Goal: Task Accomplishment & Management: Manage account settings

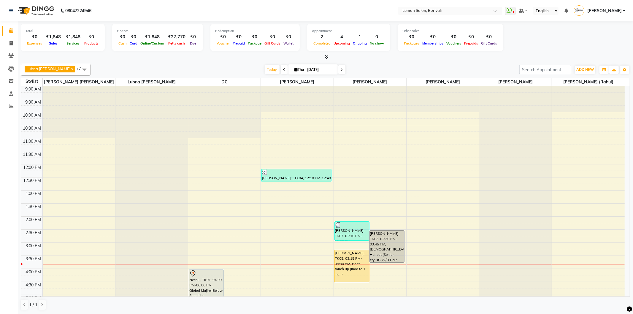
scroll to position [156, 0]
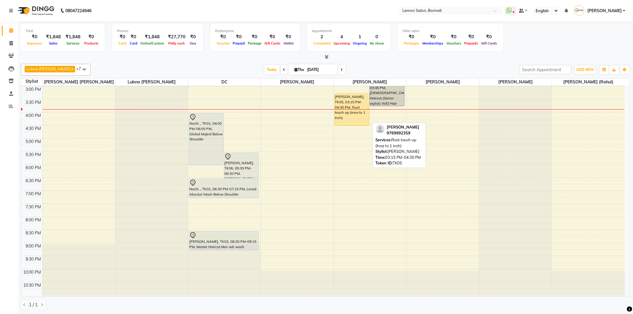
click at [359, 116] on div "[PERSON_NAME], TK05, 03:15 PM-04:30 PM, Root touch up (Inoa to 1 inch)" at bounding box center [352, 110] width 34 height 32
select select "1"
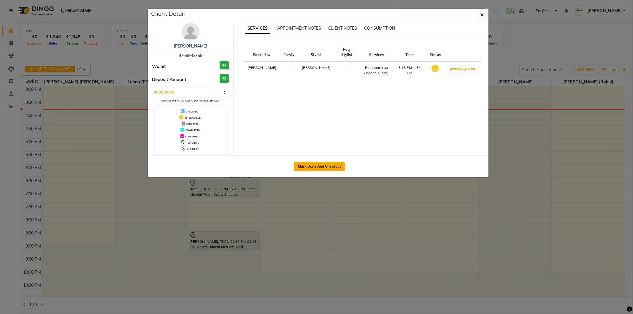
click at [332, 163] on button "Mark Done And Checkout" at bounding box center [319, 167] width 51 height 10
select select "567"
select select "service"
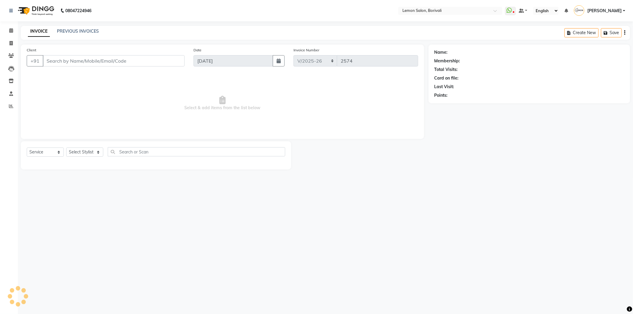
select select "3"
type input "9769992359"
select select "16941"
select select "1: Object"
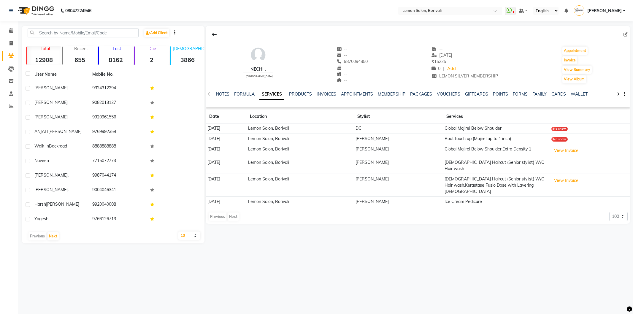
select select "100"
click at [227, 94] on link "NOTES" at bounding box center [222, 93] width 13 height 5
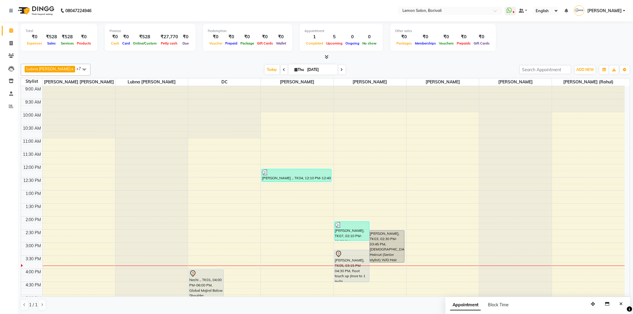
scroll to position [91, 0]
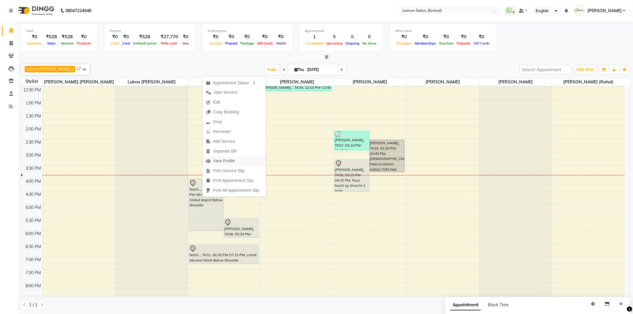
click at [231, 162] on span "View Profile" at bounding box center [224, 161] width 22 height 6
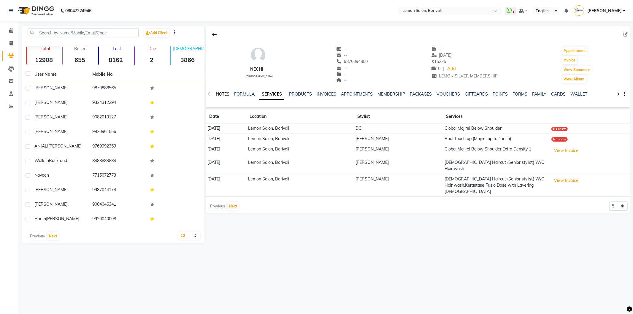
click at [225, 93] on link "NOTES" at bounding box center [222, 93] width 13 height 5
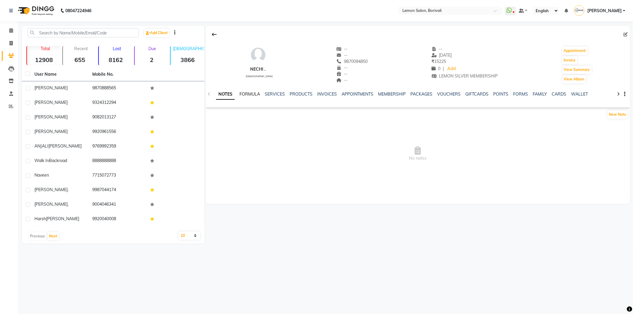
click at [254, 96] on link "FORMULA" at bounding box center [250, 93] width 20 height 5
click at [273, 93] on link "SERVICES" at bounding box center [274, 93] width 20 height 5
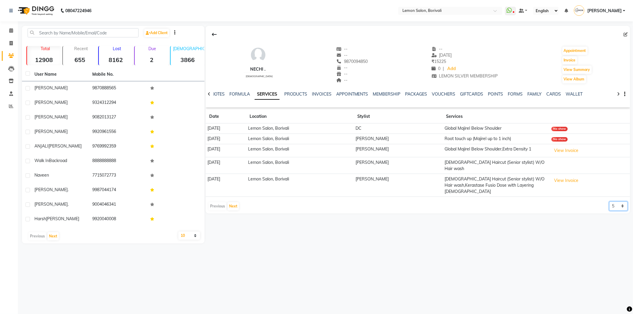
click at [617, 202] on select "5 10 50 100 500" at bounding box center [619, 206] width 18 height 9
select select "100"
click at [610, 202] on select "5 10 50 100 500" at bounding box center [619, 206] width 18 height 9
click at [208, 147] on td "07-01-2025" at bounding box center [226, 150] width 41 height 13
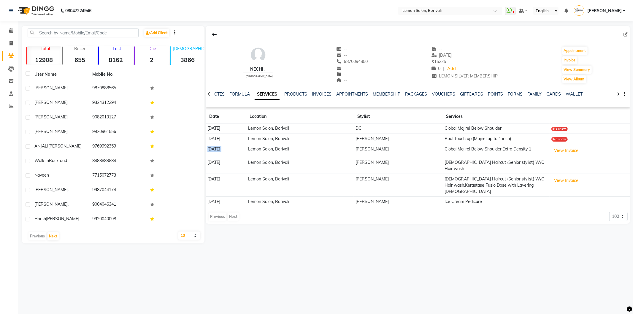
click at [208, 147] on td "07-01-2025" at bounding box center [226, 150] width 41 height 13
click at [13, 43] on span at bounding box center [11, 43] width 10 height 7
select select "567"
select select "service"
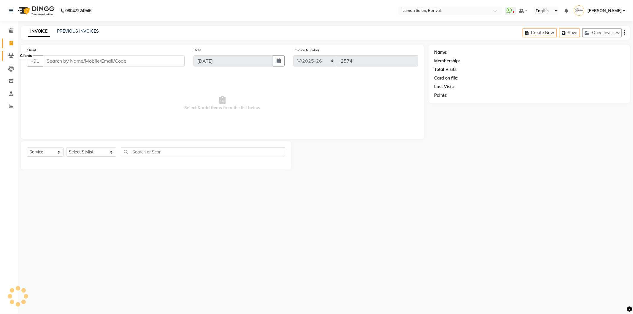
click at [13, 55] on icon at bounding box center [11, 55] width 6 height 4
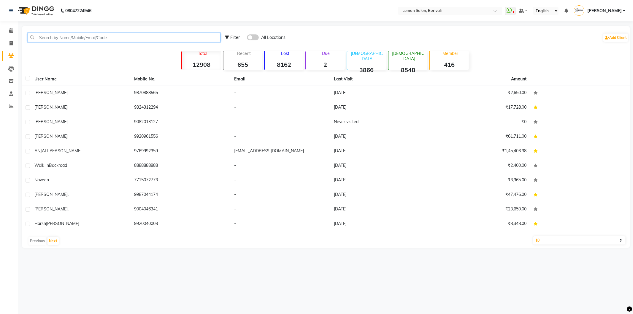
click at [77, 38] on input "text" at bounding box center [124, 37] width 193 height 9
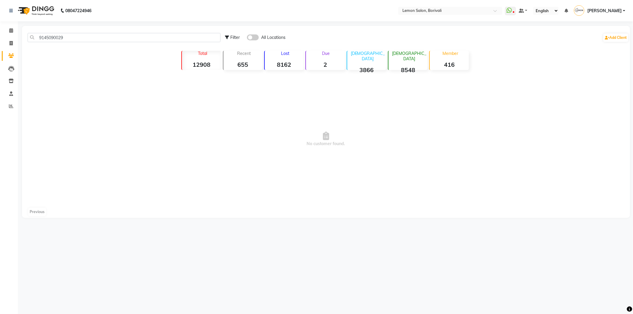
click at [250, 39] on span at bounding box center [253, 37] width 12 height 6
click at [247, 38] on input "checkbox" at bounding box center [247, 38] width 0 height 0
drag, startPoint x: 71, startPoint y: 37, endPoint x: 0, endPoint y: 33, distance: 71.4
click at [0, 33] on app-home "08047224946 Select Location × Lemon Salon, Borivali WhatsApp Status ✕ Status: D…" at bounding box center [316, 113] width 633 height 227
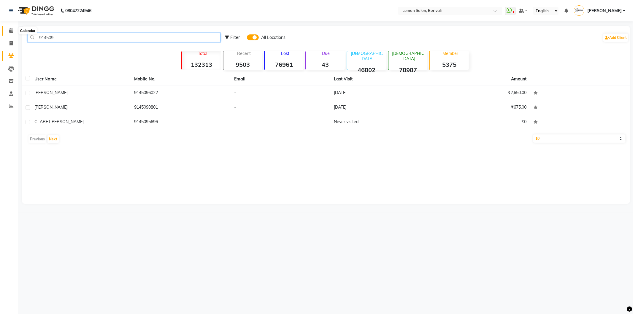
type input "914509"
click at [11, 31] on icon at bounding box center [11, 30] width 4 height 4
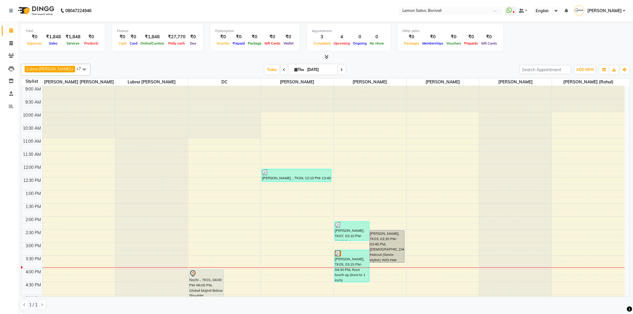
scroll to position [99, 0]
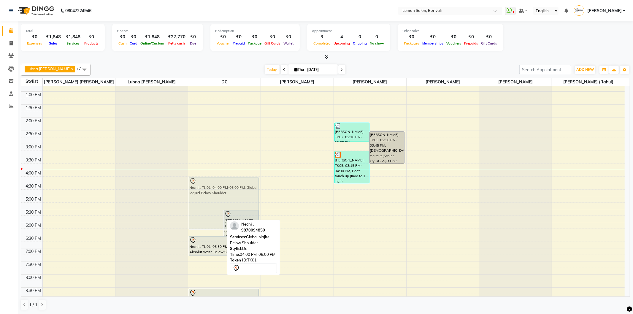
drag, startPoint x: 215, startPoint y: 188, endPoint x: 215, endPoint y: 194, distance: 6.0
click at [215, 194] on div "Nechi ., TK01, 04:00 PM-06:00 PM, Global Majirel Below Shoulder Prachi, TK06, 0…" at bounding box center [224, 169] width 72 height 365
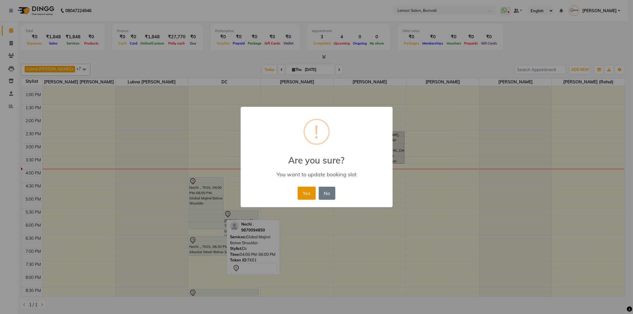
click at [313, 191] on button "Yes" at bounding box center [307, 193] width 18 height 13
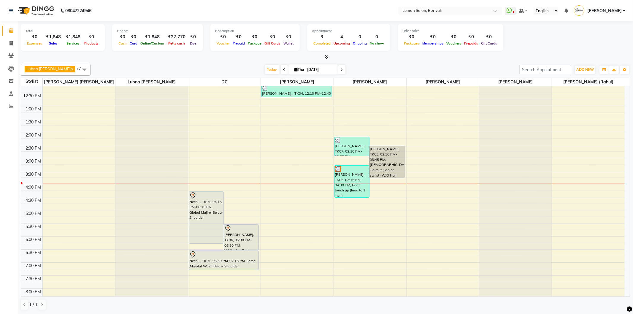
scroll to position [83, 0]
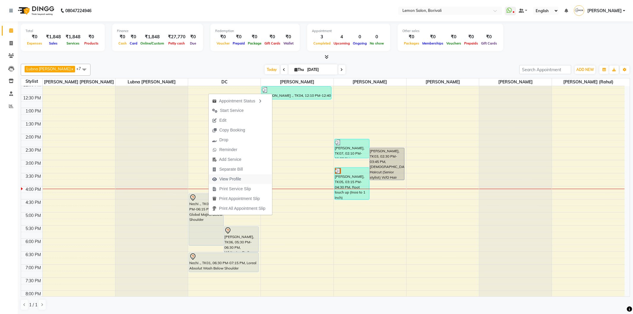
click at [249, 180] on button "View Profile" at bounding box center [241, 179] width 64 height 10
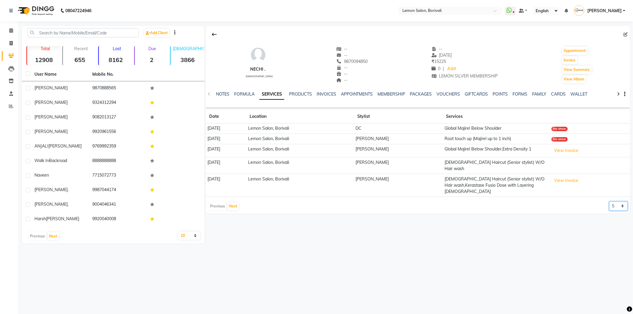
drag, startPoint x: 615, startPoint y: 195, endPoint x: 615, endPoint y: 198, distance: 3.3
click at [615, 202] on select "5 10 50 100 500" at bounding box center [619, 206] width 18 height 9
select select "100"
click at [610, 202] on select "5 10 50 100 500" at bounding box center [619, 206] width 18 height 9
click at [12, 24] on div "Calendar Invoice Clients Leads Inventory Staff Reports Completed InProgress Upc…" at bounding box center [40, 161] width 80 height 288
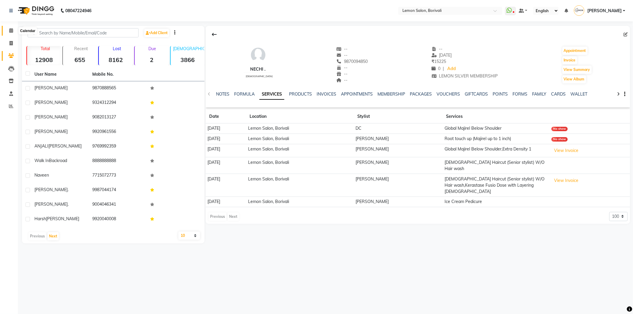
click at [12, 28] on span at bounding box center [11, 30] width 10 height 7
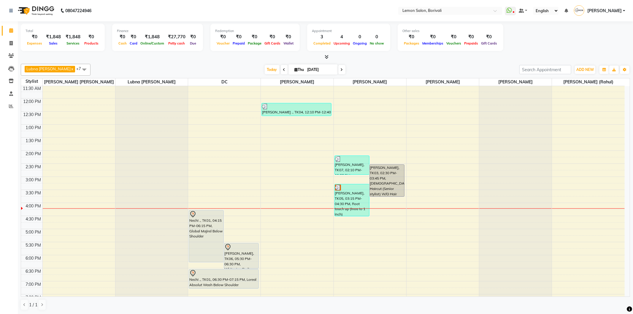
scroll to position [99, 0]
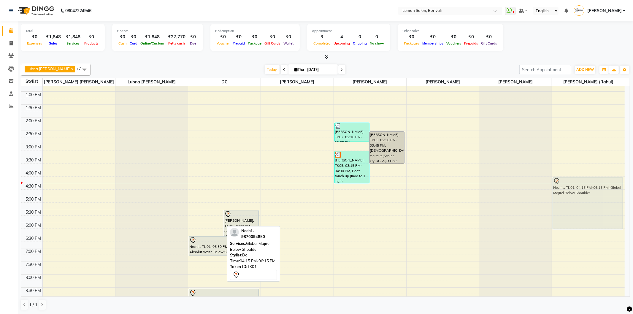
drag, startPoint x: 194, startPoint y: 210, endPoint x: 588, endPoint y: 208, distance: 394.0
click at [588, 208] on tr "Nechi ., TK01, 04:15 PM-06:15 PM, Global Majirel Below Shoulder Prachi, TK06, 0…" at bounding box center [323, 169] width 604 height 365
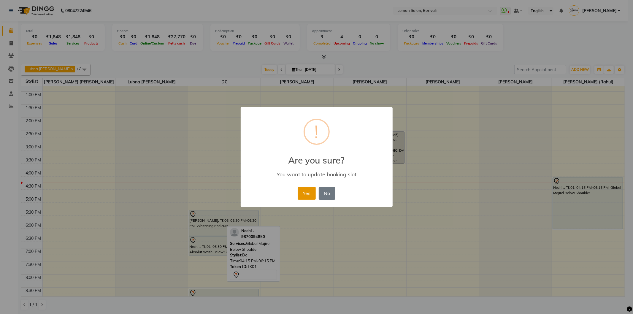
click at [305, 191] on button "Yes" at bounding box center [307, 193] width 18 height 13
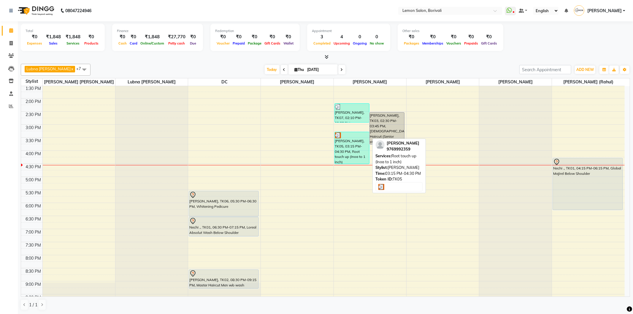
scroll to position [132, 0]
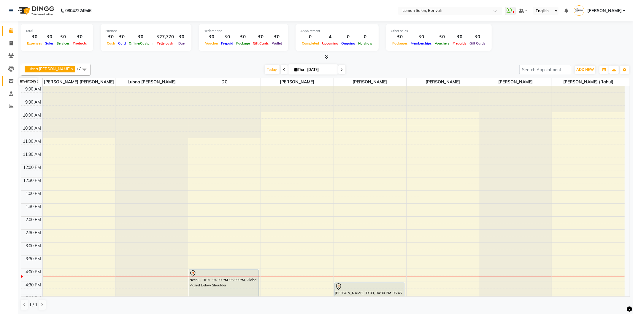
click at [12, 80] on icon at bounding box center [11, 81] width 5 height 4
select select
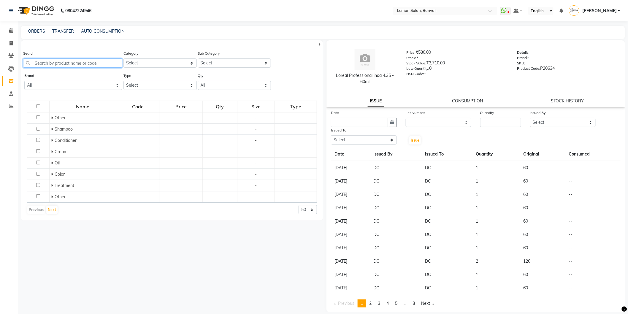
click at [64, 64] on input "text" at bounding box center [72, 62] width 99 height 9
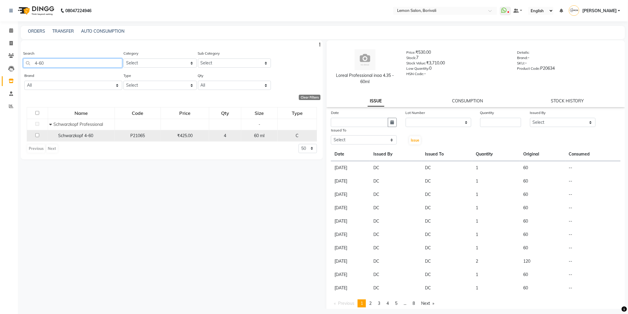
type input "4-60"
click at [38, 137] on input "checkbox" at bounding box center [37, 135] width 4 height 4
checkbox input "true"
select select
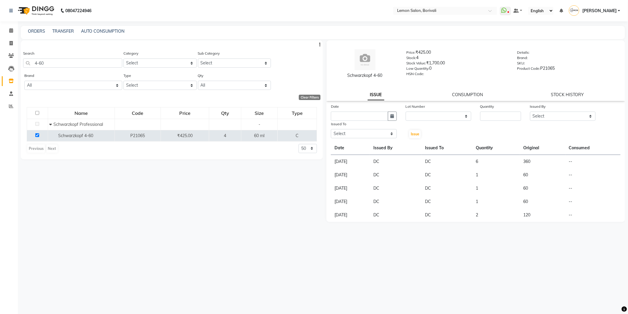
click at [510, 121] on div "Date Lot Number None Quantity Issued By Select DC Faiz Khan Huzaifa Jiral Baua …" at bounding box center [476, 121] width 299 height 36
click at [508, 116] on input "number" at bounding box center [500, 116] width 41 height 9
type input "1"
drag, startPoint x: 569, startPoint y: 116, endPoint x: 555, endPoint y: 120, distance: 14.4
click at [569, 116] on select "Select DC [PERSON_NAME] [PERSON_NAME] [PERSON_NAME] [PERSON_NAME] Mo [PERSON_NA…" at bounding box center [563, 116] width 66 height 9
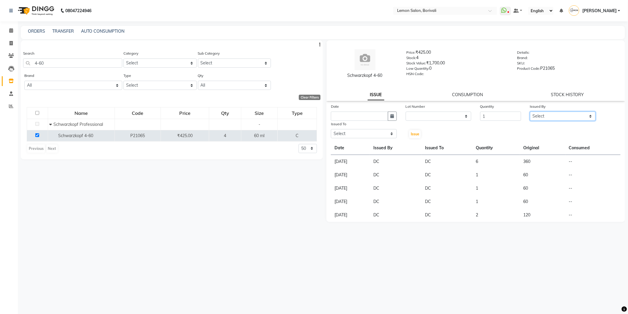
select select "7885"
click at [530, 112] on select "Select DC [PERSON_NAME] [PERSON_NAME] [PERSON_NAME] [PERSON_NAME] Mo [PERSON_NA…" at bounding box center [563, 116] width 66 height 9
drag, startPoint x: 357, startPoint y: 133, endPoint x: 355, endPoint y: 138, distance: 5.6
click at [357, 134] on select "Select DC [PERSON_NAME] [PERSON_NAME] [PERSON_NAME] [PERSON_NAME] Mo [PERSON_NA…" at bounding box center [364, 133] width 66 height 9
click at [331, 129] on select "Select DC [PERSON_NAME] [PERSON_NAME] [PERSON_NAME] [PERSON_NAME] Mo [PERSON_NA…" at bounding box center [364, 133] width 66 height 9
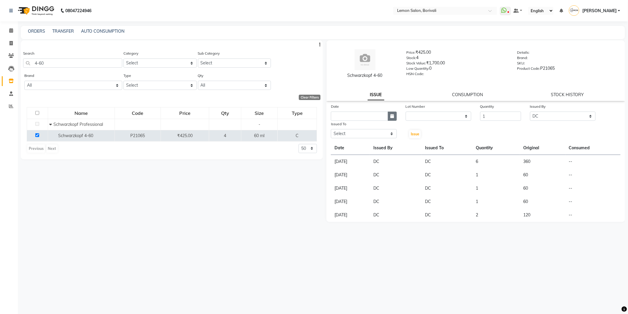
click at [388, 116] on button "button" at bounding box center [392, 116] width 9 height 9
select select "9"
select select "2025"
click at [366, 147] on div "4" at bounding box center [366, 147] width 10 height 10
type input "[DATE]"
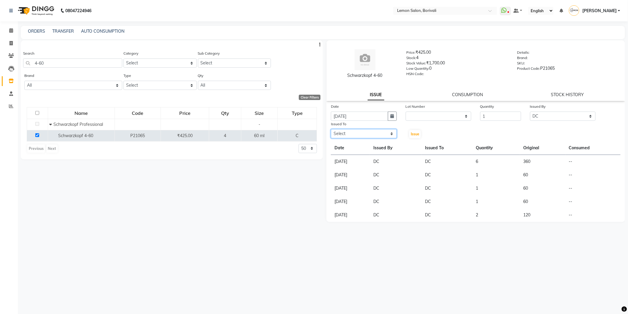
drag, startPoint x: 390, startPoint y: 132, endPoint x: 381, endPoint y: 137, distance: 10.5
click at [390, 132] on select "Select DC Faiz Khan Huzaifa Jiral Baua Jyoti Vyas Lubna mushahid siddique Mo Ad…" at bounding box center [364, 133] width 66 height 9
select select "7885"
click at [331, 129] on select "Select DC Faiz Khan Huzaifa Jiral Baua Jyoti Vyas Lubna mushahid siddique Mo Ad…" at bounding box center [364, 133] width 66 height 9
click at [413, 134] on span "Issue" at bounding box center [415, 134] width 9 height 4
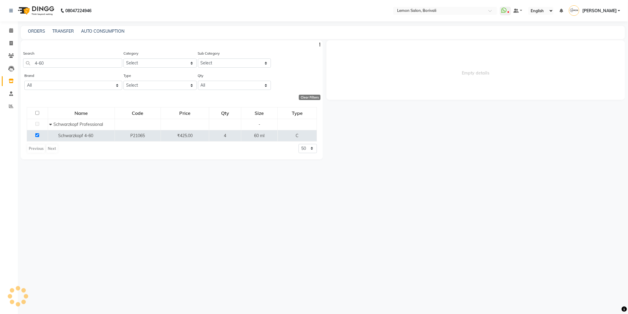
select select
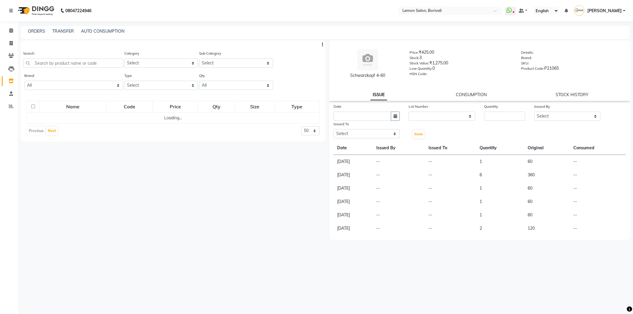
select select
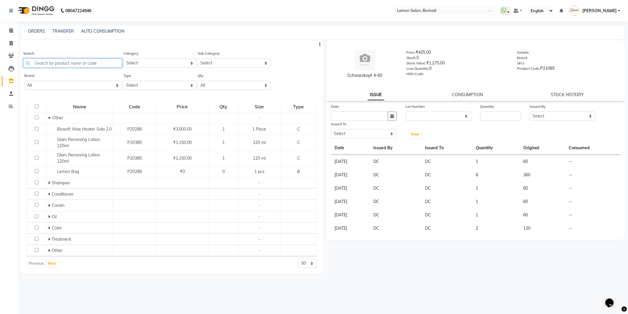
drag, startPoint x: 51, startPoint y: 63, endPoint x: 200, endPoint y: 39, distance: 151.6
click at [61, 62] on input "text" at bounding box center [72, 62] width 99 height 9
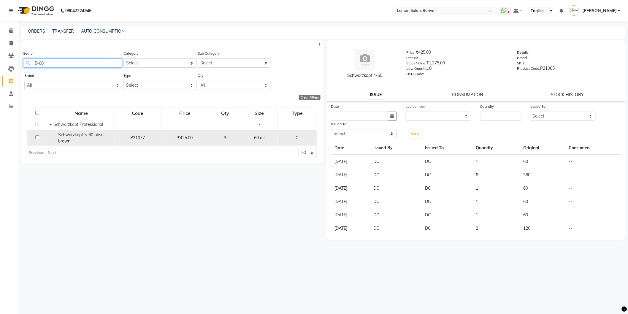
type input "5-60"
click at [39, 139] on input "checkbox" at bounding box center [37, 137] width 4 height 4
checkbox input "true"
select select
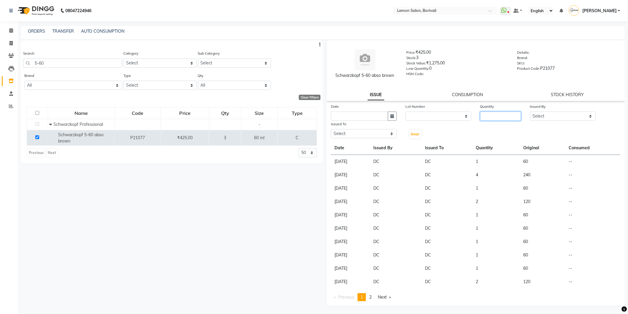
click at [504, 117] on input "number" at bounding box center [500, 116] width 41 height 9
type input "2"
drag, startPoint x: 553, startPoint y: 116, endPoint x: 550, endPoint y: 120, distance: 4.6
click at [553, 116] on select "Select DC [PERSON_NAME] [PERSON_NAME] [PERSON_NAME] [PERSON_NAME] Mo [PERSON_NA…" at bounding box center [563, 116] width 66 height 9
select select "7885"
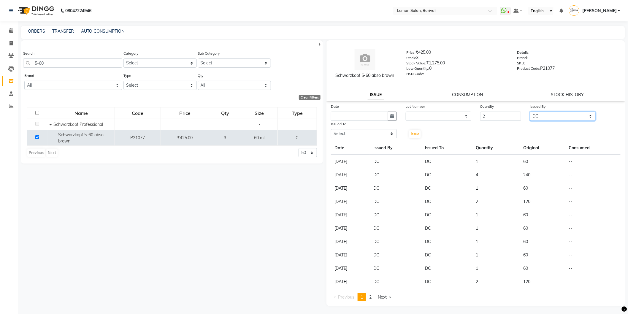
click at [530, 112] on select "Select DC Faiz Khan Huzaifa Jiral Baua Jyoti Vyas Lubna mushahid siddique Mo Ad…" at bounding box center [563, 116] width 66 height 9
click at [337, 137] on select "Select DC Faiz Khan Huzaifa Jiral Baua Jyoti Vyas Lubna mushahid siddique Mo Ad…" at bounding box center [364, 133] width 66 height 9
click at [331, 129] on select "Select DC Faiz Khan Huzaifa Jiral Baua Jyoti Vyas Lubna mushahid siddique Mo Ad…" at bounding box center [364, 133] width 66 height 9
click at [354, 135] on select "Select DC Faiz Khan Huzaifa Jiral Baua Jyoti Vyas Lubna mushahid siddique Mo Ad…" at bounding box center [364, 133] width 66 height 9
select select "7885"
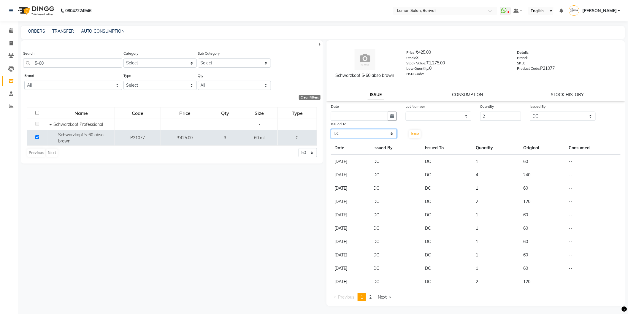
click at [331, 129] on select "Select DC Faiz Khan Huzaifa Jiral Baua Jyoti Vyas Lubna mushahid siddique Mo Ad…" at bounding box center [364, 133] width 66 height 9
click at [395, 117] on button "button" at bounding box center [392, 116] width 9 height 9
select select "9"
select select "2025"
click at [364, 148] on div "4" at bounding box center [366, 147] width 10 height 10
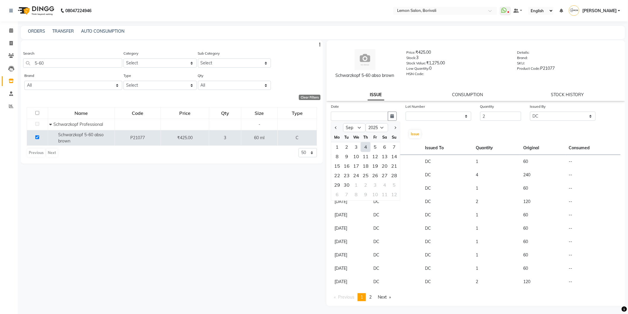
type input "[DATE]"
click at [411, 134] on span "Issue" at bounding box center [415, 134] width 9 height 4
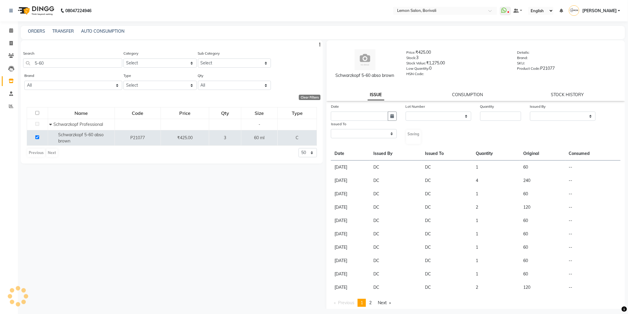
select select
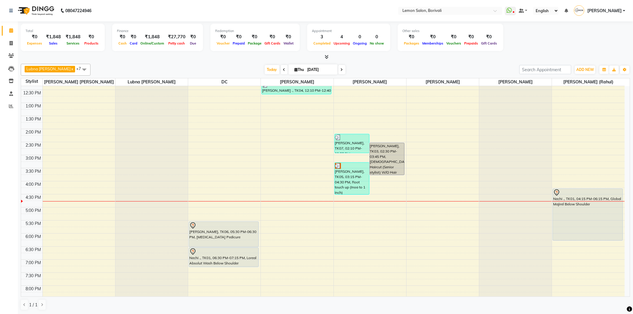
scroll to position [79, 0]
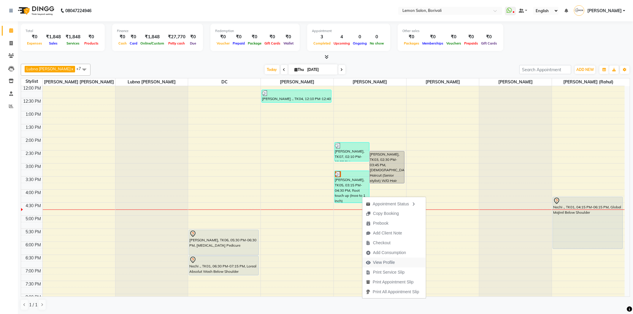
click at [395, 263] on span "View Profile" at bounding box center [381, 263] width 36 height 10
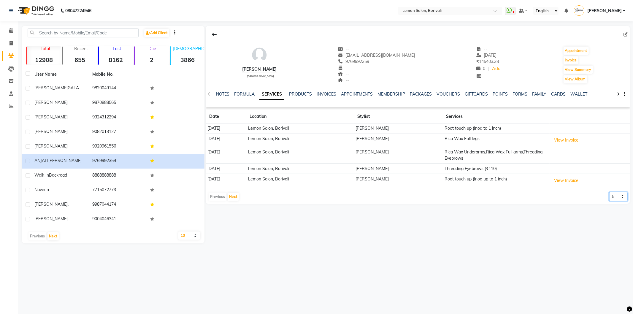
click at [612, 198] on select "5 10 50 100 500" at bounding box center [619, 196] width 18 height 9
select select "100"
click at [610, 192] on select "5 10 50 100 500" at bounding box center [619, 196] width 18 height 9
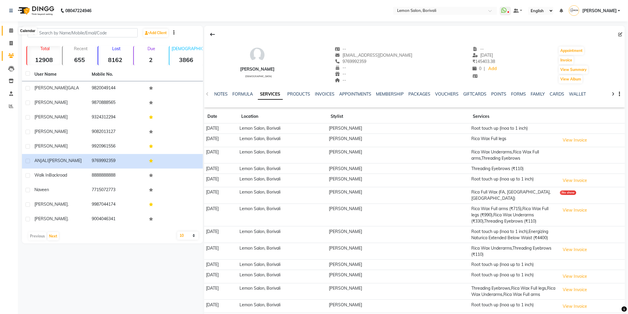
click at [13, 31] on span at bounding box center [11, 30] width 10 height 7
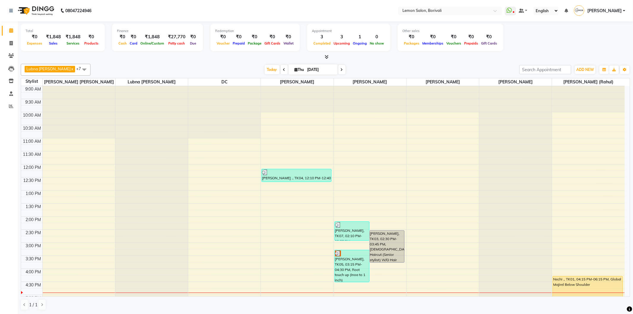
scroll to position [156, 0]
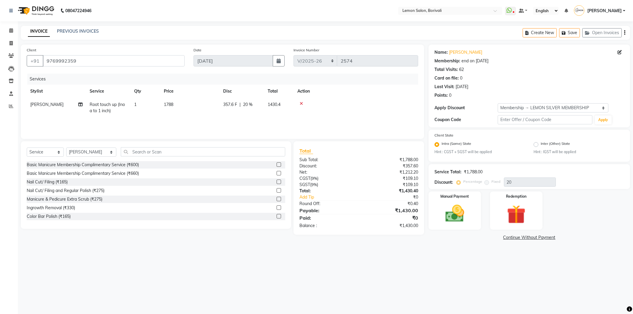
select select "567"
select select "service"
select select "16941"
select select "1: Object"
click at [460, 53] on link "[PERSON_NAME]" at bounding box center [465, 52] width 33 height 6
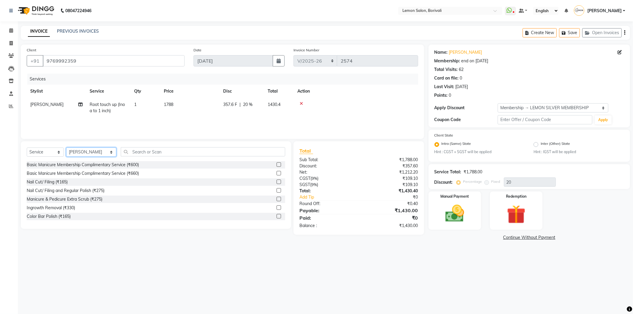
click at [90, 152] on select "Select Stylist DC [PERSON_NAME] [PERSON_NAME] [PERSON_NAME] [PERSON_NAME] Mo [P…" at bounding box center [91, 152] width 50 height 9
select select "15808"
click at [66, 148] on select "Select Stylist DC [PERSON_NAME] [PERSON_NAME] [PERSON_NAME] [PERSON_NAME] Mo [P…" at bounding box center [91, 152] width 50 height 9
click at [164, 153] on input "text" at bounding box center [203, 151] width 164 height 9
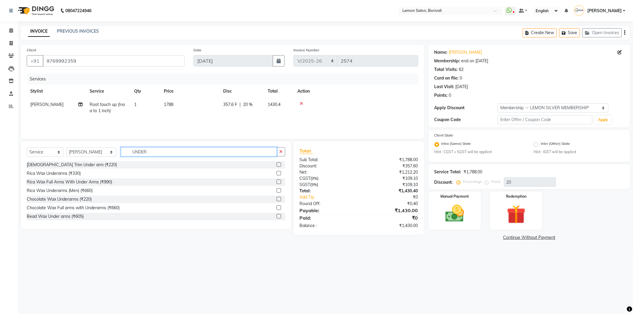
type input "UNDER"
click at [277, 175] on div at bounding box center [279, 174] width 4 height 6
click at [277, 174] on label at bounding box center [279, 173] width 4 height 4
click at [277, 174] on input "checkbox" at bounding box center [279, 174] width 4 height 4
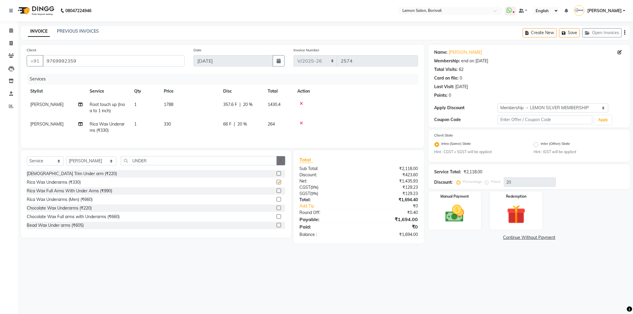
checkbox input "false"
click at [281, 163] on icon "button" at bounding box center [280, 161] width 3 height 4
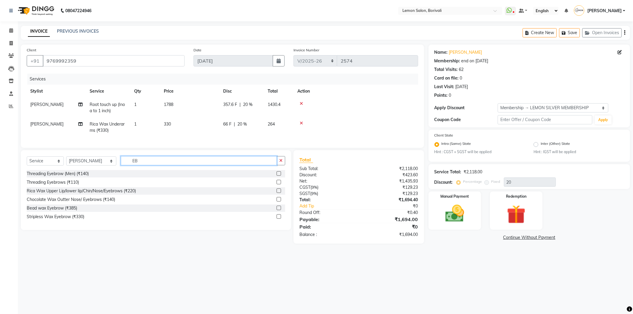
type input "EB"
click at [278, 184] on label at bounding box center [279, 182] width 4 height 4
click at [278, 184] on input "checkbox" at bounding box center [279, 183] width 4 height 4
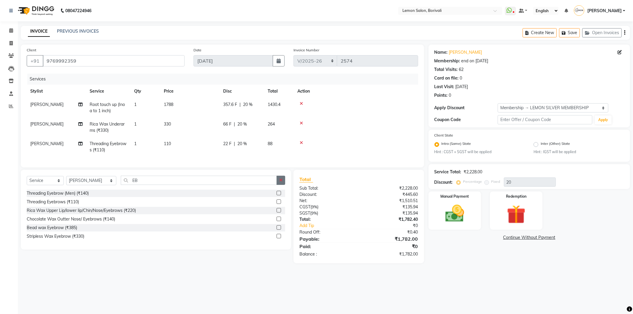
checkbox input "false"
click at [280, 182] on icon "button" at bounding box center [280, 180] width 3 height 4
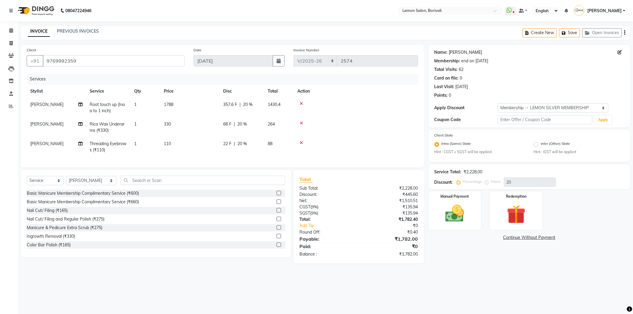
click at [470, 53] on link "Anjali Kawale" at bounding box center [465, 52] width 33 height 6
click at [464, 53] on link "Anjali Kawale" at bounding box center [465, 52] width 33 height 6
click at [469, 210] on img at bounding box center [455, 213] width 32 height 23
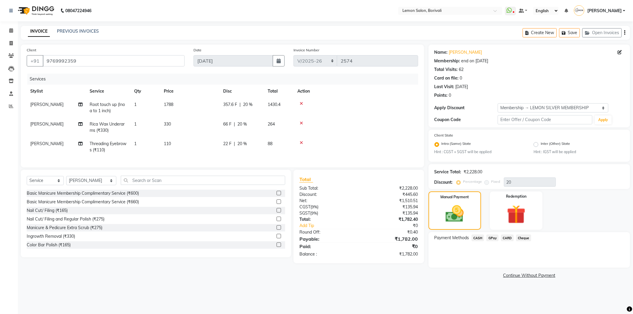
click at [491, 241] on span "GPay" at bounding box center [493, 238] width 12 height 7
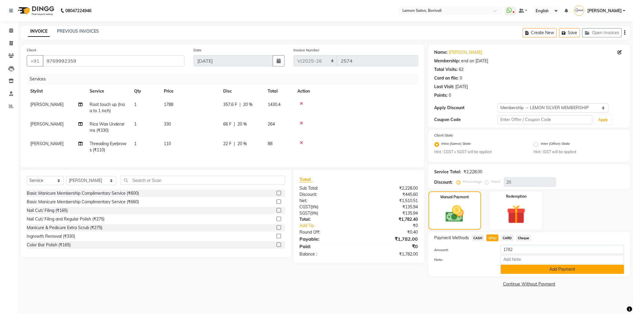
click at [530, 270] on button "Add Payment" at bounding box center [563, 269] width 124 height 9
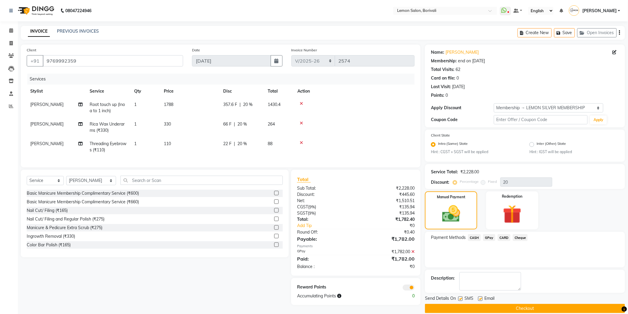
scroll to position [8, 0]
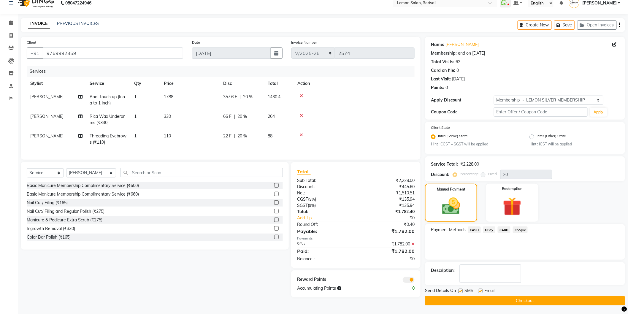
click at [575, 301] on button "Checkout" at bounding box center [525, 300] width 200 height 9
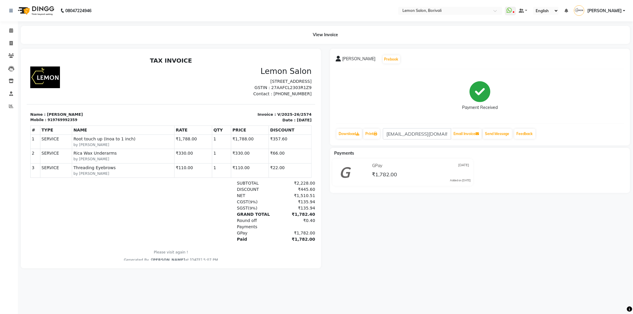
click at [51, 118] on div "919769992359" at bounding box center [62, 119] width 30 height 5
click at [84, 118] on div "Mobile : 919769992359" at bounding box center [98, 119] width 137 height 5
click at [69, 118] on div "Mobile : 919769992359" at bounding box center [98, 119] width 137 height 5
click at [494, 244] on div "ANJALI KAWALE Prebook Payment Received Download Print askwale@gmail.com Email I…" at bounding box center [480, 159] width 309 height 220
click at [9, 31] on icon at bounding box center [11, 30] width 4 height 4
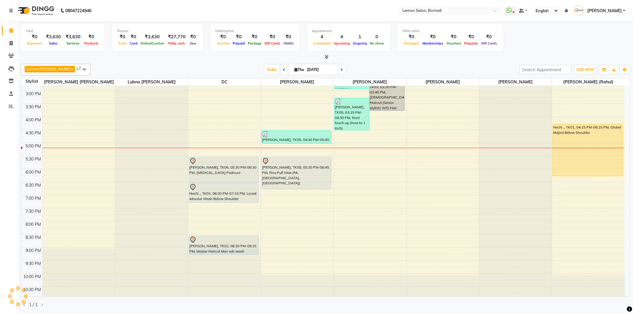
scroll to position [156, 0]
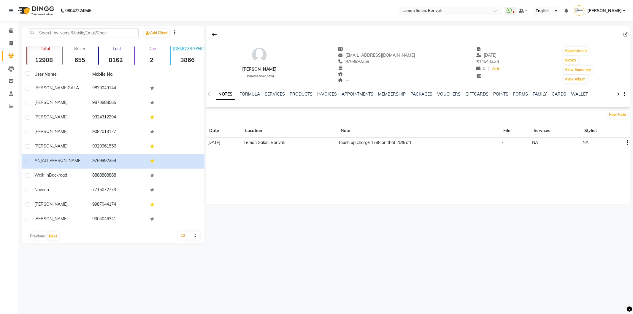
drag, startPoint x: 352, startPoint y: 142, endPoint x: 445, endPoint y: 140, distance: 92.6
click at [445, 140] on td "touch up charge 1788 on that 20% off" at bounding box center [418, 143] width 163 height 10
drag, startPoint x: 396, startPoint y: 162, endPoint x: 401, endPoint y: 162, distance: 4.5
click at [397, 162] on div "ANJALI KAWALE female -- askwale@gmail.com 9769992359 -- -- -- -- 17-08-2025 ₹ 1…" at bounding box center [418, 115] width 425 height 178
drag, startPoint x: 440, startPoint y: 176, endPoint x: 452, endPoint y: 175, distance: 11.6
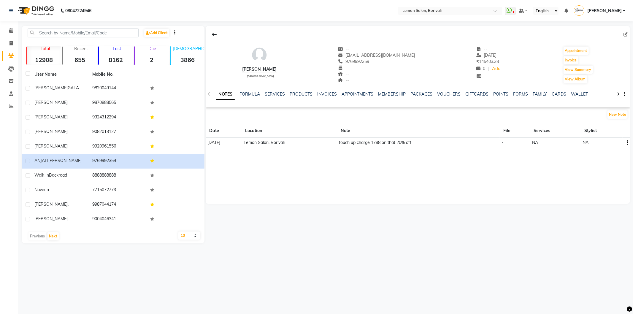
click at [440, 176] on div "ANJALI KAWALE female -- askwale@gmail.com 9769992359 -- -- -- -- 17-08-2025 ₹ 1…" at bounding box center [418, 115] width 425 height 178
click at [435, 256] on div "08047224946 Select Location × Lemon Salon, Borivali WhatsApp Status ✕ Status: D…" at bounding box center [316, 157] width 633 height 314
click at [14, 28] on span at bounding box center [11, 30] width 10 height 7
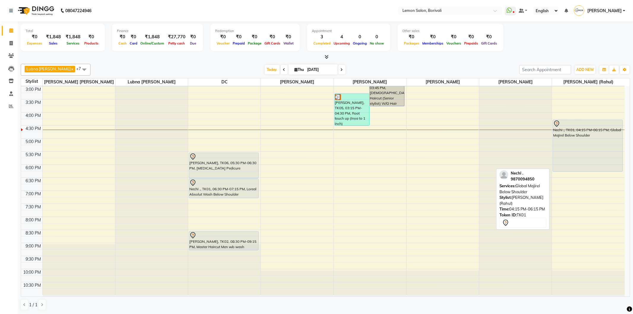
scroll to position [124, 0]
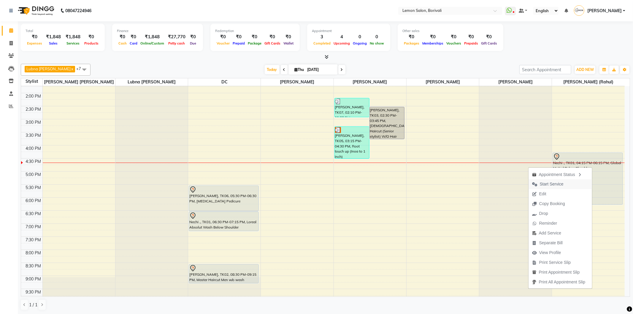
click at [556, 183] on span "Start Service" at bounding box center [552, 184] width 24 height 6
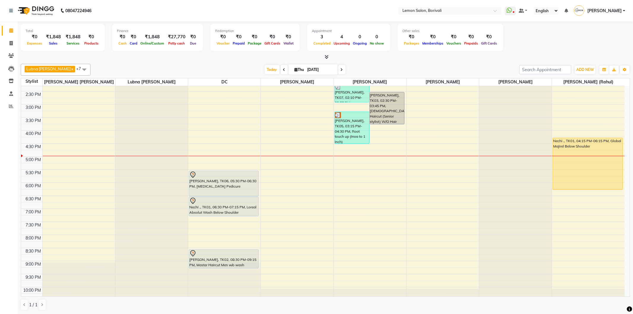
scroll to position [156, 0]
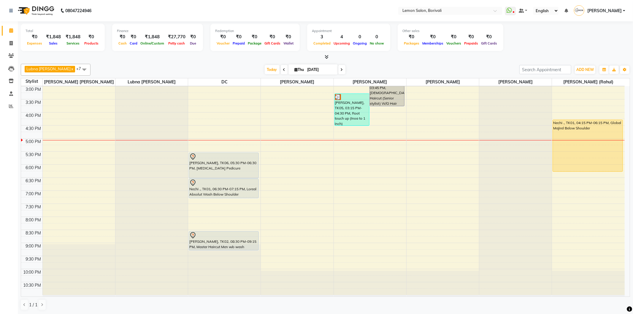
click at [288, 157] on div "9:00 AM 9:30 AM 10:00 AM 10:30 AM 11:00 AM 11:30 AM 12:00 PM 12:30 PM 1:00 PM 1…" at bounding box center [323, 112] width 604 height 365
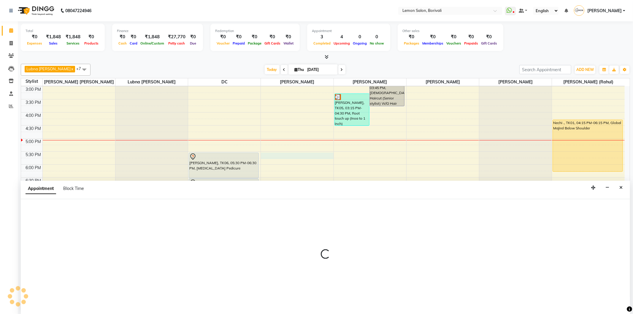
select select "15808"
select select "1050"
select select "tentative"
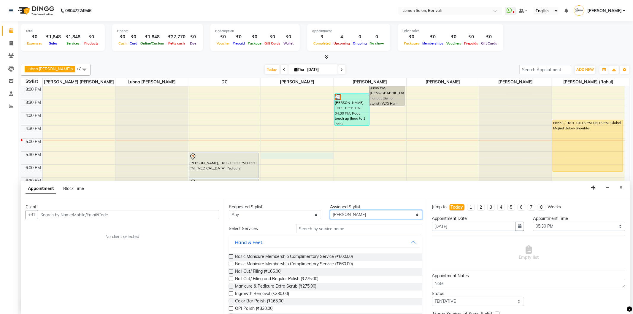
click at [355, 214] on select "Select DC Faiz Khan Jiral Baua Jyoti Vyas Lubna mushahid siddique Mo Adnan Mune…" at bounding box center [376, 214] width 92 height 9
click at [342, 231] on input "text" at bounding box center [359, 228] width 126 height 9
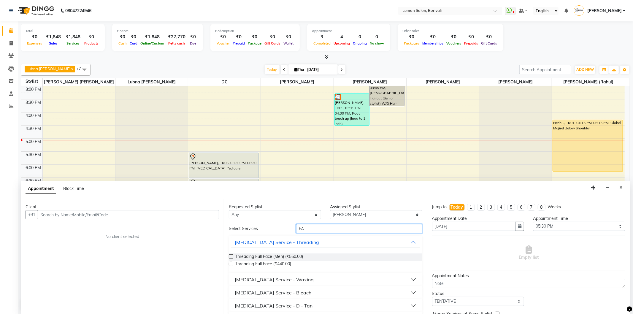
type input "FA"
drag, startPoint x: 298, startPoint y: 277, endPoint x: 300, endPoint y: 283, distance: 6.8
click at [298, 277] on button "Skin Care Service - Waxing" at bounding box center [325, 279] width 189 height 11
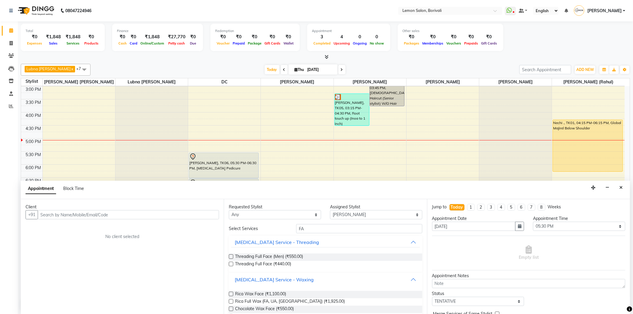
scroll to position [33, 0]
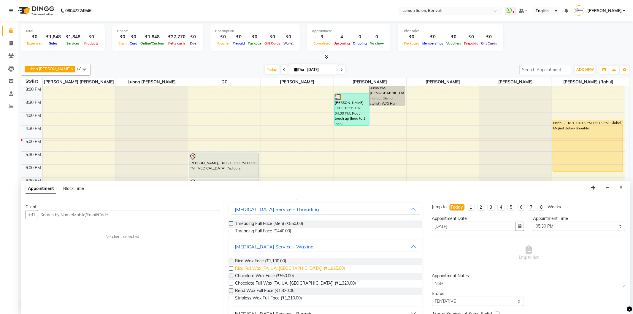
click at [290, 267] on span "Rica Full Wax (FA, UA, FL) (₹1,925.00)" at bounding box center [290, 268] width 110 height 7
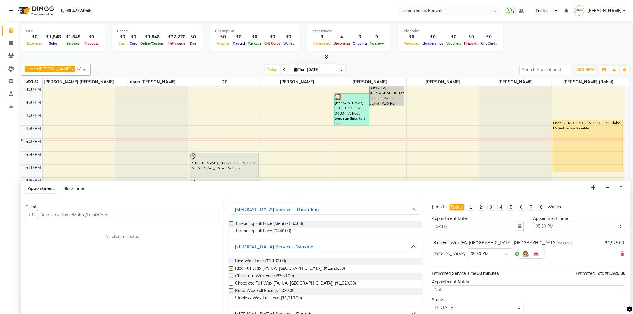
checkbox input "false"
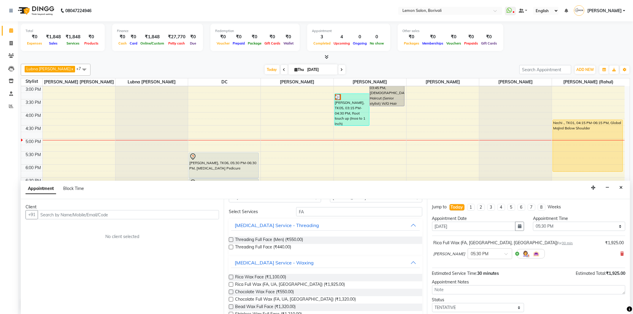
scroll to position [0, 0]
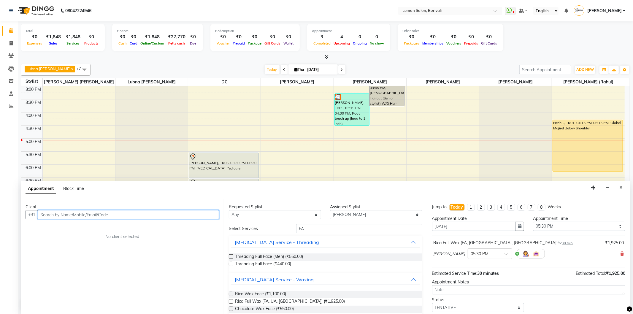
click at [111, 216] on input "text" at bounding box center [128, 214] width 181 height 9
click at [120, 216] on input "text" at bounding box center [128, 214] width 181 height 9
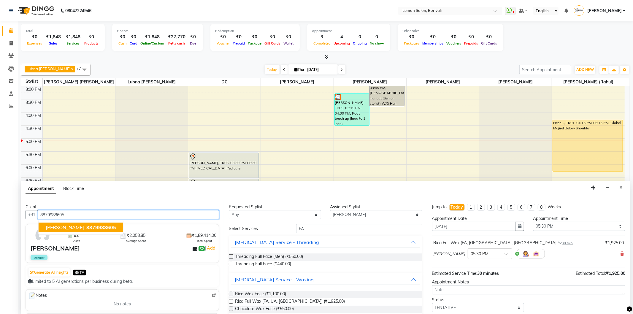
click at [88, 227] on span "8879988605" at bounding box center [101, 227] width 30 height 6
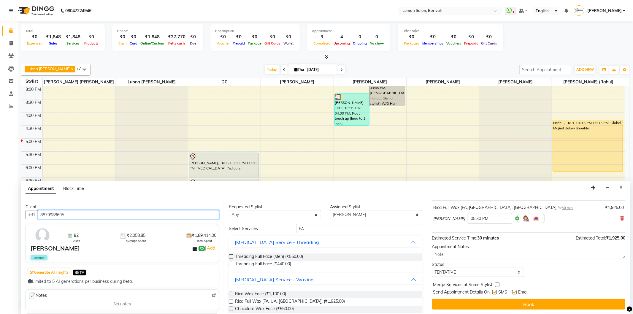
type input "8879988605"
click at [566, 313] on div "Jump to Today 1 2 3 4 5 6 7 8 Weeks Appointment Date 04-09-2025 Appointment Tim…" at bounding box center [528, 256] width 203 height 115
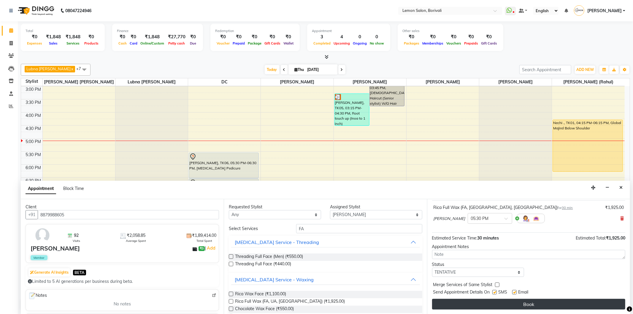
click at [566, 307] on button "Book" at bounding box center [528, 304] width 193 height 11
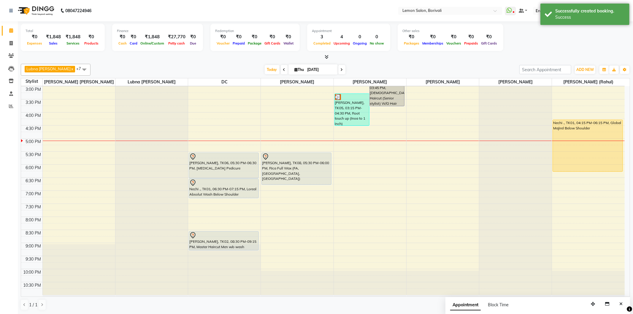
drag, startPoint x: 318, startPoint y: 164, endPoint x: 318, endPoint y: 182, distance: 17.2
click at [318, 182] on div "Nilam ., TK04, 12:10 PM-12:40 PM, Loreal Absolut Wash Below Shoulder (₹660) RIS…" at bounding box center [297, 112] width 72 height 365
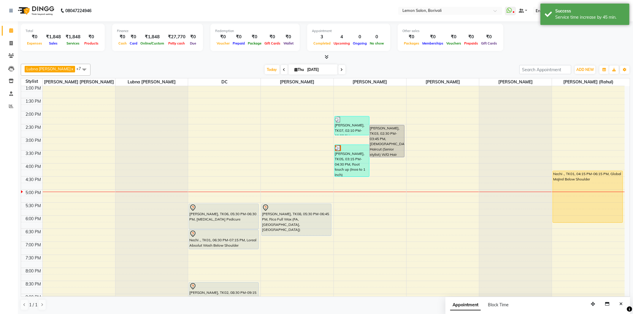
scroll to position [0, 0]
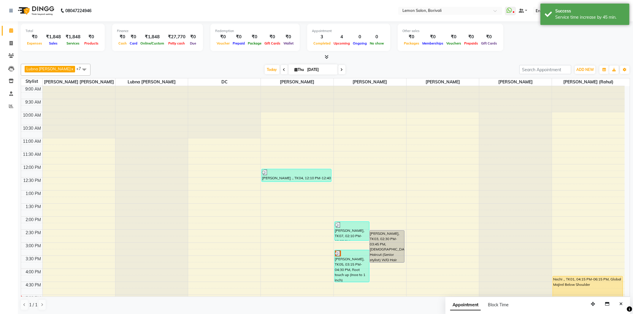
click at [345, 67] on span at bounding box center [341, 69] width 7 height 9
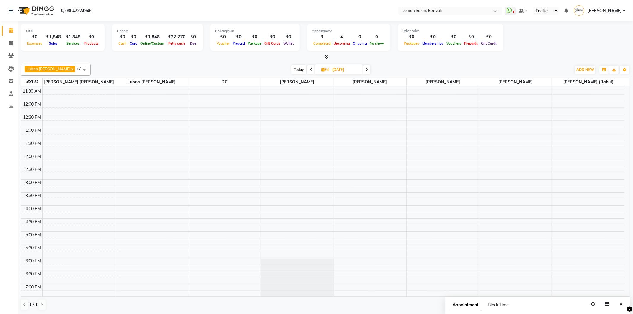
scroll to position [156, 0]
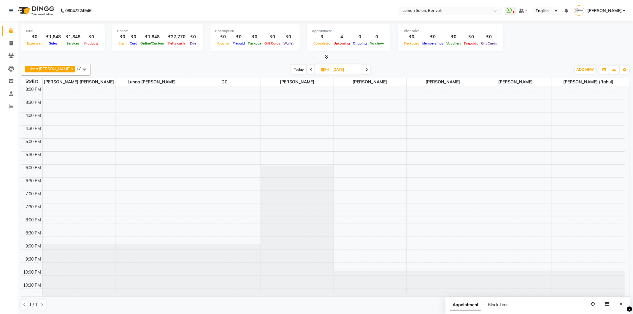
click at [310, 69] on span at bounding box center [311, 69] width 7 height 9
type input "[DATE]"
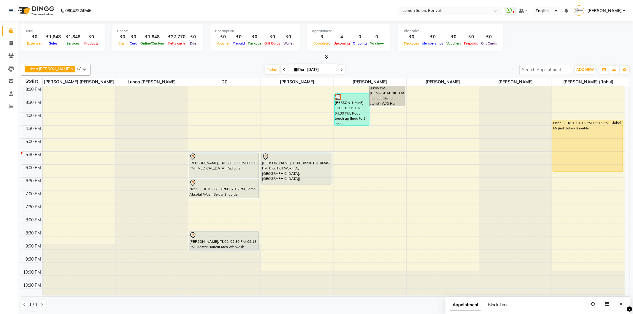
click at [327, 58] on icon at bounding box center [327, 57] width 4 height 4
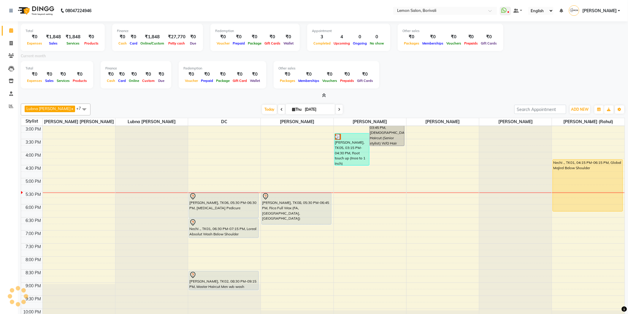
click at [325, 96] on icon at bounding box center [324, 95] width 4 height 4
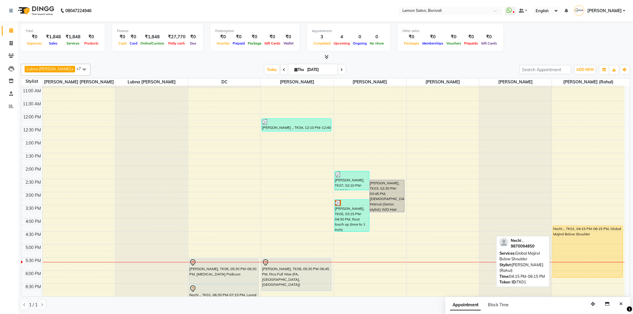
scroll to position [91, 0]
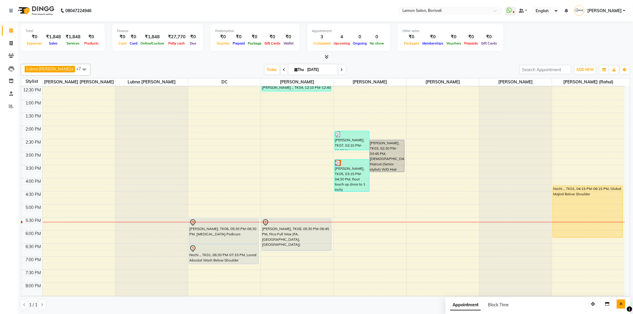
click at [621, 306] on icon "Close" at bounding box center [621, 304] width 3 height 4
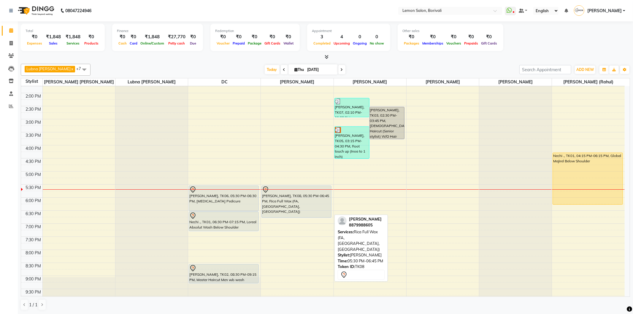
scroll to position [156, 0]
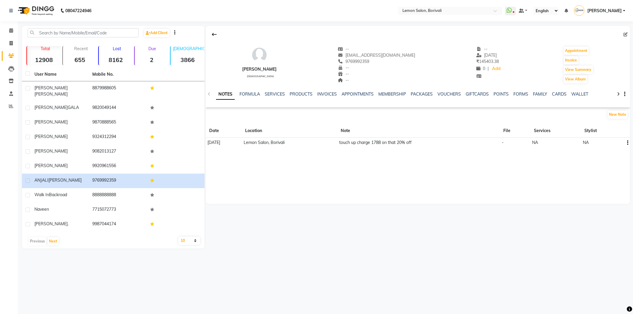
click at [452, 94] on link "VOUCHERS" at bounding box center [449, 93] width 23 height 5
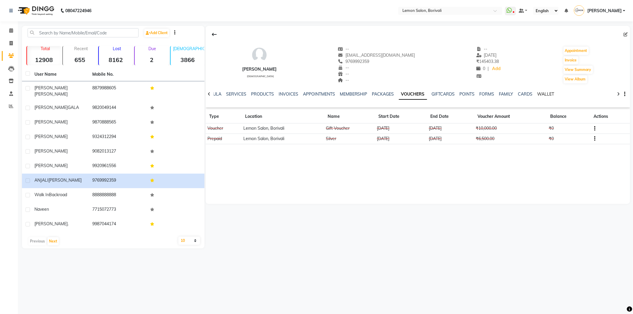
click at [546, 94] on link "WALLET" at bounding box center [546, 93] width 17 height 5
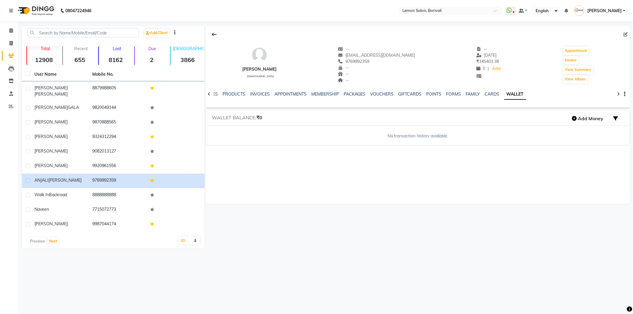
click at [208, 93] on icon at bounding box center [209, 94] width 3 height 4
click at [208, 94] on icon at bounding box center [209, 94] width 3 height 4
click at [224, 96] on link "SERVICES" at bounding box center [222, 93] width 20 height 5
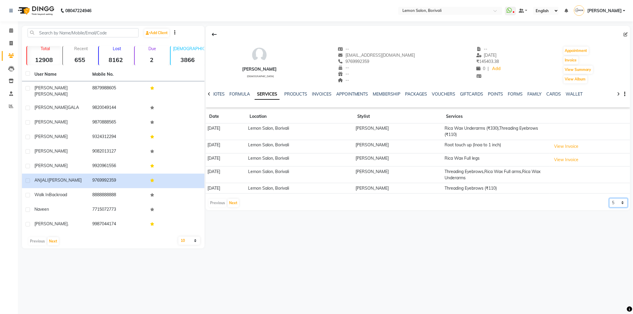
click at [617, 206] on select "5 10 50 100 500" at bounding box center [619, 202] width 18 height 9
select select "50"
click at [610, 198] on select "5 10 50 100 500" at bounding box center [619, 202] width 18 height 9
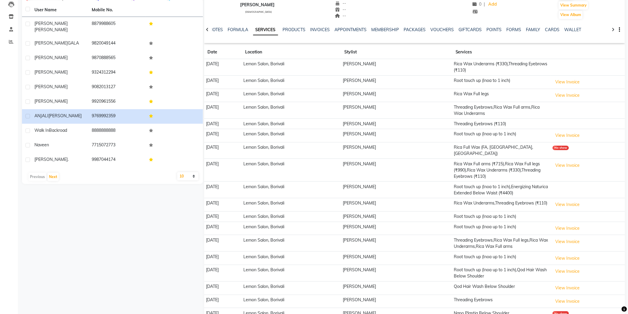
scroll to position [66, 0]
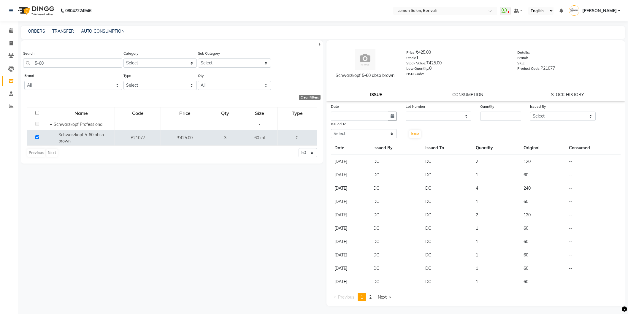
select select
click at [10, 29] on icon at bounding box center [11, 30] width 4 height 4
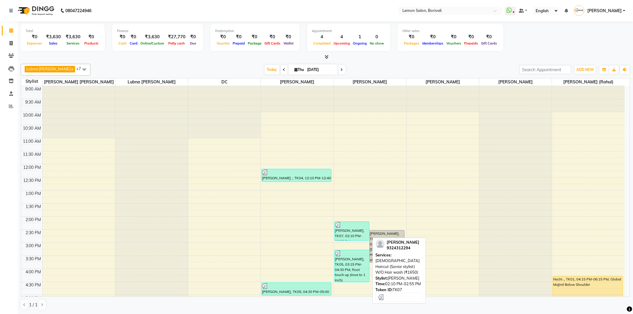
scroll to position [132, 0]
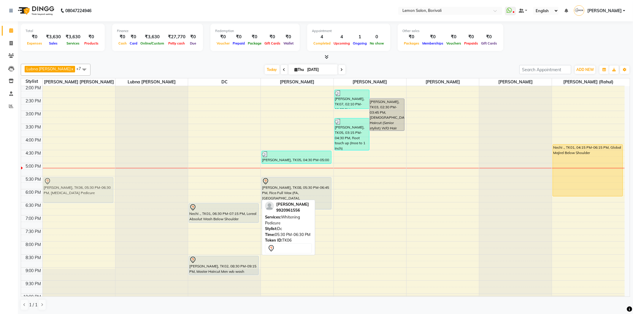
drag, startPoint x: 230, startPoint y: 192, endPoint x: 93, endPoint y: 191, distance: 137.2
click at [93, 191] on tr "Prachi, TK06, 05:30 PM-06:30 PM, Whitening Pedicure Prachi, TK06, 05:30 PM-06:3…" at bounding box center [323, 136] width 604 height 365
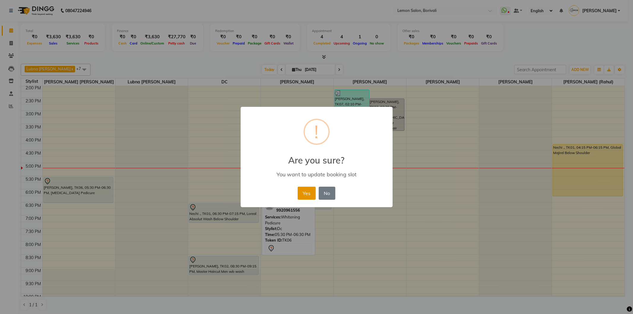
click at [305, 198] on button "Yes" at bounding box center [307, 193] width 18 height 13
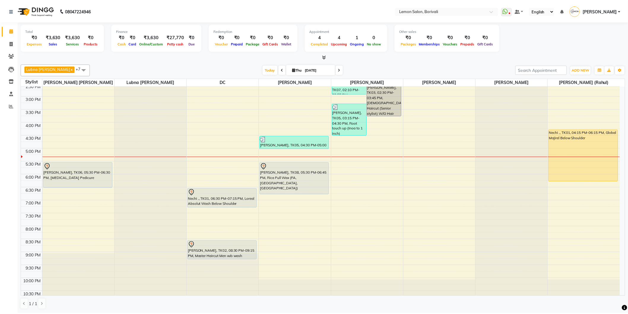
scroll to position [156, 0]
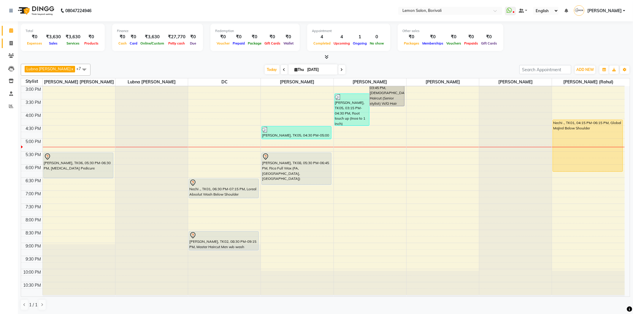
click at [12, 39] on link "Invoice" at bounding box center [9, 44] width 14 height 10
select select "567"
select select "service"
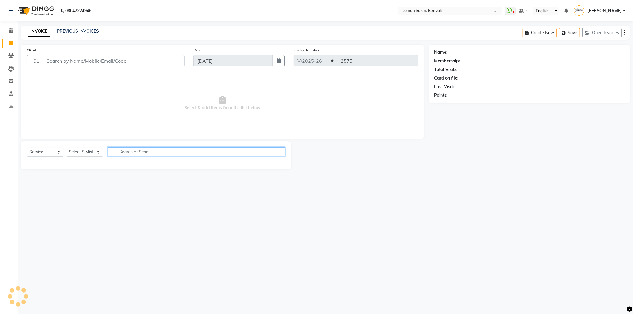
click at [140, 149] on input "text" at bounding box center [197, 151] width 178 height 9
type input "IRONIN"
drag, startPoint x: 84, startPoint y: 149, endPoint x: 86, endPoint y: 156, distance: 7.6
click at [84, 150] on select "Select Stylist DC [PERSON_NAME] [PERSON_NAME] [PERSON_NAME] [PERSON_NAME] Mo [P…" at bounding box center [91, 152] width 50 height 9
select select "7885"
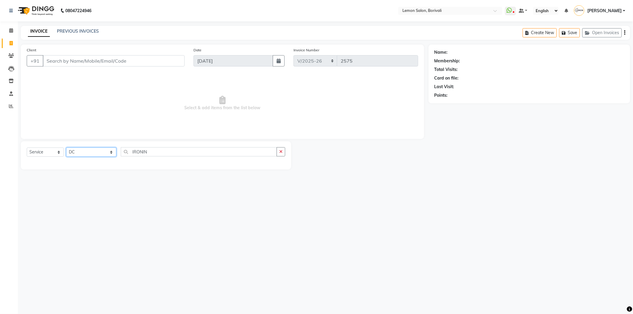
click at [66, 148] on select "Select Stylist DC [PERSON_NAME] [PERSON_NAME] [PERSON_NAME] [PERSON_NAME] Mo [P…" at bounding box center [91, 152] width 50 height 9
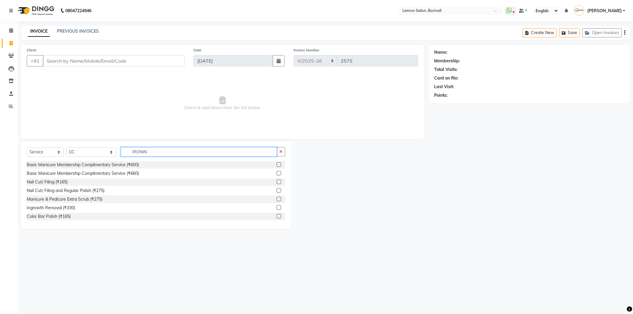
click at [146, 150] on input "IRONIN" at bounding box center [199, 151] width 156 height 9
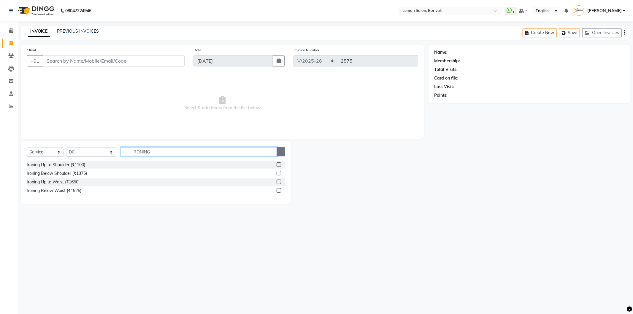
type input "IRONING"
click at [284, 154] on button "button" at bounding box center [281, 151] width 9 height 9
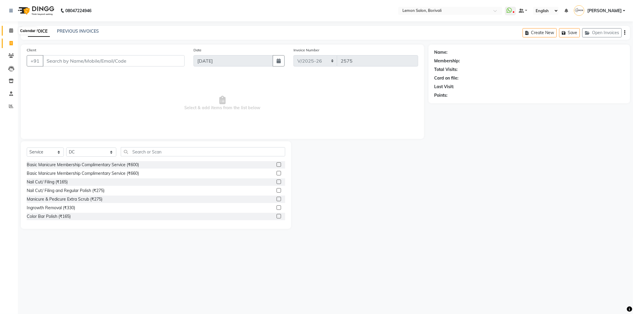
click at [12, 31] on icon at bounding box center [11, 30] width 4 height 4
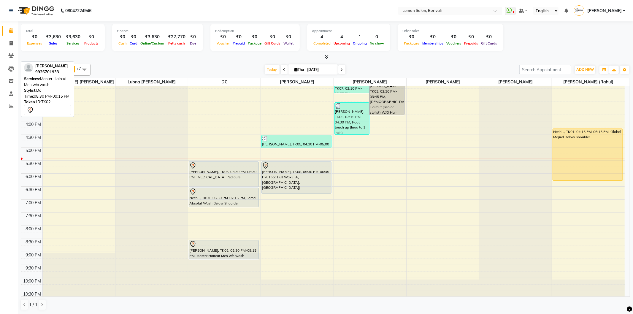
scroll to position [156, 0]
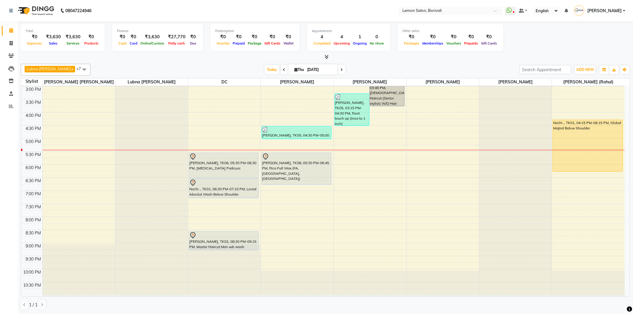
click at [343, 69] on icon at bounding box center [342, 70] width 2 height 4
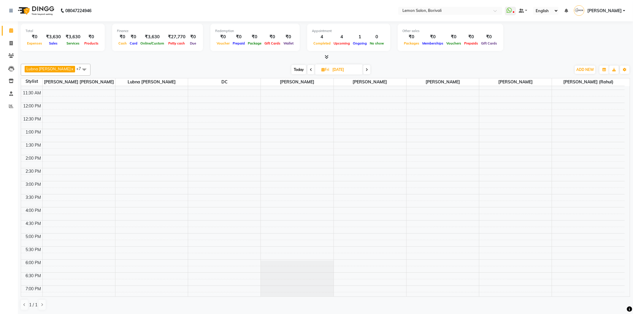
scroll to position [0, 0]
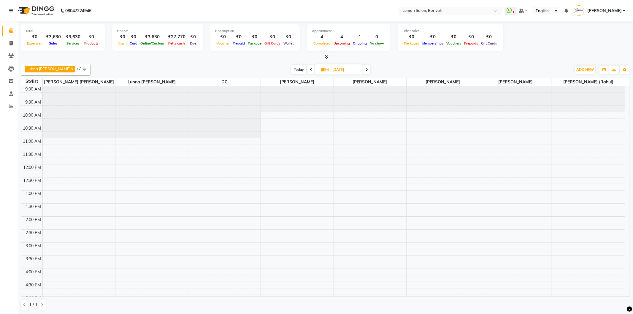
click at [312, 68] on icon at bounding box center [311, 70] width 2 height 4
type input "[DATE]"
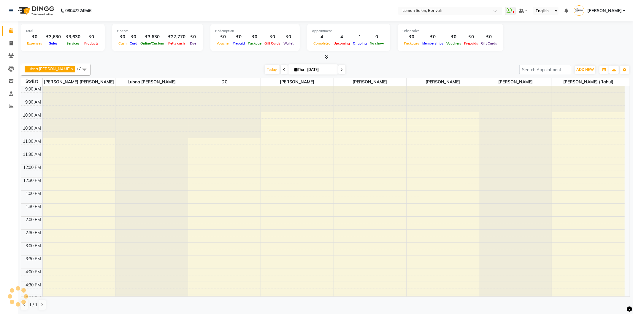
scroll to position [156, 0]
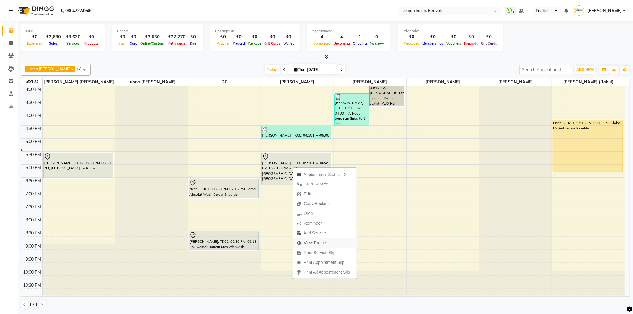
click at [325, 241] on span "View Profile" at bounding box center [315, 243] width 22 height 6
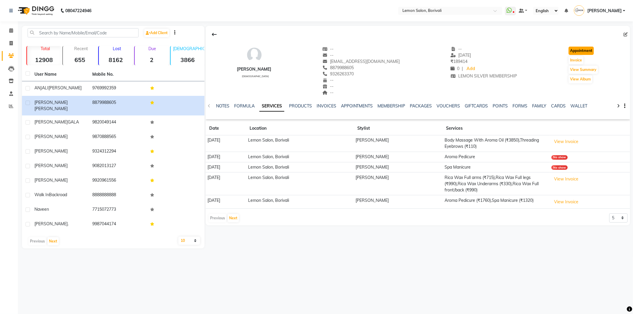
click at [582, 52] on button "Appointment" at bounding box center [581, 51] width 25 height 8
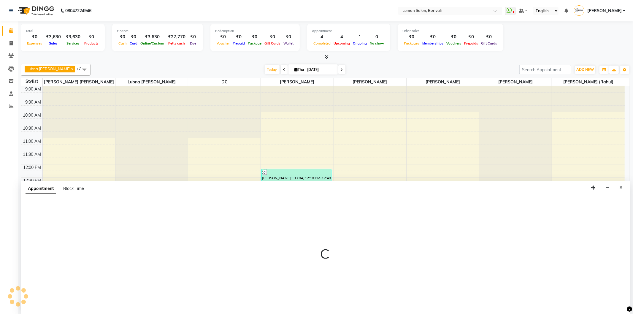
select select "tentative"
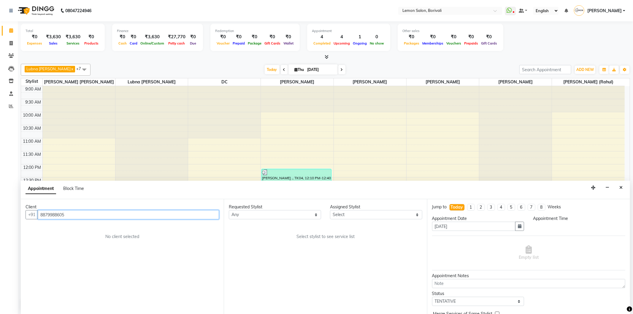
scroll to position [156, 0]
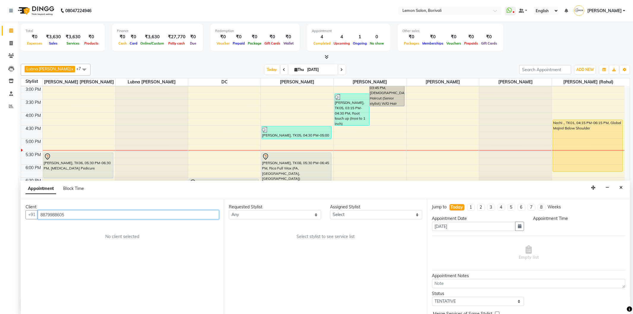
select select "600"
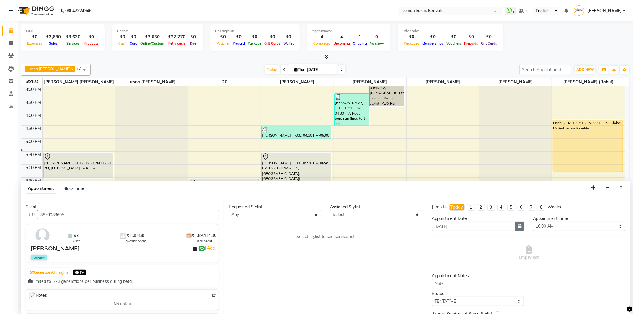
click at [518, 226] on icon "button" at bounding box center [520, 226] width 4 height 4
click at [477, 257] on div "5" at bounding box center [477, 258] width 10 height 10
type input "05-09-2025"
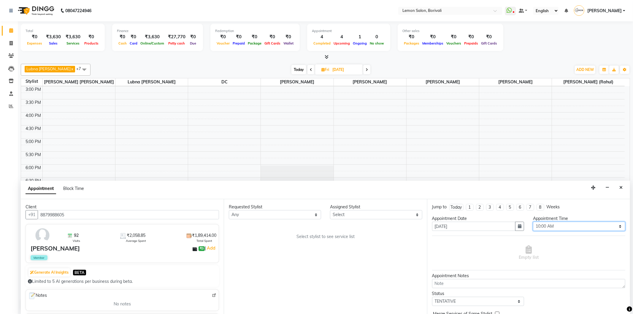
click at [547, 226] on select "Select 10:00 AM 10:15 AM 10:30 AM 10:45 AM 11:00 AM 11:15 AM 11:30 AM 11:45 AM …" at bounding box center [579, 226] width 92 height 9
select select "750"
click at [533, 222] on select "Select 10:00 AM 10:15 AM 10:30 AM 10:45 AM 11:00 AM 11:15 AM 11:30 AM 11:45 AM …" at bounding box center [579, 226] width 92 height 9
click at [362, 219] on select "Select DC Faiz Khan Jiral Baua Jyoti Vyas Lubna mushahid siddique Mo Adnan Mune…" at bounding box center [376, 214] width 92 height 9
drag, startPoint x: 334, startPoint y: 248, endPoint x: 351, endPoint y: 226, distance: 27.4
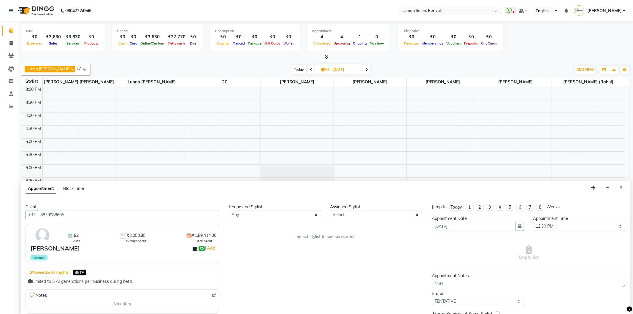
click at [334, 248] on div "Requested Stylist Any DC Faiz Khan Jiral Baua Jyoti Vyas Lubna mushahid siddiqu…" at bounding box center [325, 256] width 203 height 115
click at [358, 215] on select "Select DC Faiz Khan Jiral Baua Jyoti Vyas Lubna mushahid siddique Mo Adnan Mune…" at bounding box center [376, 214] width 92 height 9
select select "15808"
click at [330, 210] on select "Select DC Faiz Khan Jiral Baua Jyoti Vyas Lubna mushahid siddique Mo Adnan Mune…" at bounding box center [376, 214] width 92 height 9
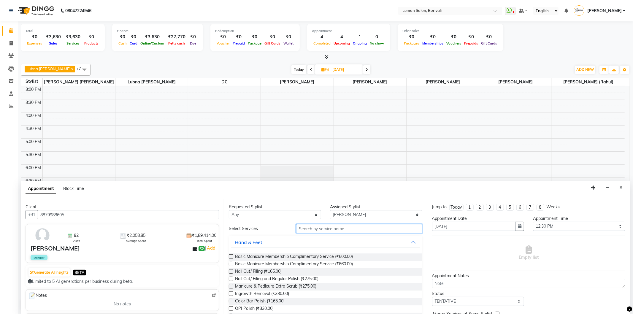
click at [346, 231] on input "text" at bounding box center [359, 228] width 126 height 9
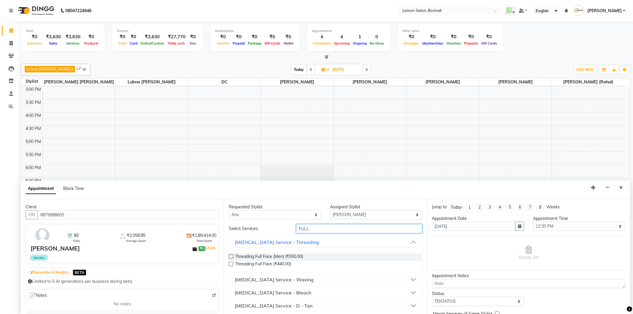
type input "FULL"
click at [303, 281] on button "Skin Care Service - Waxing" at bounding box center [325, 279] width 189 height 11
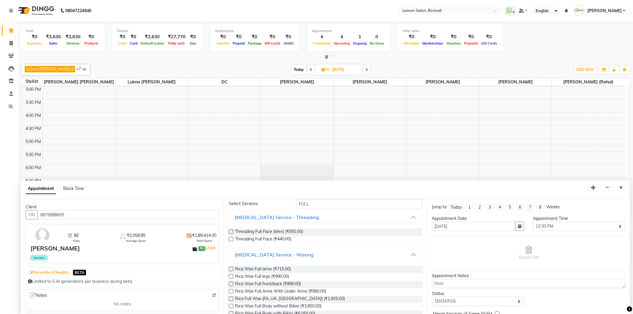
scroll to position [66, 0]
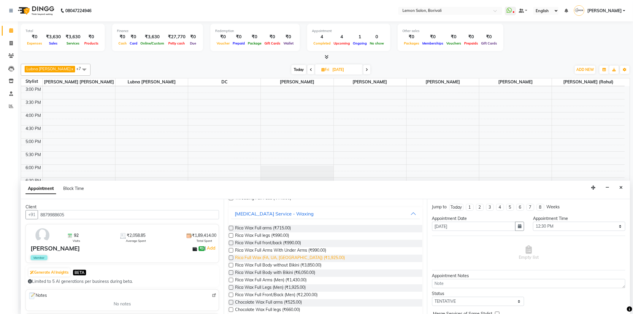
click at [290, 259] on span "Rica Full Wax (FA, UA, FL) (₹1,925.00)" at bounding box center [290, 258] width 110 height 7
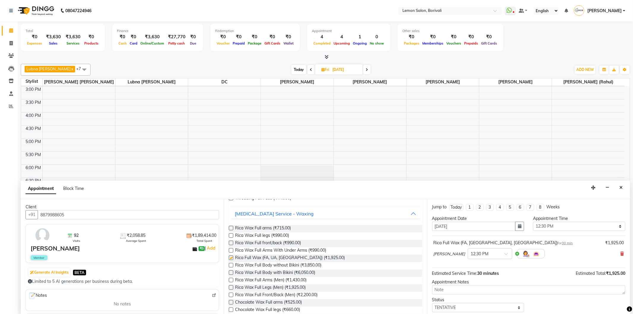
checkbox input "false"
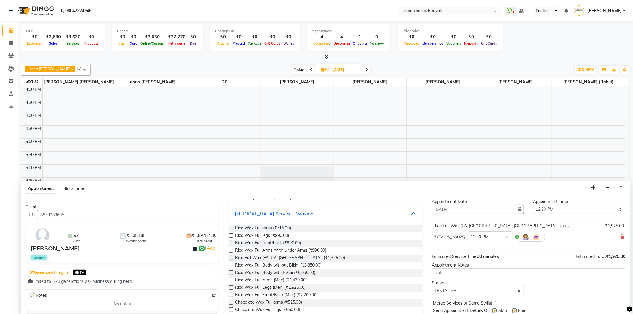
scroll to position [36, 0]
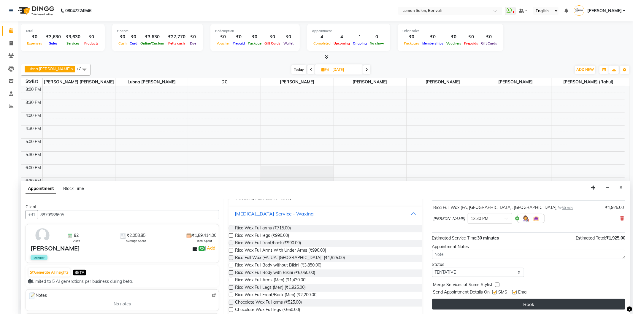
click at [555, 306] on button "Book" at bounding box center [528, 304] width 193 height 11
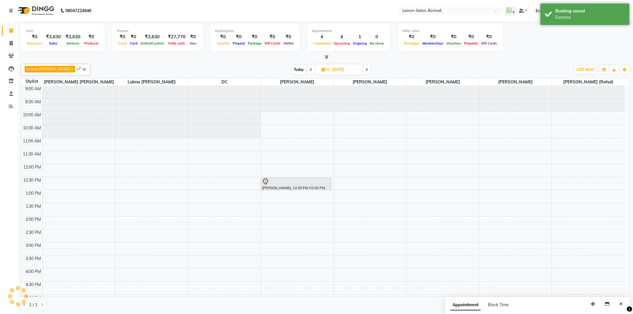
scroll to position [0, 0]
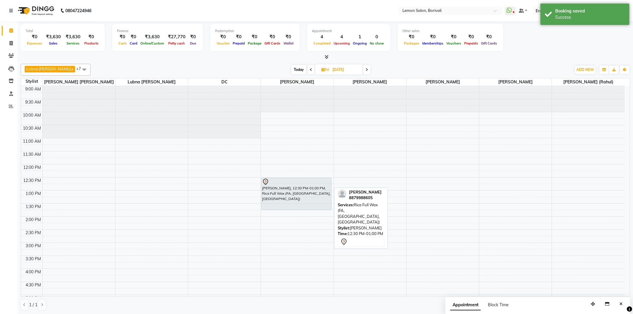
drag, startPoint x: 318, startPoint y: 189, endPoint x: 318, endPoint y: 208, distance: 19.0
click at [318, 208] on div "RISHITA doshi, 12:30 PM-01:00 PM, Rica Full Wax (FA, UA, FL) RISHITA doshi, 12:…" at bounding box center [297, 268] width 72 height 365
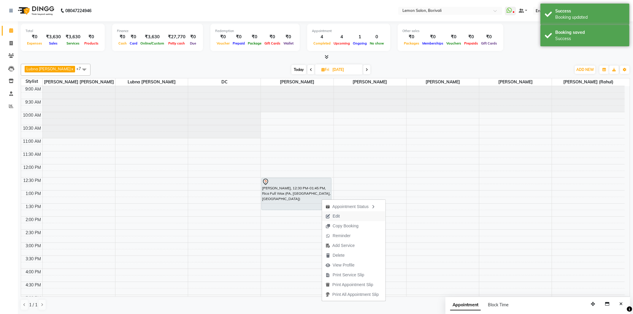
click at [348, 218] on button "Edit" at bounding box center [354, 216] width 64 height 10
select select "tentative"
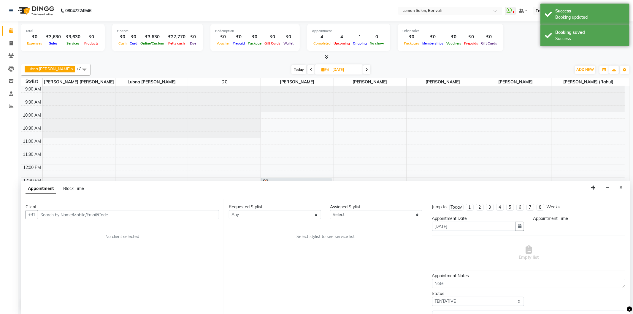
scroll to position [156, 0]
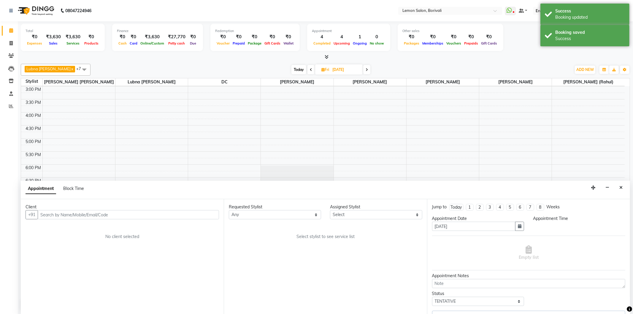
select select "15808"
select select "750"
select select "677"
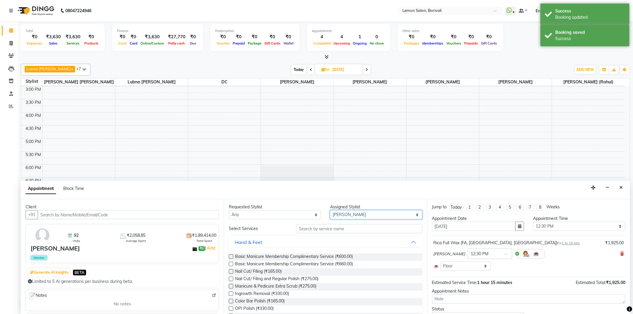
click at [360, 214] on select "Select DC Faiz Khan Jiral Baua Jyoti Vyas Lubna mushahid siddique Mo Adnan Mune…" at bounding box center [376, 214] width 92 height 9
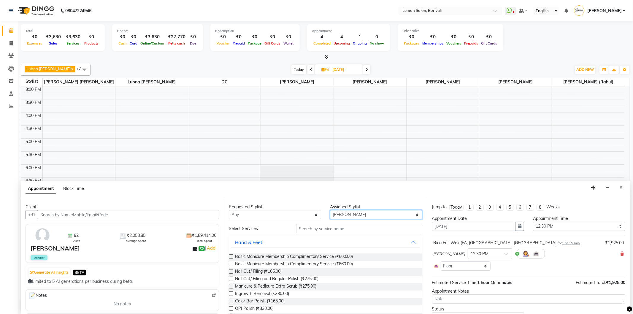
click at [330, 210] on select "Select DC Faiz Khan Jiral Baua Jyoti Vyas Lubna mushahid siddique Mo Adnan Mune…" at bounding box center [376, 214] width 92 height 9
click at [348, 231] on input "text" at bounding box center [359, 228] width 126 height 9
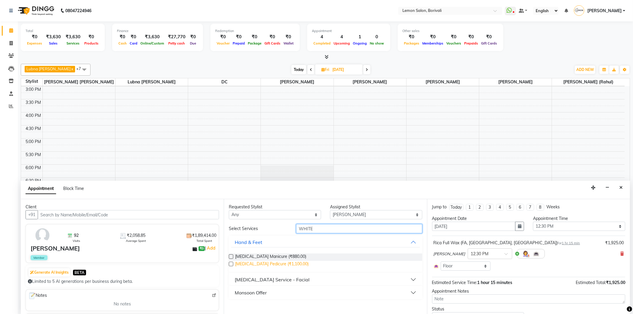
type input "WHITE"
click at [295, 265] on span "Whitening Pedicure (₹1,100.00)" at bounding box center [272, 264] width 74 height 7
checkbox input "false"
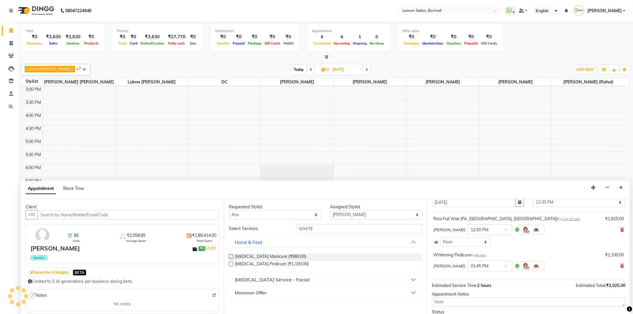
scroll to position [54, 0]
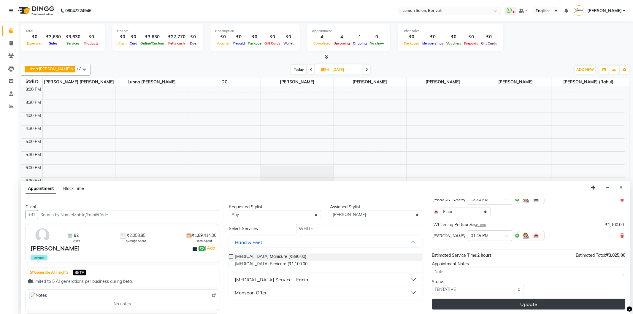
click at [530, 301] on button "Update" at bounding box center [528, 304] width 193 height 11
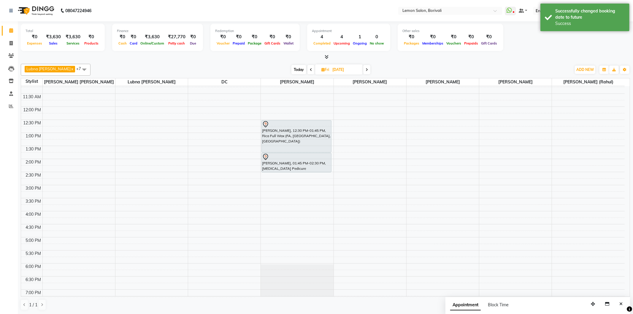
scroll to position [0, 0]
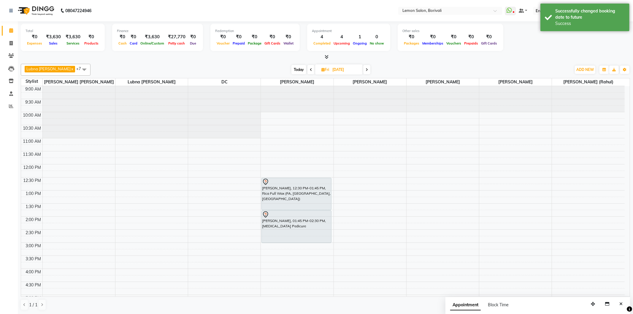
drag, startPoint x: 300, startPoint y: 229, endPoint x: 302, endPoint y: 239, distance: 9.7
click at [302, 239] on div "RISHITA doshi, 12:30 PM-01:45 PM, Rica Full Wax (FA, UA, FL) RISHITA doshi, 01:…" at bounding box center [297, 268] width 72 height 365
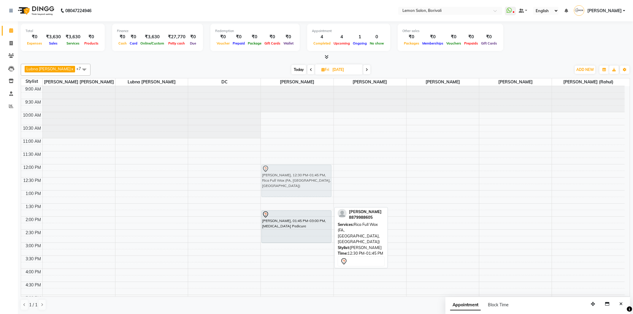
drag, startPoint x: 276, startPoint y: 195, endPoint x: 280, endPoint y: 183, distance: 12.7
click at [280, 183] on div "RISHITA doshi, 12:30 PM-01:45 PM, Rica Full Wax (FA, UA, FL) RISHITA doshi, 01:…" at bounding box center [297, 268] width 72 height 365
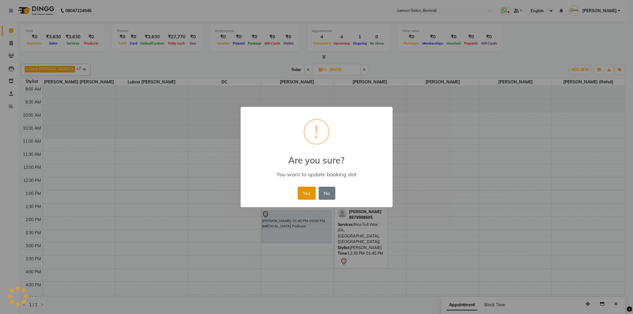
click at [310, 196] on button "Yes" at bounding box center [307, 193] width 18 height 13
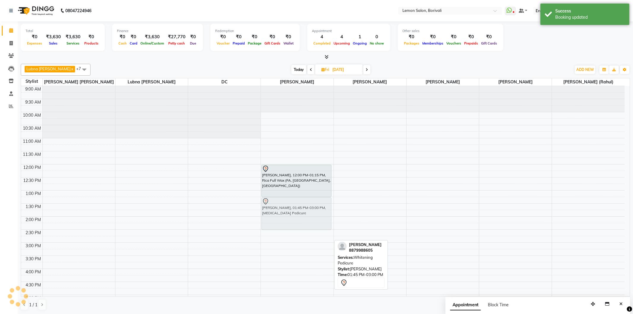
drag, startPoint x: 286, startPoint y: 225, endPoint x: 285, endPoint y: 210, distance: 14.6
click at [285, 210] on div "RISHITA doshi, 12:00 PM-01:15 PM, Rica Full Wax (FA, UA, FL) RISHITA doshi, 01:…" at bounding box center [297, 268] width 72 height 365
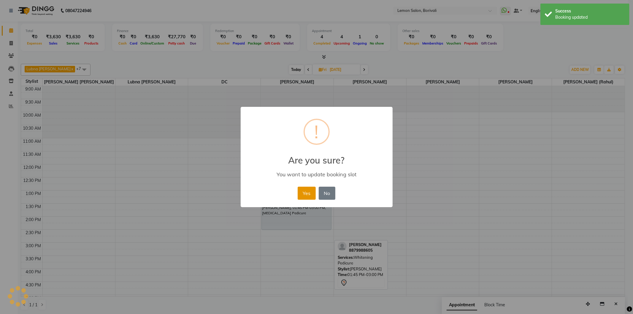
click at [305, 197] on button "Yes" at bounding box center [307, 193] width 18 height 13
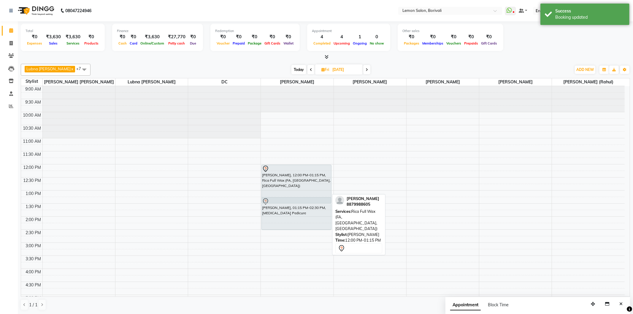
drag, startPoint x: 304, startPoint y: 195, endPoint x: 304, endPoint y: 199, distance: 3.6
click at [304, 199] on div "RISHITA doshi, 12:00 PM-01:15 PM, Rica Full Wax (FA, UA, FL) RISHITA doshi, 01:…" at bounding box center [297, 268] width 72 height 365
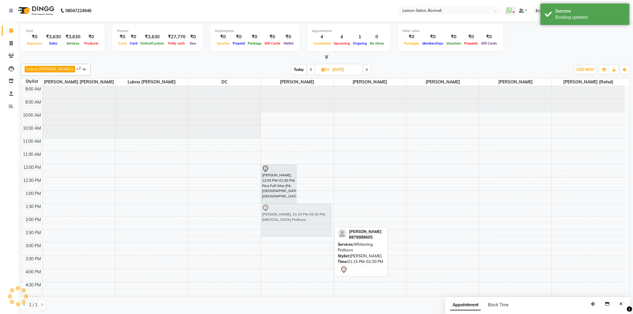
drag, startPoint x: 304, startPoint y: 212, endPoint x: 299, endPoint y: 216, distance: 5.9
click at [299, 216] on div "RISHITA doshi, 12:00 PM-01:30 PM, Rica Full Wax (FA, UA, FL) RISHITA doshi, 01:…" at bounding box center [297, 268] width 72 height 365
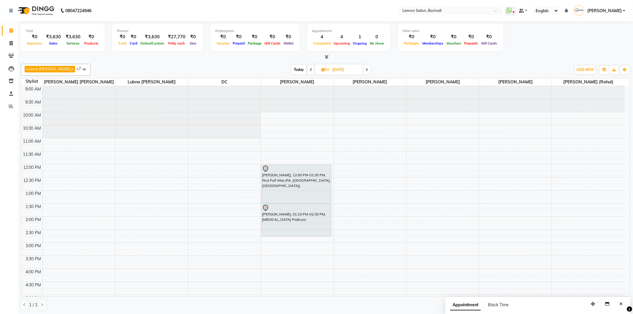
click at [298, 69] on span "Today" at bounding box center [299, 69] width 15 height 9
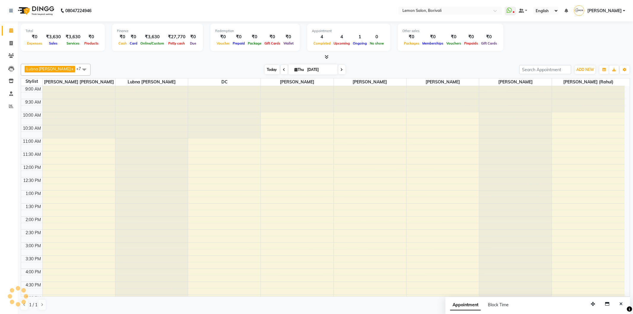
scroll to position [156, 0]
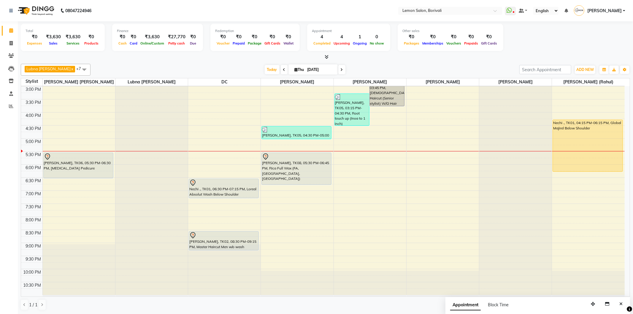
click at [344, 67] on span at bounding box center [341, 69] width 7 height 9
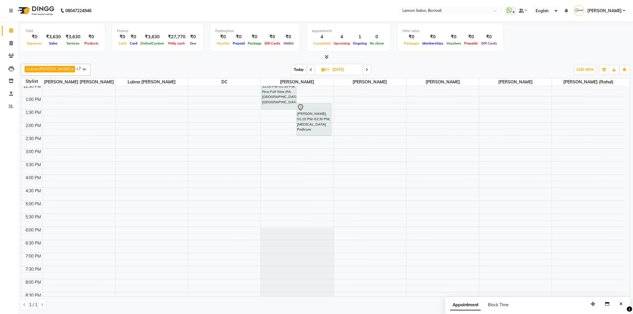
scroll to position [25, 0]
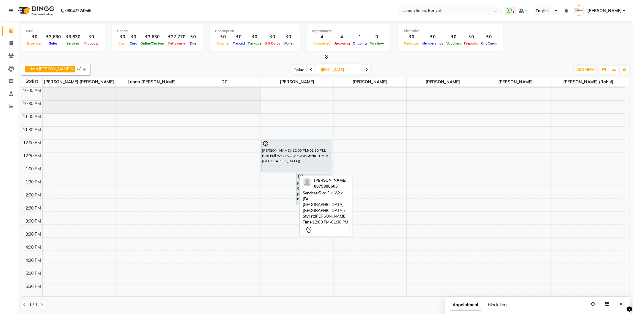
drag, startPoint x: 289, startPoint y: 178, endPoint x: 290, endPoint y: 170, distance: 8.0
click at [290, 170] on div "RISHITA doshi, 12:00 PM-01:30 PM, Rica Full Wax (FA, UA, FL) RISHITA doshi, 01:…" at bounding box center [297, 243] width 72 height 365
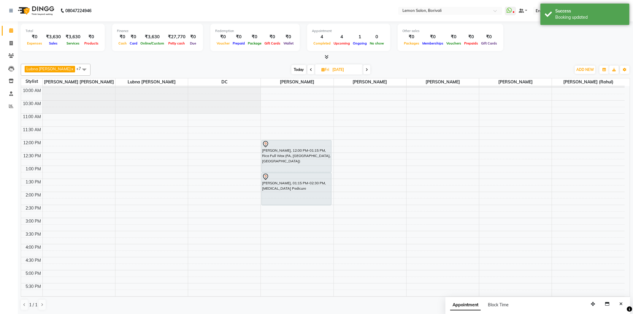
click at [302, 75] on div "Lubna mushahid siddique x Nirmala jeevan marthe x Pranali Jagtap x Prashant Cha…" at bounding box center [326, 70] width 610 height 12
click at [302, 73] on span "Today" at bounding box center [299, 69] width 15 height 9
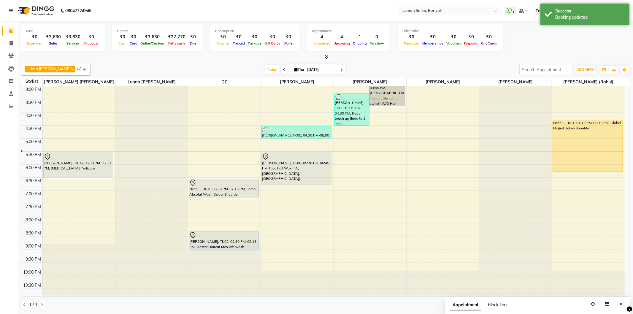
click at [344, 70] on span at bounding box center [341, 69] width 7 height 9
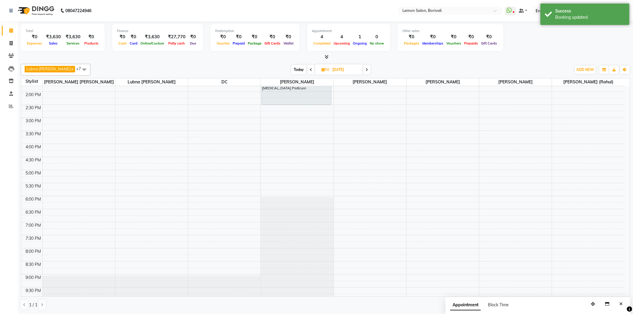
scroll to position [58, 0]
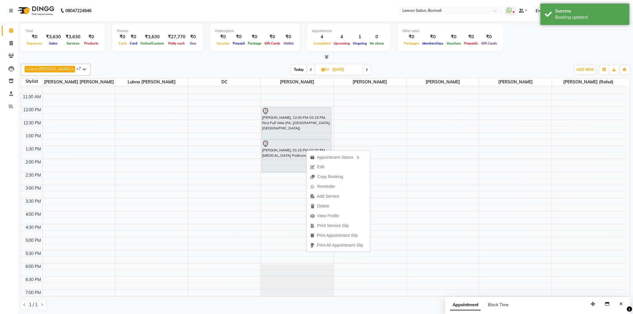
click at [304, 72] on span "Today" at bounding box center [299, 69] width 15 height 9
type input "[DATE]"
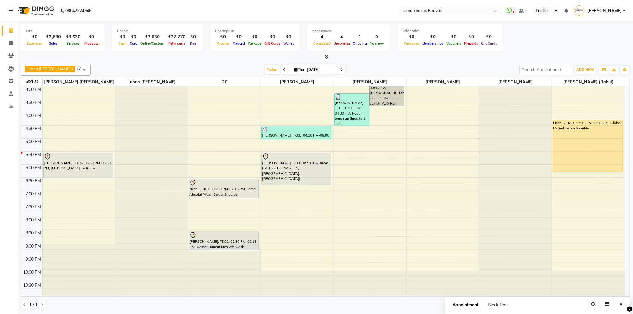
click at [432, 62] on div "Lubna mushahid siddique x Nirmala jeevan marthe x Pranali Jagtap x Prashant Cha…" at bounding box center [326, 186] width 610 height 251
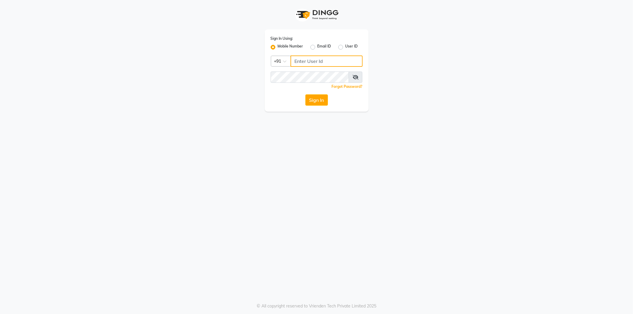
click at [312, 56] on input "Username" at bounding box center [327, 61] width 72 height 11
type input "8779037944"
click at [355, 79] on icon at bounding box center [356, 77] width 6 height 5
click at [315, 100] on button "Sign In" at bounding box center [316, 99] width 23 height 11
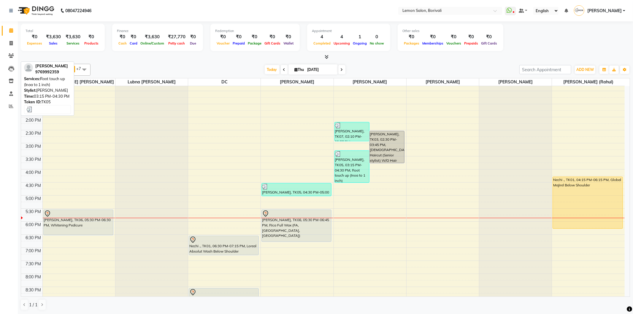
scroll to position [132, 0]
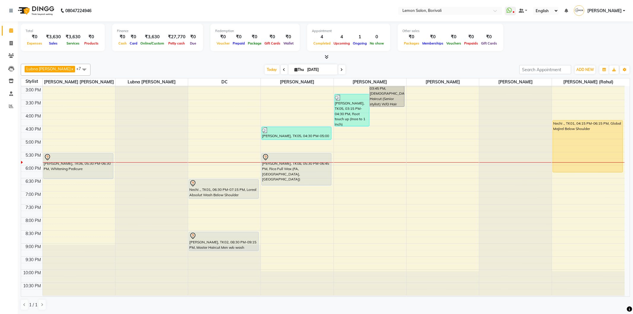
scroll to position [156, 0]
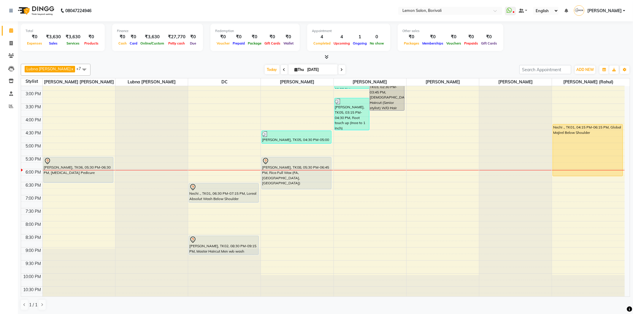
scroll to position [156, 0]
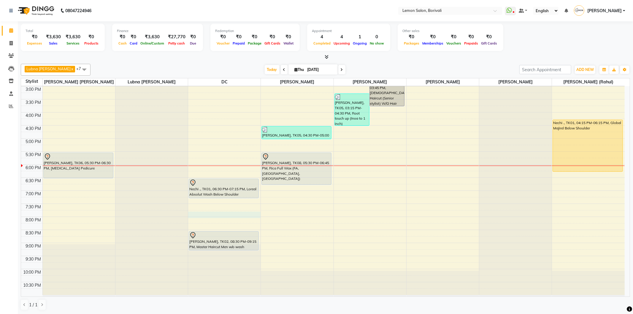
click at [218, 217] on div "9:00 AM 9:30 AM 10:00 AM 10:30 AM 11:00 AM 11:30 AM 12:00 PM 12:30 PM 1:00 PM 1…" at bounding box center [323, 112] width 604 height 365
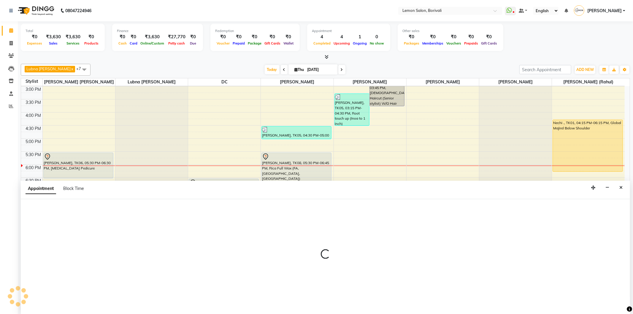
select select "7885"
select select "1185"
select select "tentative"
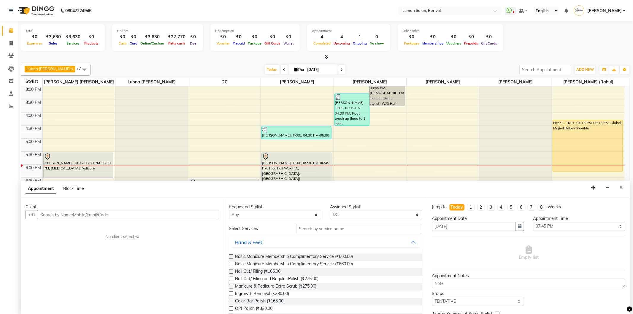
click at [81, 216] on input "text" at bounding box center [128, 214] width 181 height 9
type input "Hars"
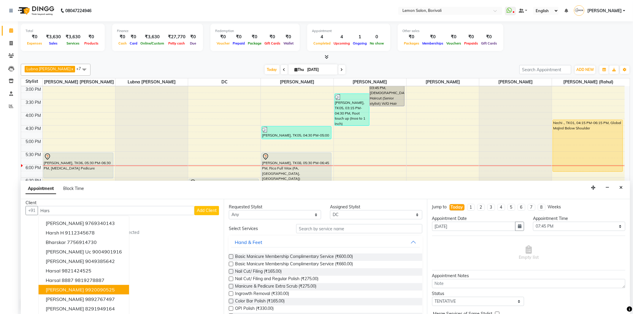
scroll to position [6, 0]
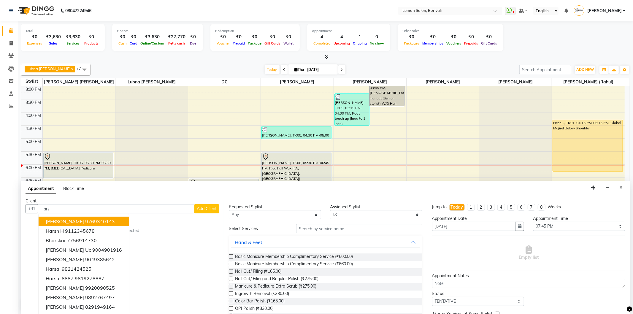
drag, startPoint x: 0, startPoint y: 209, endPoint x: 112, endPoint y: 205, distance: 111.7
click at [0, 211] on app-home "08047224946 Select Location × Lemon Salon, Borivali WhatsApp Status ✕ Status: D…" at bounding box center [316, 157] width 633 height 314
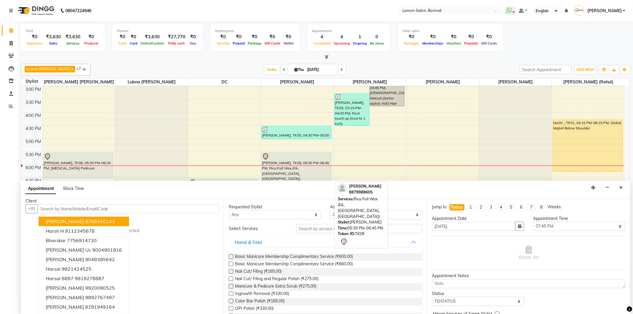
scroll to position [0, 0]
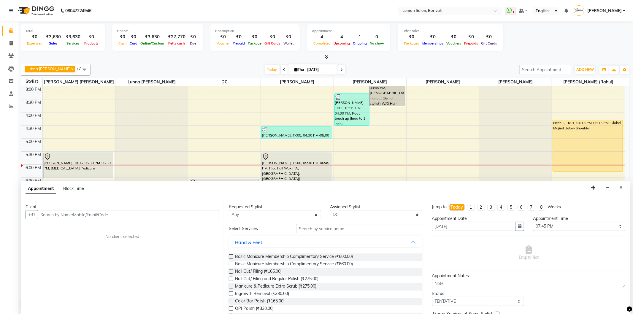
click at [111, 212] on input "text" at bounding box center [128, 214] width 181 height 9
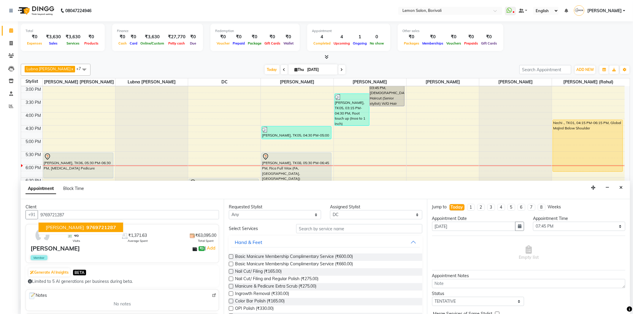
click at [85, 228] on ngb-highlight "9769721287" at bounding box center [100, 227] width 31 height 6
type input "9769721287"
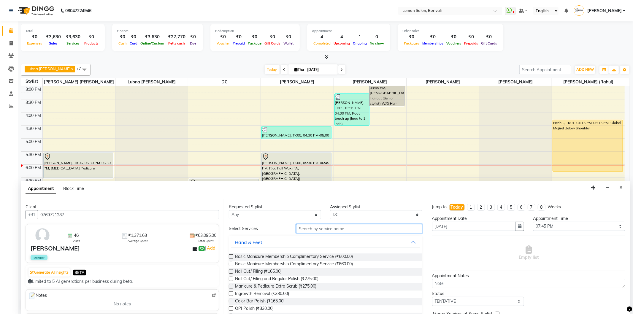
click at [333, 229] on input "text" at bounding box center [359, 228] width 126 height 9
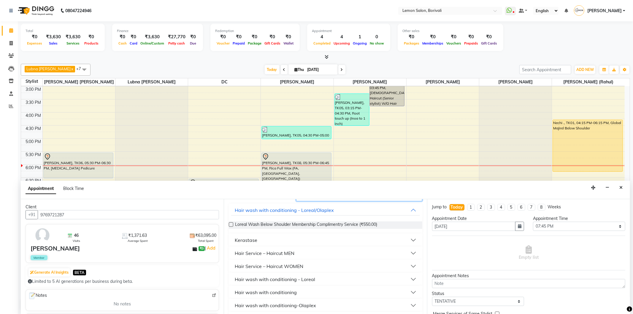
scroll to position [33, 0]
type input "wash"
click at [324, 272] on div "Hair wash with conditioning - Loreal" at bounding box center [325, 278] width 193 height 13
click at [325, 276] on button "Hair wash with conditioning - Loreal" at bounding box center [325, 278] width 189 height 11
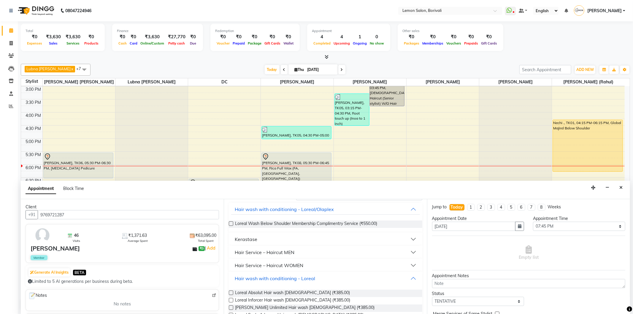
scroll to position [66, 0]
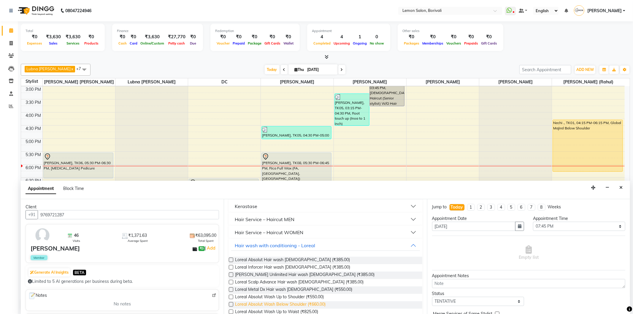
click at [319, 302] on span "Loreal Absolut Wash Below Shoulder (₹660.00)" at bounding box center [280, 304] width 91 height 7
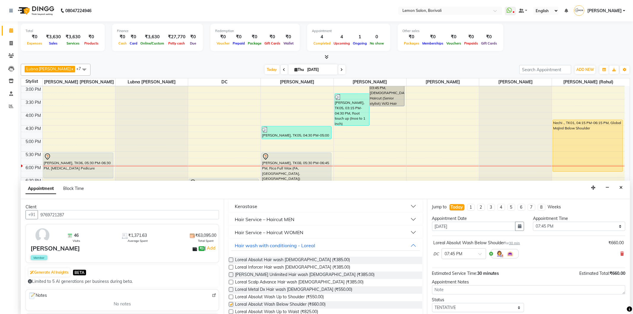
checkbox input "false"
click at [475, 253] on div at bounding box center [464, 253] width 44 height 6
drag, startPoint x: 461, startPoint y: 273, endPoint x: 546, endPoint y: 243, distance: 89.8
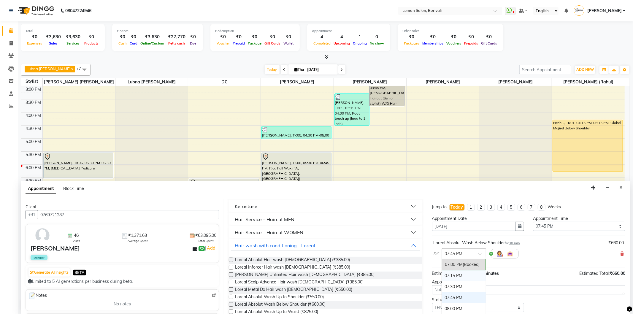
click at [463, 273] on div "07:15 PM" at bounding box center [464, 275] width 44 height 11
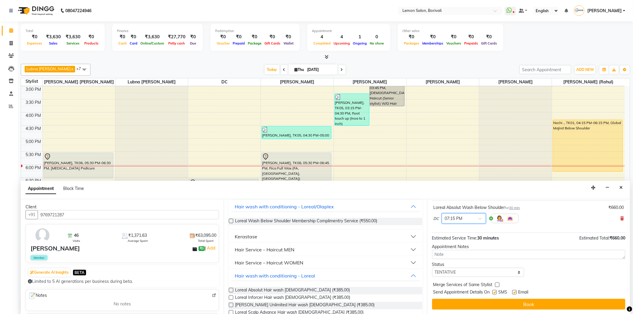
scroll to position [0, 0]
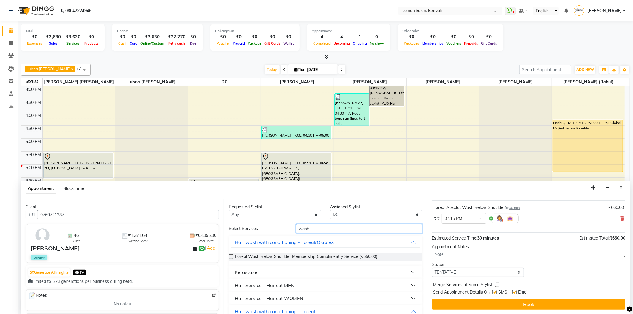
drag, startPoint x: 317, startPoint y: 227, endPoint x: 158, endPoint y: 201, distance: 161.0
click at [158, 201] on div "Client +91 9769721287 46 Visits ₹1,371.63 Average Spent ₹63,095.00 Total Spent …" at bounding box center [326, 256] width 610 height 115
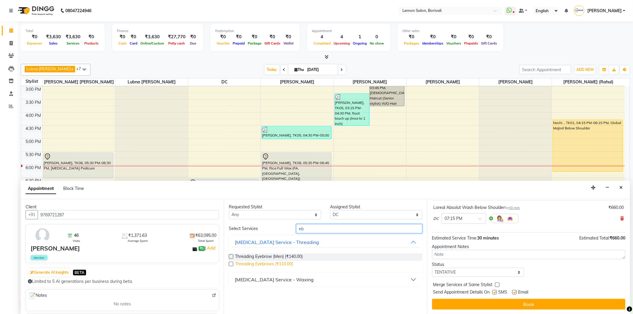
type input "eb"
click at [277, 264] on span "Threading Eyebrows (₹110.00)" at bounding box center [264, 264] width 58 height 7
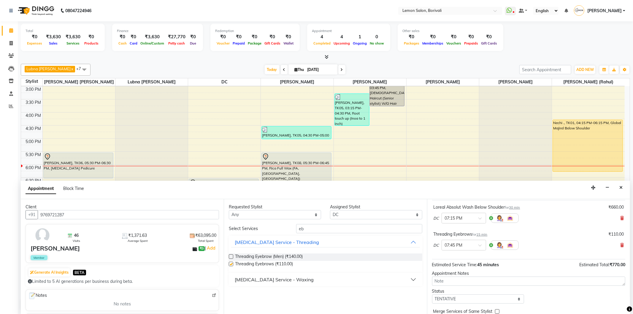
checkbox input "false"
drag, startPoint x: 308, startPoint y: 228, endPoint x: 216, endPoint y: 223, distance: 92.5
click at [216, 223] on div "Client +91 9769721287 46 Visits ₹1,371.63 Average Spent ₹63,095.00 Total Spent …" at bounding box center [326, 256] width 610 height 115
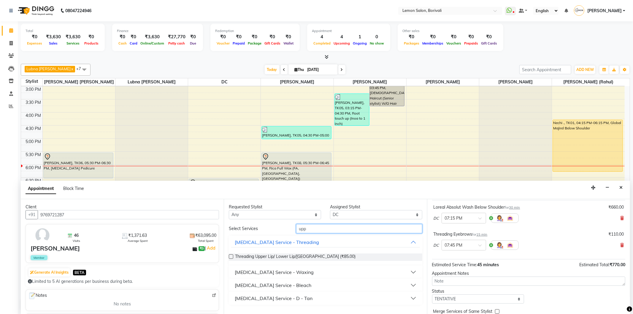
type input "upp"
click at [298, 252] on div "Threading Upper Lip/ Lower Lip/Chin (₹85.00)" at bounding box center [325, 257] width 193 height 17
drag, startPoint x: 299, startPoint y: 254, endPoint x: 308, endPoint y: 254, distance: 8.9
click at [299, 254] on span "Threading Upper Lip/ Lower Lip/Chin (₹85.00)" at bounding box center [295, 257] width 121 height 7
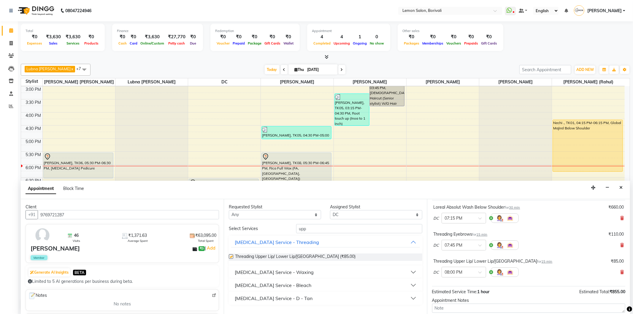
checkbox input "false"
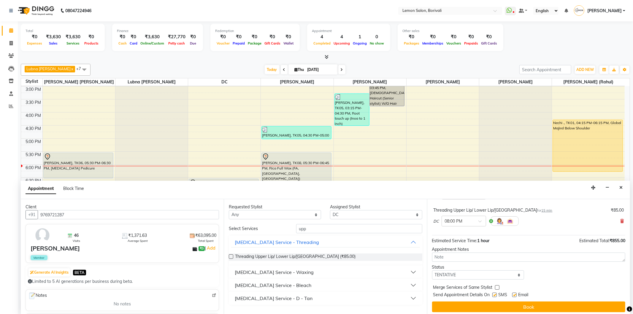
scroll to position [89, 0]
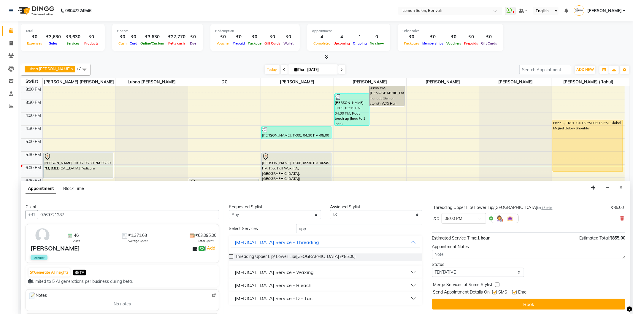
click at [497, 298] on div "Jump to Today 1 2 3 4 5 6 7 8 Weeks Appointment Date 04-09-2025 Appointment Tim…" at bounding box center [528, 256] width 203 height 115
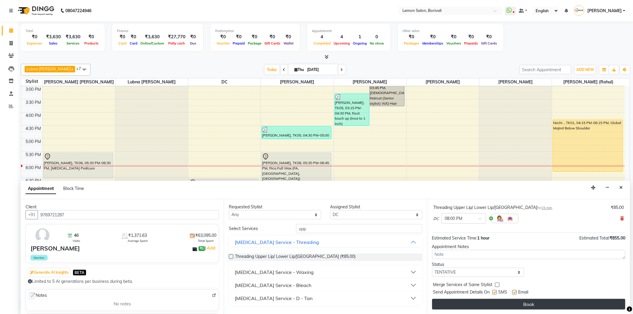
click at [497, 301] on button "Book" at bounding box center [528, 304] width 193 height 11
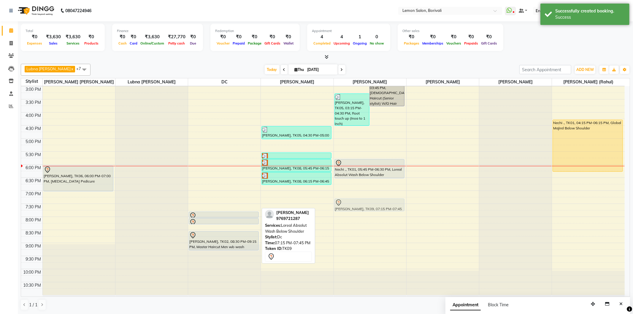
drag, startPoint x: 229, startPoint y: 205, endPoint x: 373, endPoint y: 202, distance: 143.1
click at [373, 202] on tr "Prachi, TK06, 06:00 PM-07:00 PM, Whitening Pedicure harshada patil, TK09, 07:15…" at bounding box center [323, 112] width 604 height 365
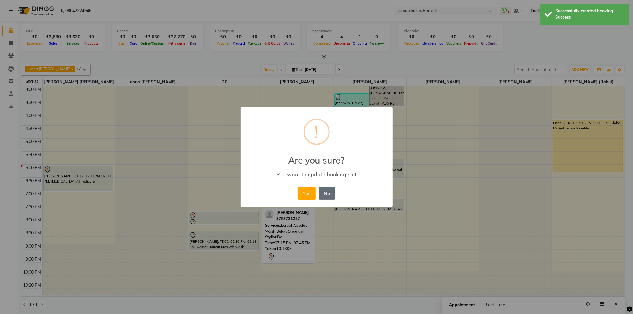
click at [327, 192] on button "No" at bounding box center [327, 193] width 17 height 13
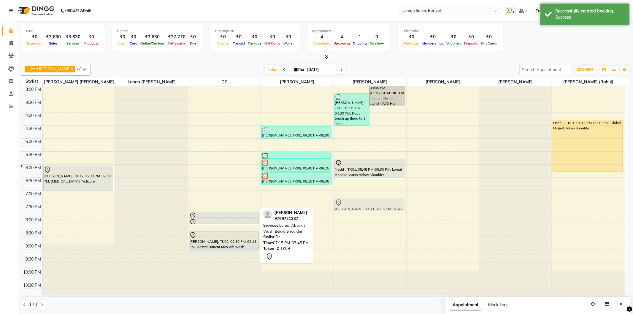
drag, startPoint x: 213, startPoint y: 204, endPoint x: 340, endPoint y: 206, distance: 127.1
click at [340, 206] on tr "Prachi, TK06, 06:00 PM-07:00 PM, Whitening Pedicure harshada patil, TK09, 07:15…" at bounding box center [323, 112] width 604 height 365
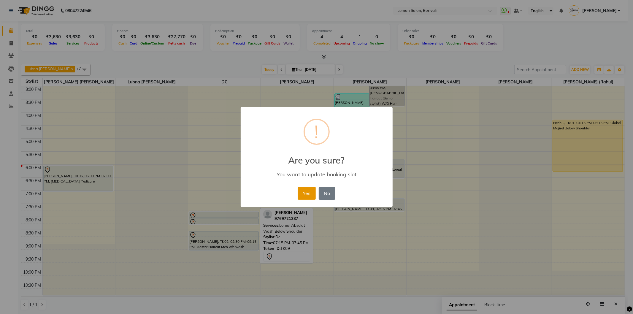
click at [306, 194] on button "Yes" at bounding box center [307, 193] width 18 height 13
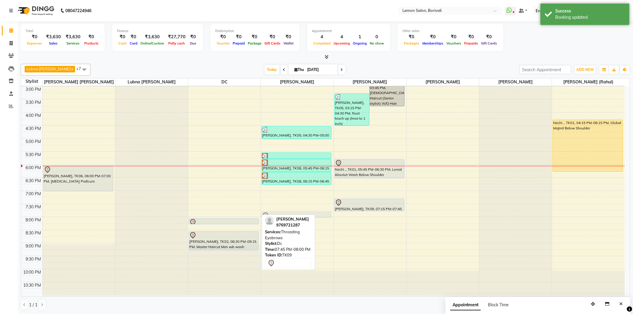
drag, startPoint x: 219, startPoint y: 213, endPoint x: 299, endPoint y: 211, distance: 80.8
click at [299, 211] on div "9:00 AM 9:30 AM 10:00 AM 10:30 AM 11:00 AM 11:30 AM 12:00 PM 12:30 PM 1:00 PM 1…" at bounding box center [323, 112] width 604 height 365
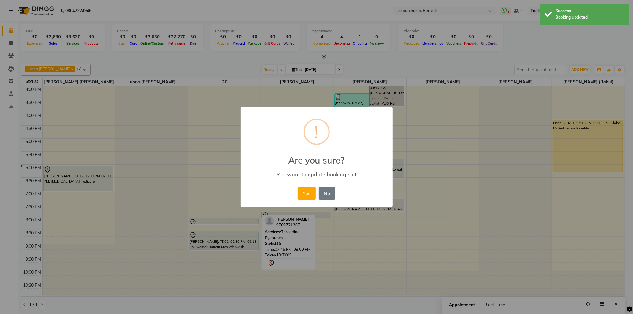
drag, startPoint x: 308, startPoint y: 194, endPoint x: 255, endPoint y: 202, distance: 53.0
click at [307, 194] on button "Yes" at bounding box center [307, 193] width 18 height 13
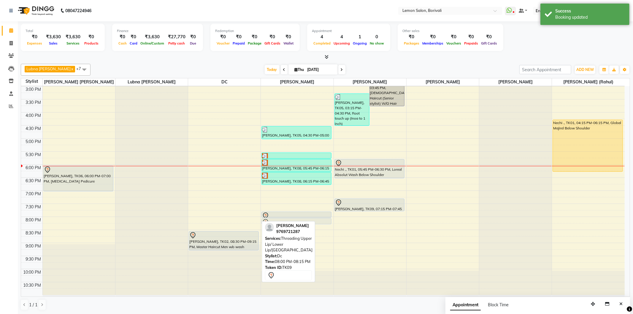
drag, startPoint x: 211, startPoint y: 219, endPoint x: 289, endPoint y: 220, distance: 78.1
click at [289, 220] on tr "Prachi, TK06, 06:00 PM-07:00 PM, Whitening Pedicure harshada patil, TK09, 08:00…" at bounding box center [323, 112] width 604 height 365
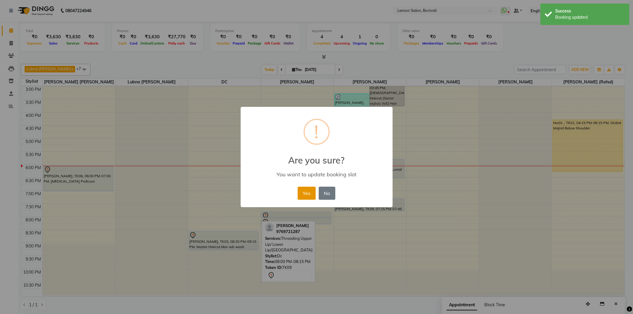
click at [312, 187] on button "Yes" at bounding box center [307, 193] width 18 height 13
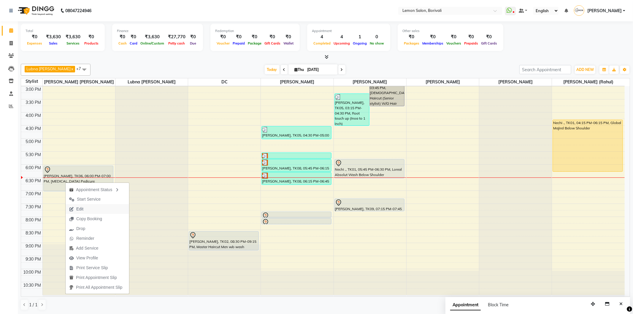
click at [88, 209] on button "Edit" at bounding box center [98, 209] width 64 height 10
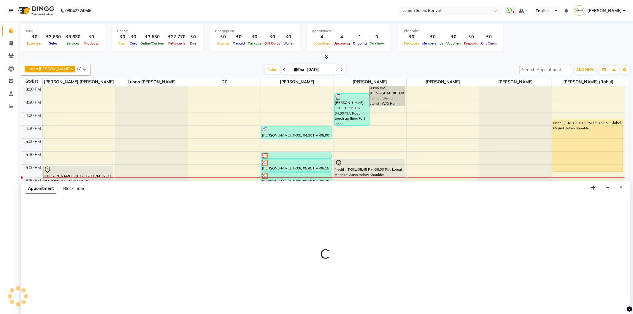
select select "1065"
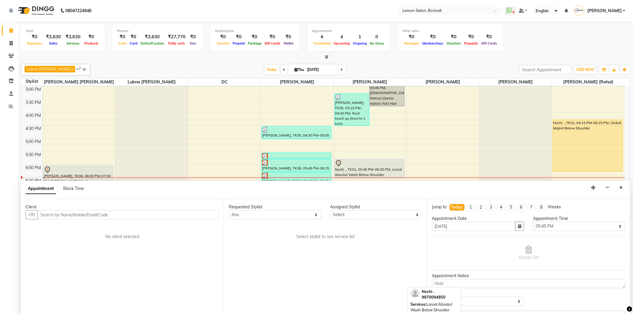
scroll to position [156, 0]
select select "7565"
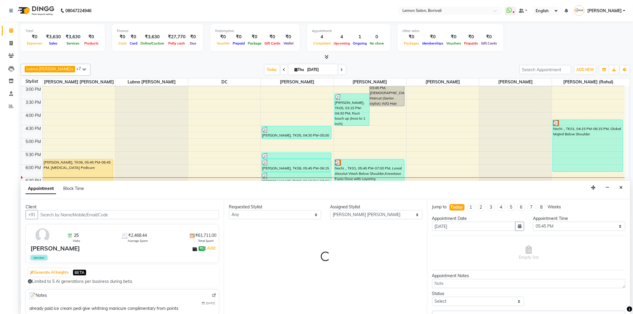
select select "677"
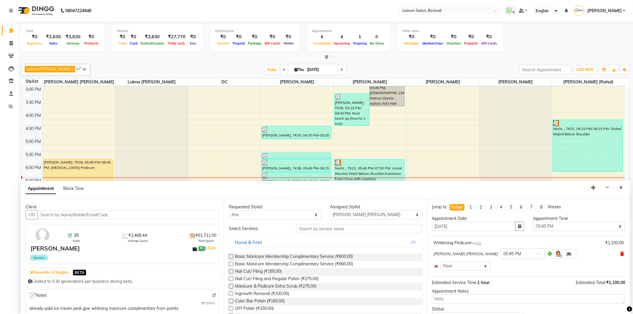
click at [620, 252] on icon at bounding box center [622, 254] width 4 height 4
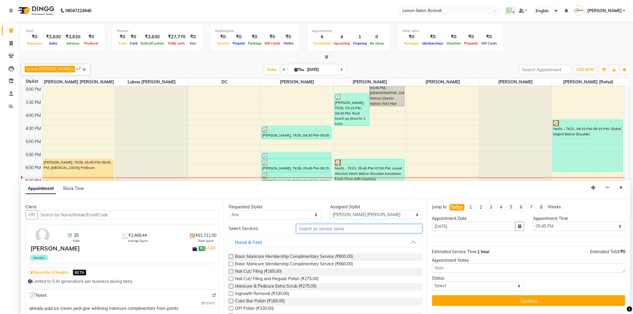
click at [364, 231] on input "text" at bounding box center [359, 228] width 126 height 9
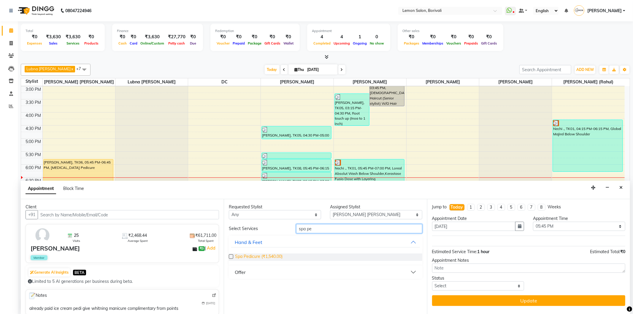
type input "spa pe"
click at [257, 257] on span "Spa Pedicure (₹1,540.00)" at bounding box center [259, 257] width 48 height 7
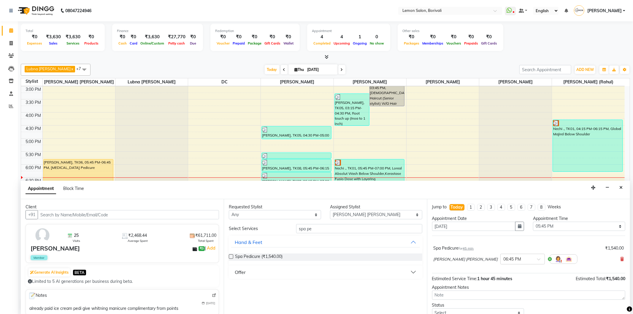
scroll to position [24, 0]
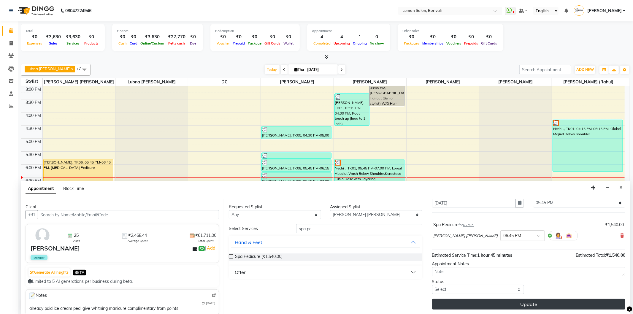
click at [513, 306] on button "Update" at bounding box center [528, 304] width 193 height 11
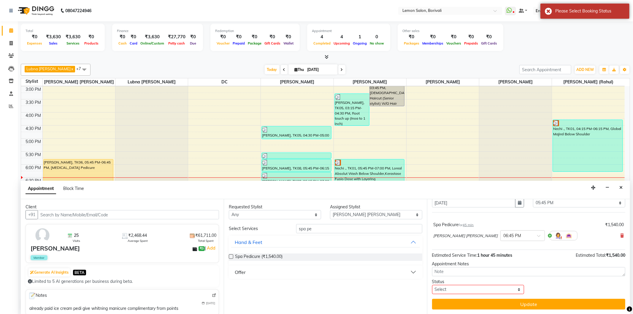
click at [568, 279] on div "Status Select TENTATIVE CONFIRM CHECK-IN UPCOMING" at bounding box center [529, 286] width 202 height 15
drag, startPoint x: 229, startPoint y: 255, endPoint x: 300, endPoint y: 273, distance: 73.2
click at [229, 255] on label at bounding box center [231, 256] width 4 height 4
click at [229, 255] on input "checkbox" at bounding box center [231, 257] width 4 height 4
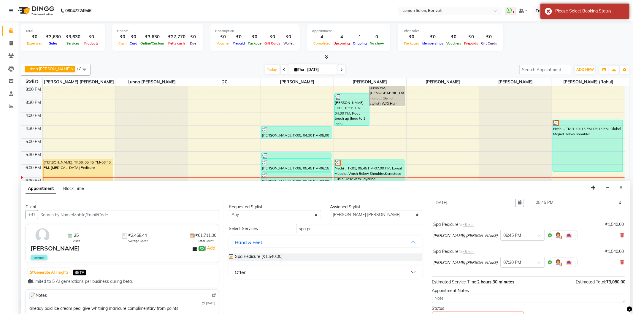
checkbox input "false"
click at [620, 235] on icon at bounding box center [622, 235] width 4 height 4
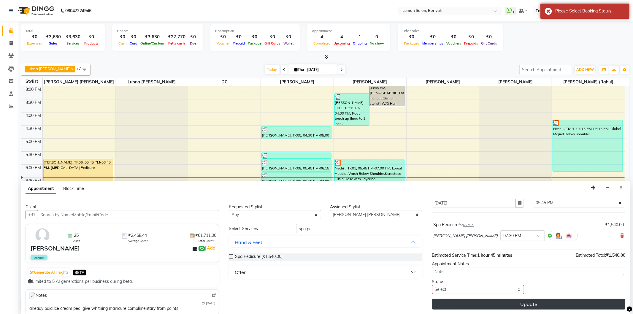
click at [520, 305] on button "Update" at bounding box center [528, 304] width 193 height 11
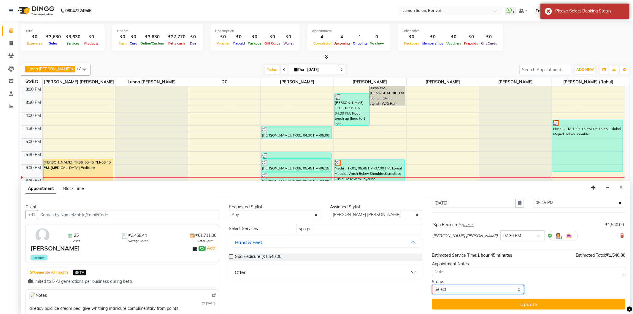
click at [496, 289] on select "Select TENTATIVE CONFIRM CHECK-IN UPCOMING" at bounding box center [478, 289] width 92 height 9
select select "check-in"
click at [432, 285] on select "Select TENTATIVE CONFIRM CHECK-IN UPCOMING" at bounding box center [478, 289] width 92 height 9
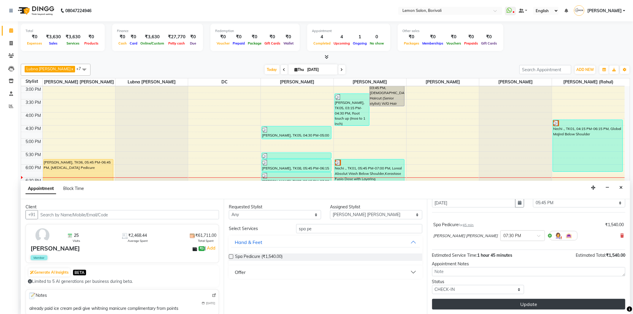
click at [485, 299] on button "Update" at bounding box center [528, 304] width 193 height 11
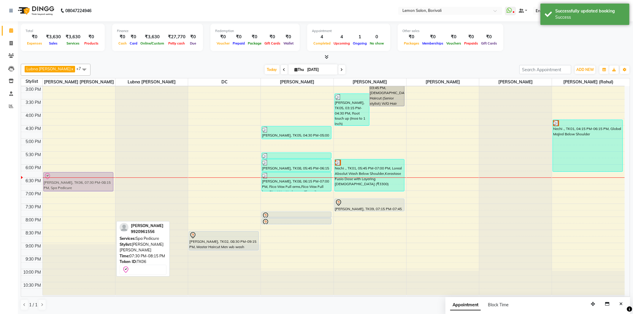
drag, startPoint x: 72, startPoint y: 215, endPoint x: 70, endPoint y: 179, distance: 36.0
click at [70, 179] on div "Prachi, TK06, 07:30 PM-08:15 PM, Spa Pedicure Prachi, TK06, 07:30 PM-08:15 PM, …" at bounding box center [79, 112] width 72 height 365
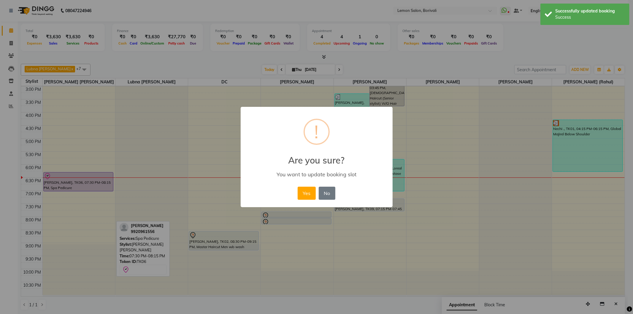
drag, startPoint x: 308, startPoint y: 194, endPoint x: 299, endPoint y: 185, distance: 12.4
click at [308, 192] on button "Yes" at bounding box center [307, 193] width 18 height 13
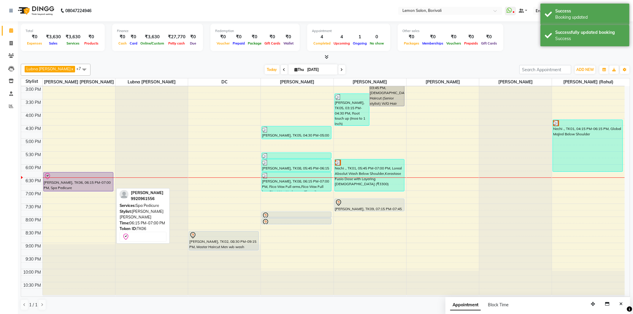
click at [91, 184] on div "Prachi, TK06, 06:15 PM-07:00 PM, Spa Pedicure" at bounding box center [78, 181] width 69 height 19
drag, startPoint x: 98, startPoint y: 190, endPoint x: 99, endPoint y: 193, distance: 3.6
click at [99, 193] on div "Prachi, TK06, 06:15 PM-07:00 PM, Spa Pedicure Prachi, TK06, 06:15 PM-07:00 PM, …" at bounding box center [79, 112] width 72 height 365
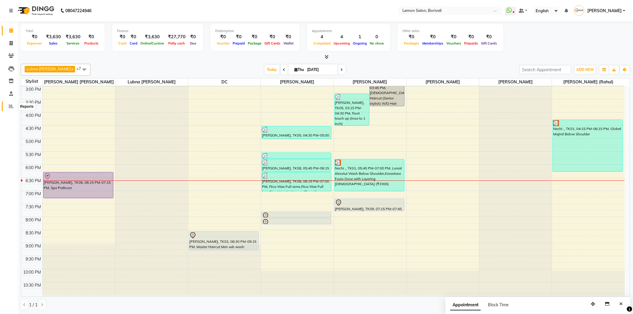
click at [10, 107] on icon at bounding box center [11, 106] width 4 height 4
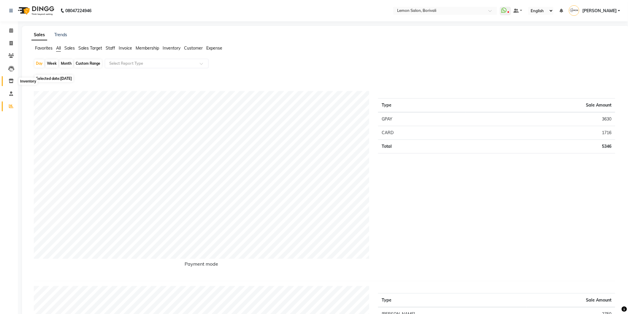
click at [10, 83] on icon at bounding box center [11, 81] width 5 height 4
select select
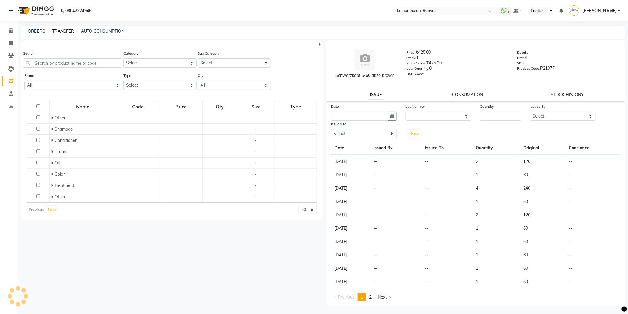
click at [67, 30] on link "TRANSFER" at bounding box center [63, 31] width 22 height 5
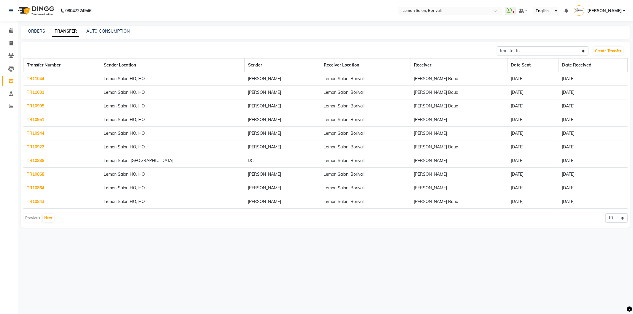
click at [42, 203] on link "TR10843" at bounding box center [36, 201] width 18 height 5
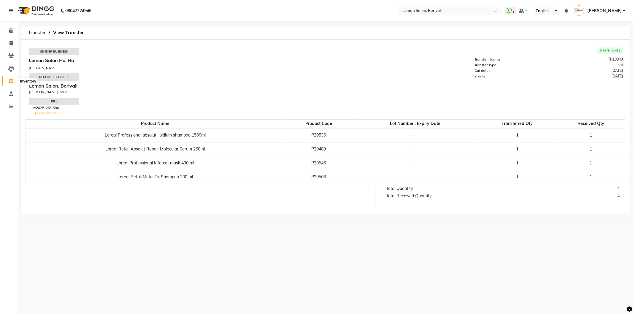
click at [9, 81] on icon at bounding box center [11, 81] width 5 height 4
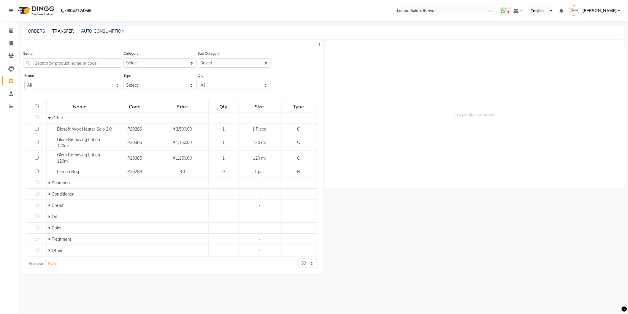
click at [69, 34] on link "TRANSFER" at bounding box center [63, 31] width 22 height 5
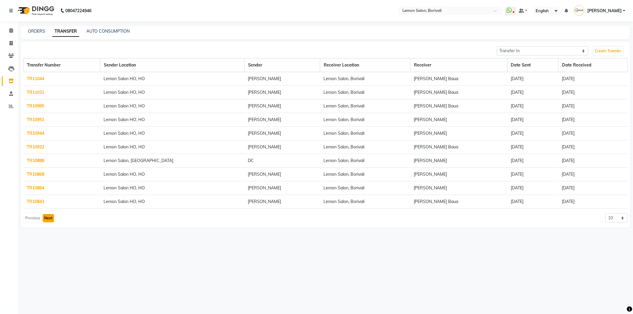
click at [51, 221] on button "Next" at bounding box center [48, 218] width 11 height 8
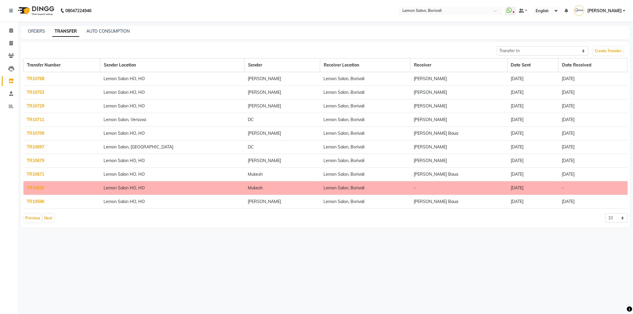
click at [34, 79] on link "TR10768" at bounding box center [36, 78] width 18 height 5
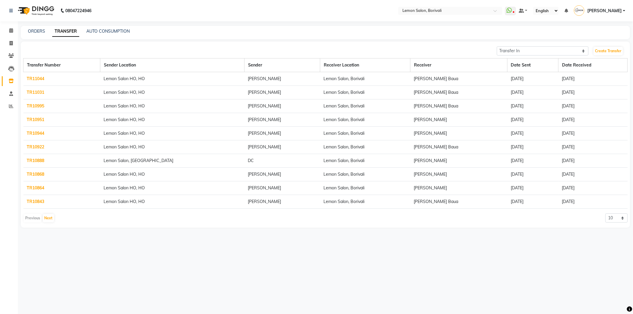
click at [34, 189] on link "TR10864" at bounding box center [36, 187] width 18 height 5
click at [9, 82] on icon at bounding box center [11, 81] width 5 height 4
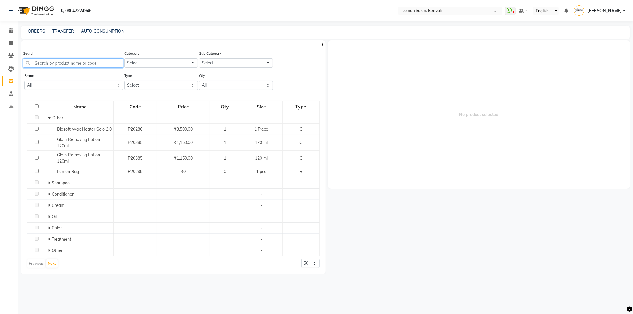
click at [64, 64] on input "text" at bounding box center [73, 62] width 100 height 9
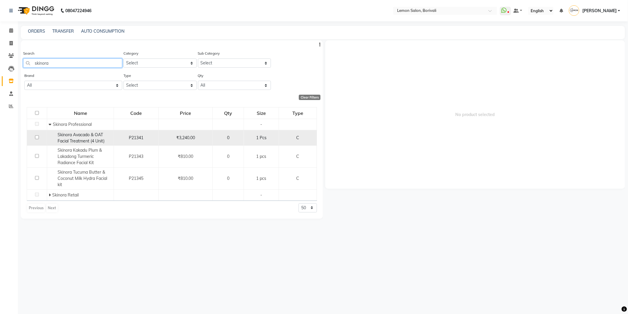
type input "skinora"
click at [62, 136] on span "Skinora Avacado & OAT Facial Treatment (4 Unit)" at bounding box center [81, 138] width 47 height 12
select select
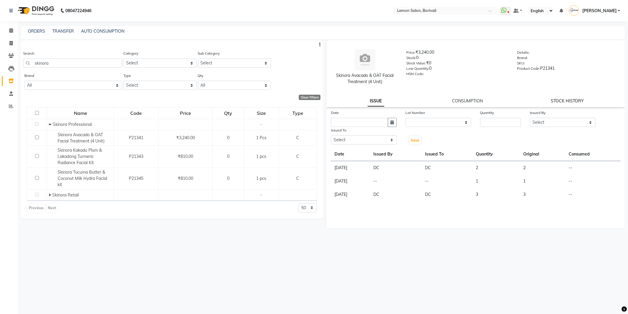
click at [568, 100] on link "STOCK HISTORY" at bounding box center [567, 100] width 33 height 5
select select "all"
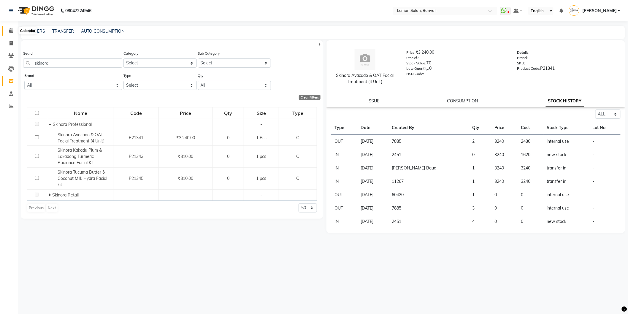
click at [12, 33] on icon at bounding box center [11, 30] width 4 height 4
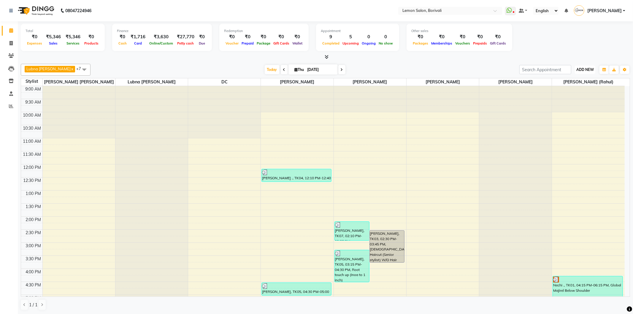
click at [590, 67] on span "ADD NEW" at bounding box center [586, 69] width 18 height 4
click at [584, 98] on link "Add Expense" at bounding box center [571, 96] width 47 height 8
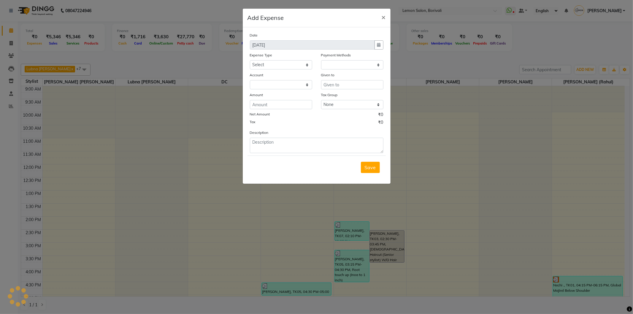
select select "1"
select select "2324"
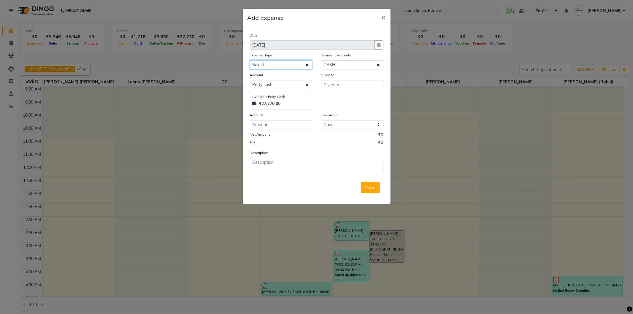
click at [272, 61] on select "Select Advance Cash transfer to hub Laundry Loan Membership Milk Miscellaneous …" at bounding box center [281, 64] width 62 height 9
select select "5359"
click at [250, 60] on select "Select Advance Cash transfer to hub Laundry Loan Membership Milk Miscellaneous …" at bounding box center [281, 64] width 62 height 9
click at [339, 88] on input "text" at bounding box center [352, 84] width 62 height 9
click at [266, 122] on input "number" at bounding box center [281, 124] width 62 height 9
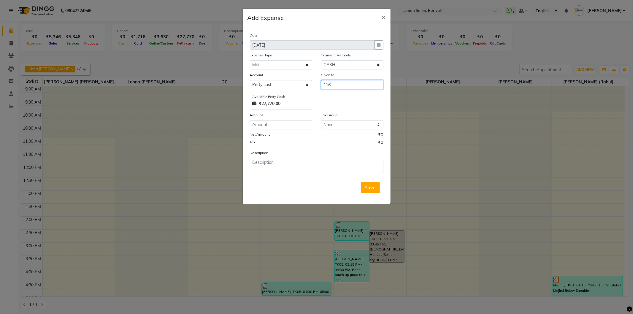
click at [342, 88] on input "116" at bounding box center [352, 84] width 62 height 9
click at [352, 94] on button "DC" at bounding box center [344, 98] width 47 height 10
type input "DC"
click at [290, 125] on input "number" at bounding box center [281, 124] width 62 height 9
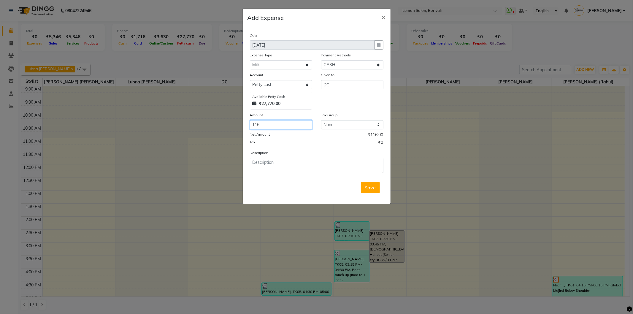
type input "116"
click at [290, 172] on textarea at bounding box center [317, 165] width 134 height 15
type textarea "milk"
click at [368, 188] on span "Save" at bounding box center [370, 188] width 11 height 6
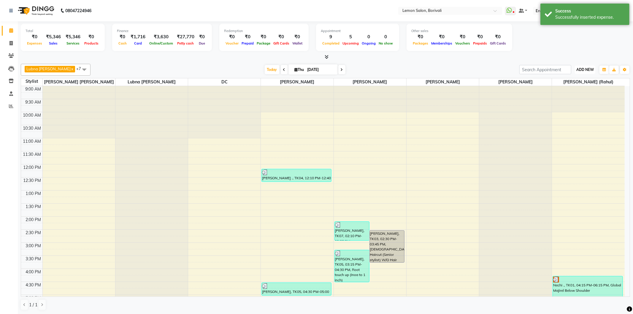
click at [587, 69] on span "ADD NEW" at bounding box center [586, 69] width 18 height 4
click at [569, 94] on link "Add Expense" at bounding box center [571, 96] width 47 height 8
select select "1"
select select "2324"
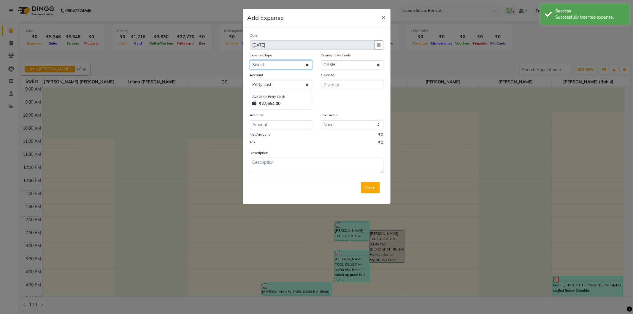
click at [286, 64] on select "Select Advance Cash transfer to hub Laundry Loan Membership Milk Miscellaneous …" at bounding box center [281, 64] width 62 height 9
select select "2686"
click at [250, 60] on select "Select Advance Cash transfer to hub Laundry Loan Membership Milk Miscellaneous …" at bounding box center [281, 64] width 62 height 9
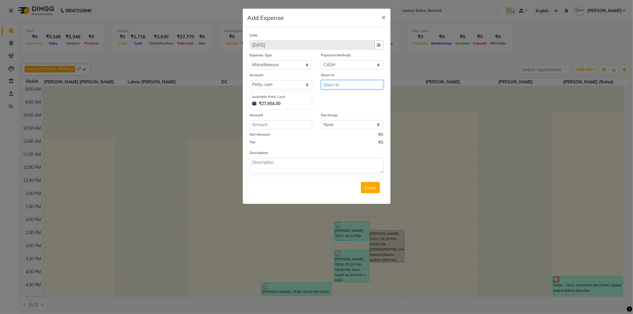
click at [351, 86] on input "text" at bounding box center [352, 84] width 62 height 9
type input "garbage"
click at [301, 129] on input "number" at bounding box center [281, 124] width 62 height 9
type input "1000"
click at [318, 163] on textarea at bounding box center [317, 165] width 134 height 15
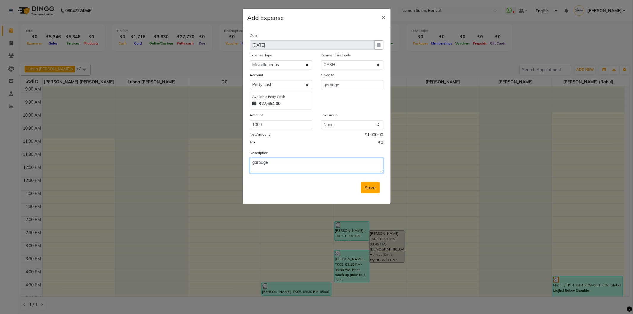
type textarea "garbage"
click at [373, 189] on span "Save" at bounding box center [370, 188] width 11 height 6
click at [373, 189] on div "Save" at bounding box center [317, 187] width 138 height 23
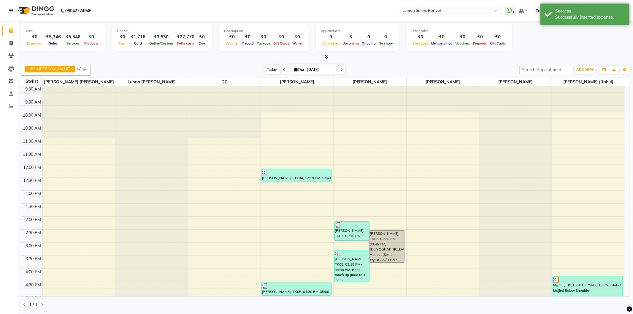
click at [270, 68] on span "Today" at bounding box center [272, 69] width 15 height 9
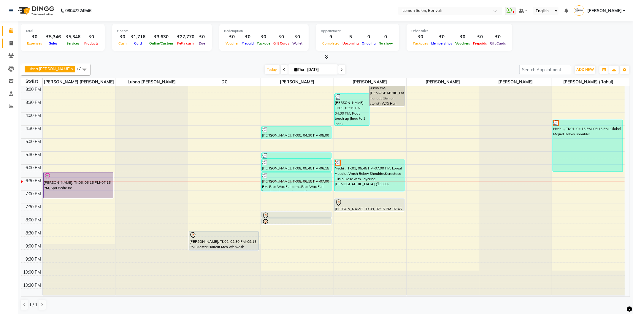
click at [5, 43] on link "Invoice" at bounding box center [9, 44] width 14 height 10
select select "567"
select select "service"
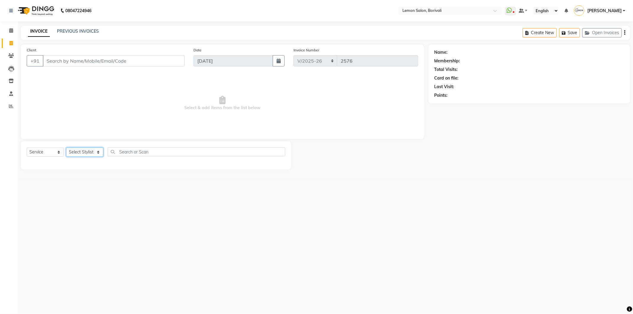
click at [87, 149] on select "Select Stylist" at bounding box center [84, 152] width 37 height 9
select select "15808"
click at [66, 148] on select "Select Stylist DC [PERSON_NAME] [PERSON_NAME] [PERSON_NAME] [PERSON_NAME] Mo [P…" at bounding box center [91, 152] width 50 height 9
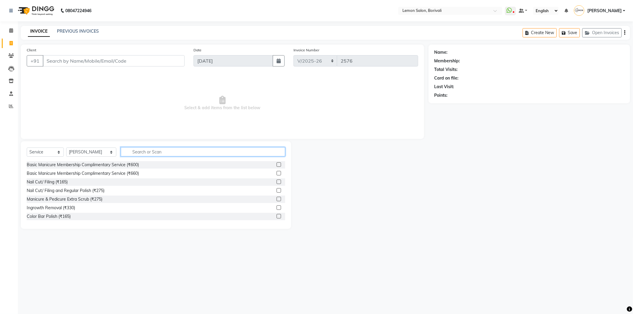
click at [134, 154] on input "text" at bounding box center [203, 151] width 164 height 9
type input "eye"
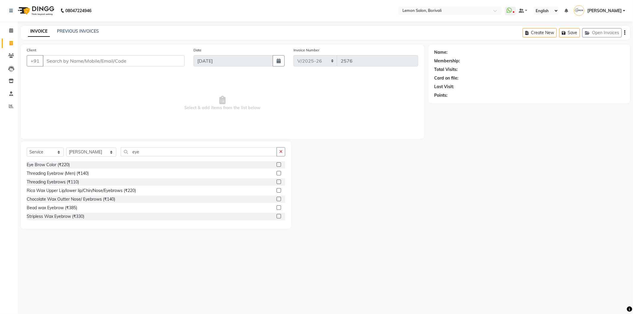
click at [277, 181] on label at bounding box center [279, 182] width 4 height 4
click at [277, 181] on input "checkbox" at bounding box center [279, 182] width 4 height 4
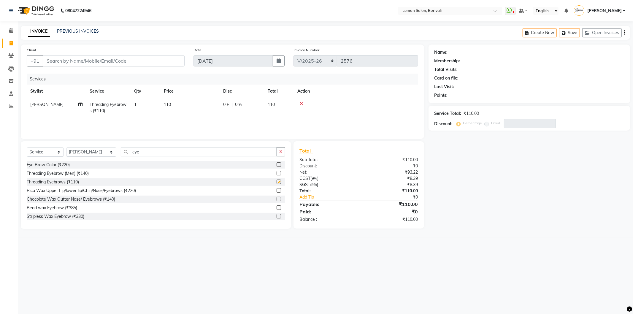
checkbox input "false"
click at [138, 153] on input "eye" at bounding box center [199, 151] width 156 height 9
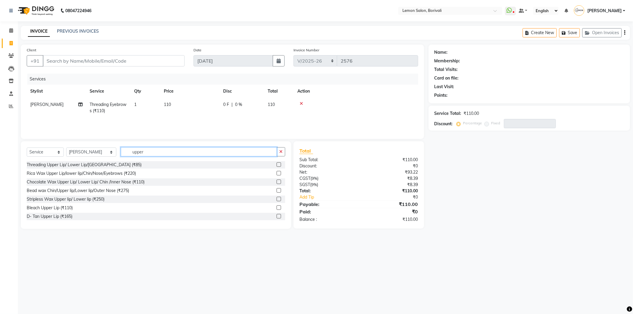
type input "upper"
click at [277, 166] on label at bounding box center [279, 164] width 4 height 4
click at [277, 166] on input "checkbox" at bounding box center [279, 165] width 4 height 4
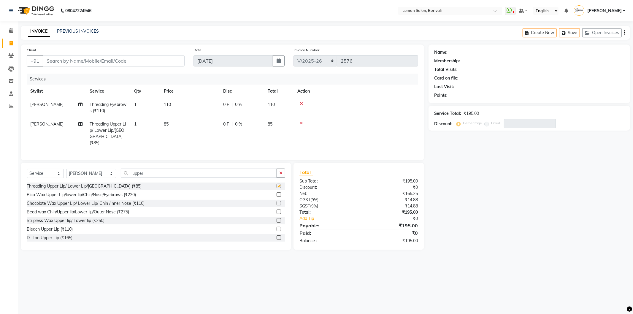
checkbox input "false"
click at [128, 58] on input "Client" at bounding box center [114, 60] width 142 height 11
click at [152, 61] on input "Client" at bounding box center [114, 60] width 142 height 11
click at [124, 63] on input "Client" at bounding box center [114, 60] width 142 height 11
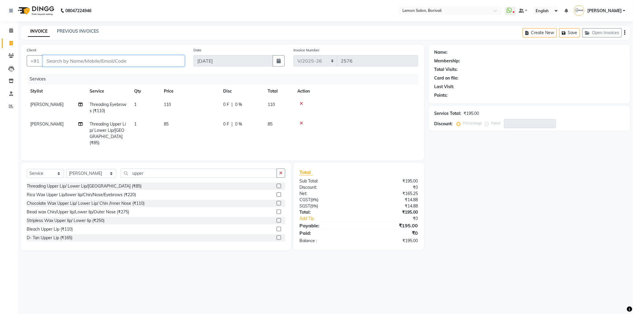
type input "9"
type input "0"
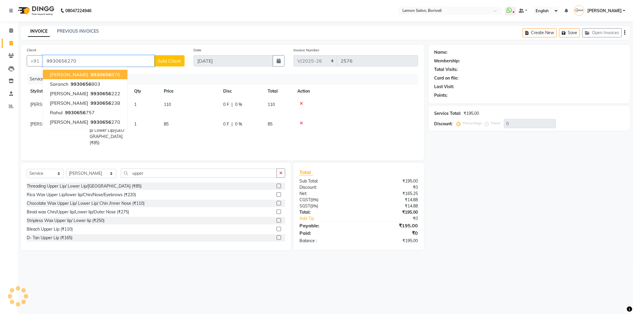
type input "9930656270"
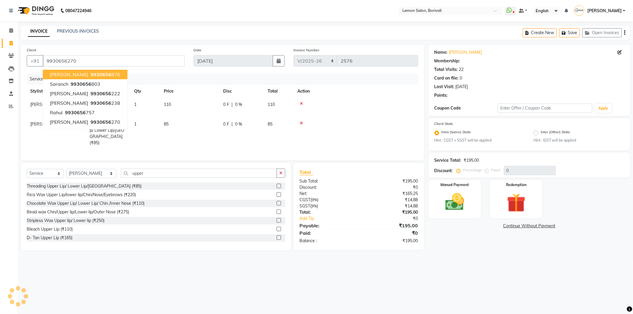
type input "25"
select select "1: Object"
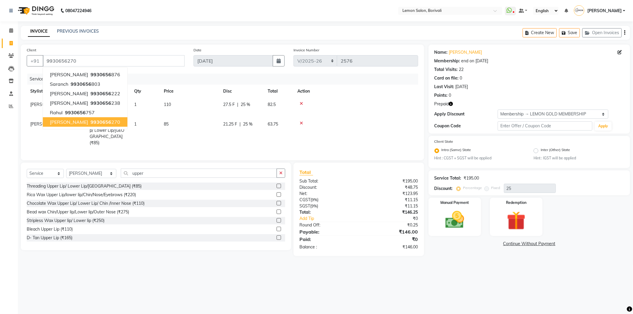
click at [96, 125] on button "Priyanka Bagwe 9930656 270" at bounding box center [85, 122] width 85 height 10
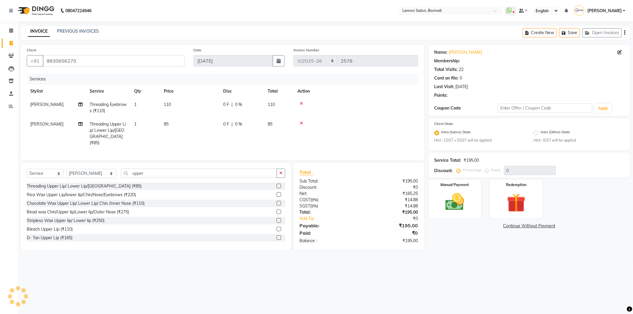
type input "25"
select select "1: Object"
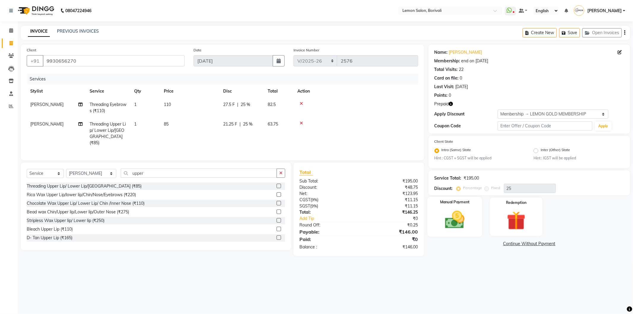
click at [452, 221] on img at bounding box center [455, 220] width 32 height 23
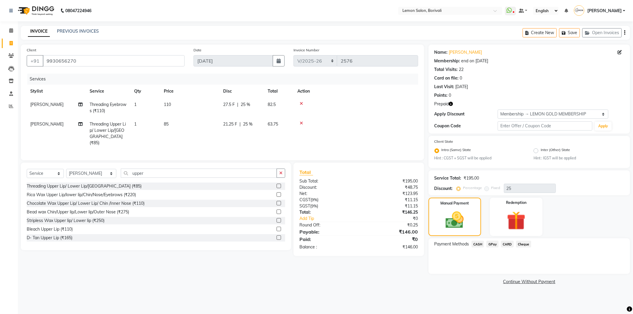
click at [493, 246] on span "GPay" at bounding box center [493, 244] width 12 height 7
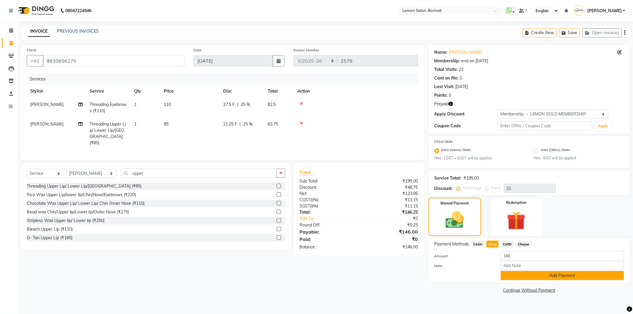
click at [530, 276] on button "Add Payment" at bounding box center [563, 275] width 124 height 9
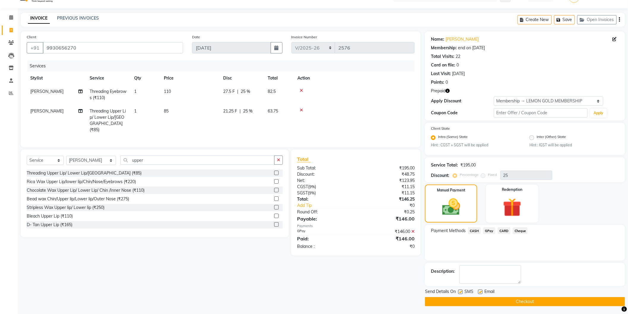
scroll to position [14, 0]
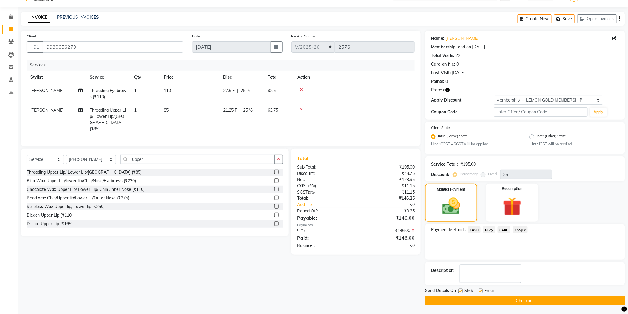
click at [515, 300] on button "Checkout" at bounding box center [525, 300] width 200 height 9
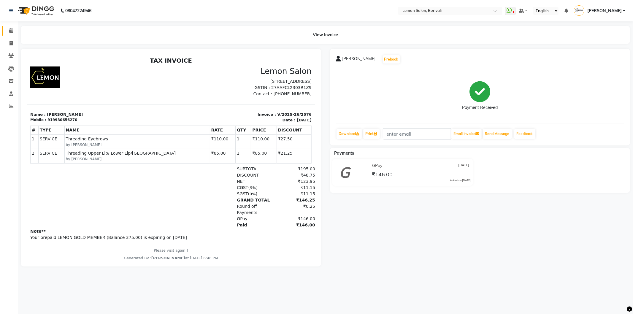
click at [7, 34] on link "Calendar" at bounding box center [9, 31] width 14 height 10
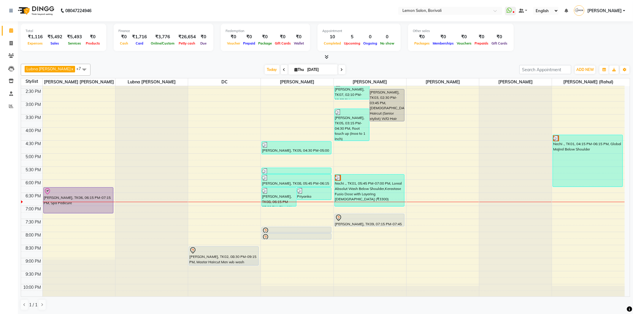
scroll to position [156, 0]
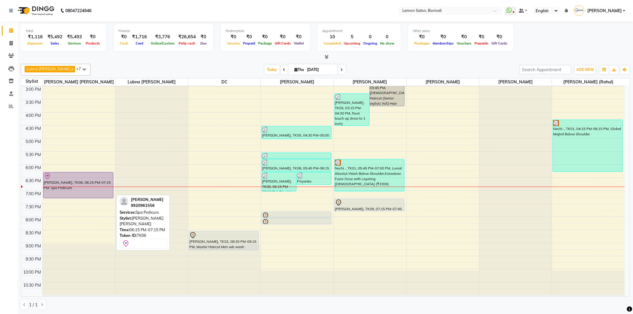
click at [86, 178] on div at bounding box center [78, 176] width 69 height 7
select select "8"
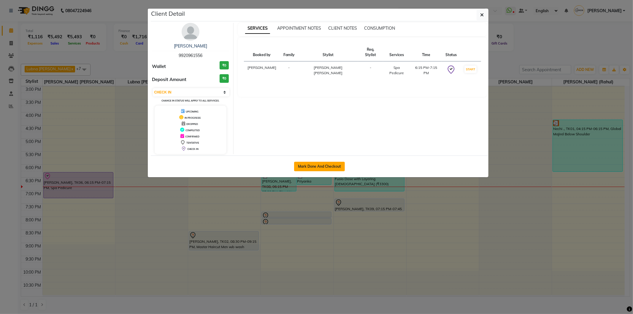
click at [320, 166] on button "Mark Done And Checkout" at bounding box center [319, 167] width 51 height 10
select select "567"
select select "service"
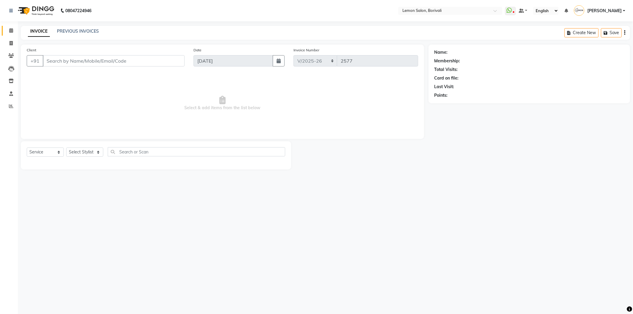
select select "3"
type input "9920961556"
select select "7565"
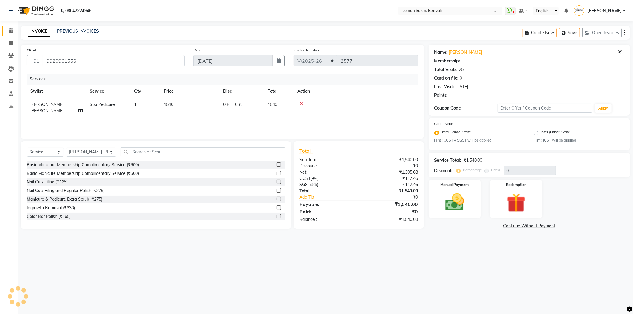
type input "25"
select select "1: Object"
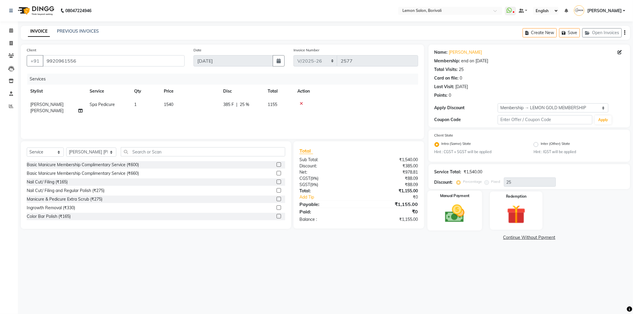
click at [448, 217] on img at bounding box center [455, 213] width 32 height 23
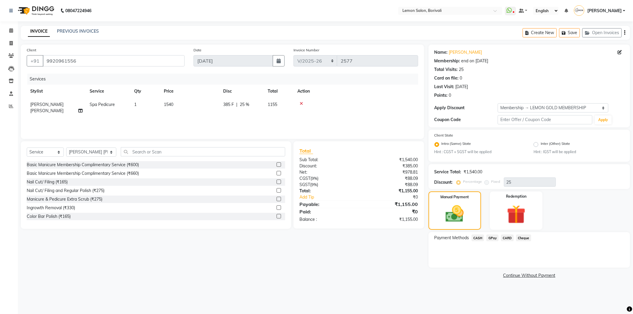
click at [493, 239] on span "GPay" at bounding box center [493, 238] width 12 height 7
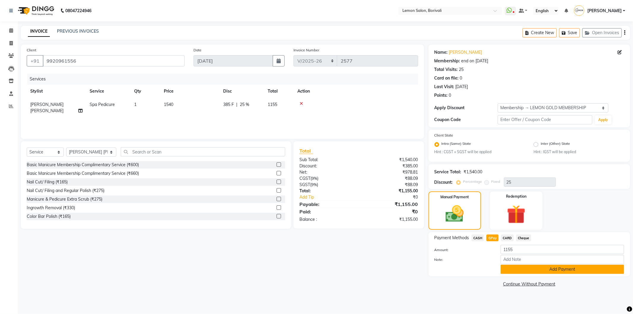
click at [568, 272] on button "Add Payment" at bounding box center [563, 269] width 124 height 9
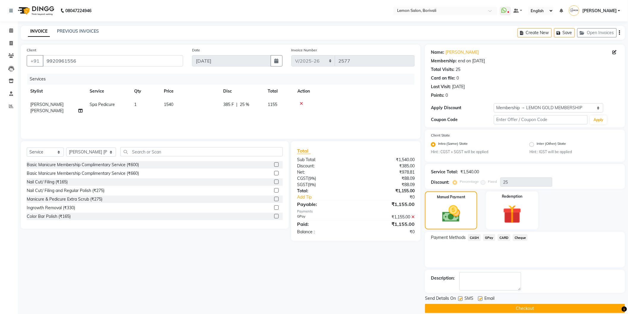
drag, startPoint x: 467, startPoint y: 308, endPoint x: 460, endPoint y: 259, distance: 48.6
click at [460, 259] on div "Name: Prachi Membership: end on 25-05-2026 Total Visits: 25 Card on file: 0 Las…" at bounding box center [527, 179] width 205 height 269
click at [488, 309] on button "Checkout" at bounding box center [525, 308] width 200 height 9
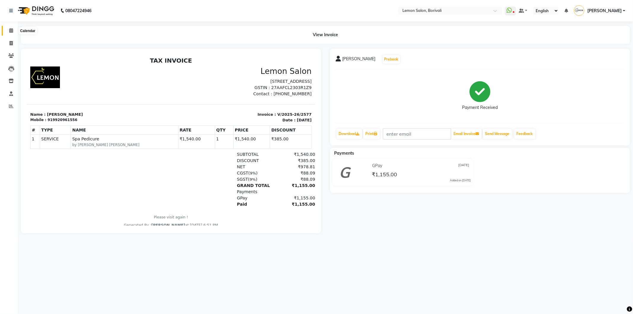
click at [12, 32] on icon at bounding box center [11, 30] width 4 height 4
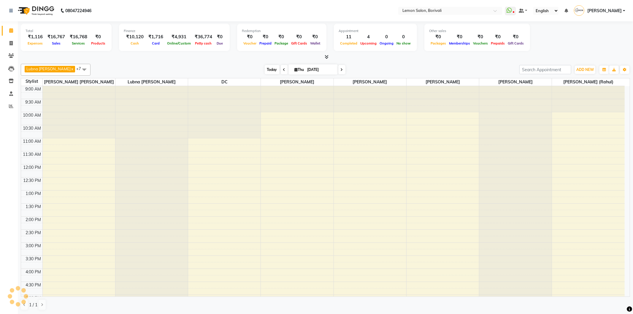
click at [267, 72] on span "Today" at bounding box center [272, 69] width 15 height 9
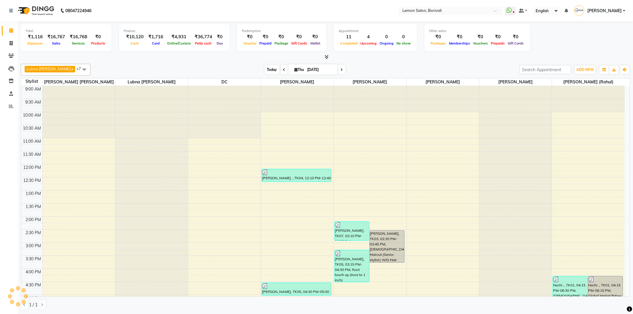
scroll to position [156, 0]
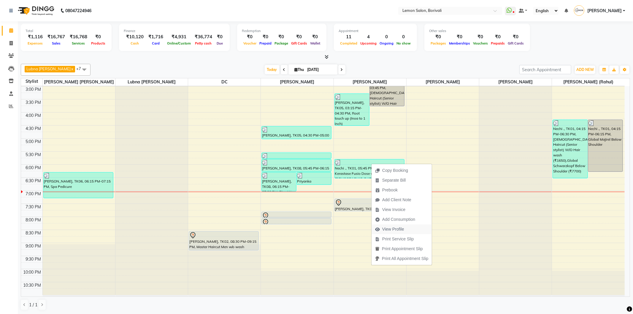
click at [398, 227] on span "View Profile" at bounding box center [393, 229] width 22 height 6
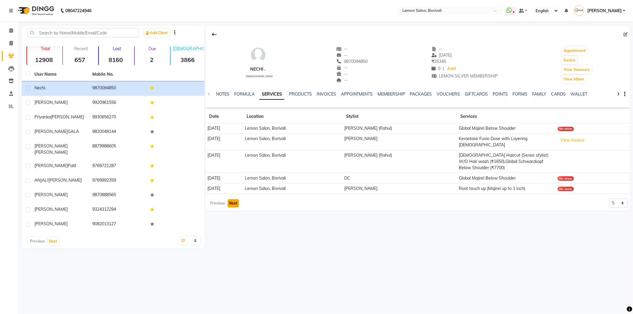
click at [230, 199] on button "Next" at bounding box center [233, 203] width 11 height 8
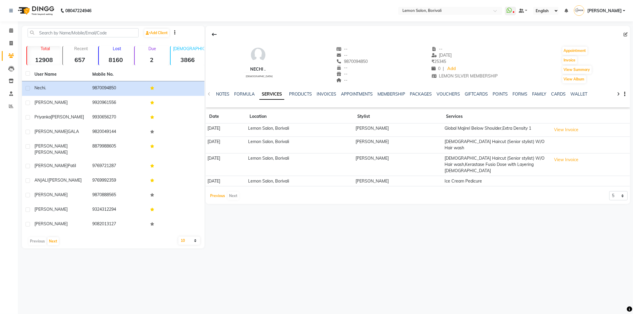
click at [212, 192] on button "Previous" at bounding box center [218, 196] width 18 height 8
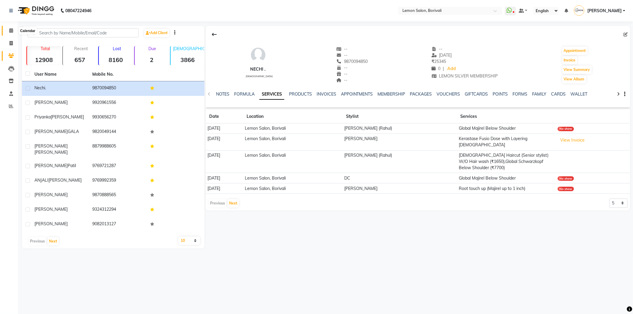
click at [7, 30] on span at bounding box center [11, 30] width 10 height 7
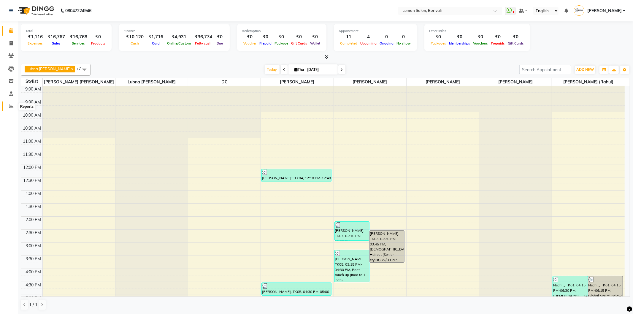
click at [10, 105] on icon at bounding box center [11, 106] width 4 height 4
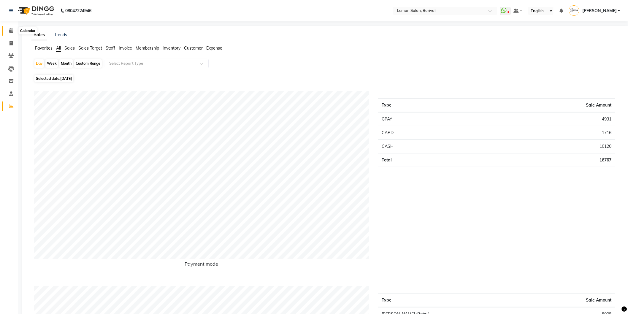
click at [13, 30] on span at bounding box center [11, 30] width 10 height 7
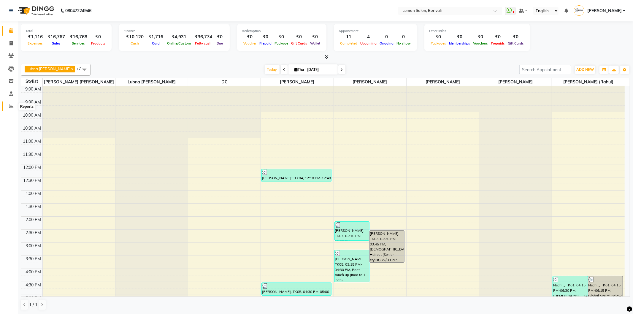
drag, startPoint x: 13, startPoint y: 105, endPoint x: 14, endPoint y: 101, distance: 4.5
click at [13, 105] on span at bounding box center [11, 106] width 10 height 7
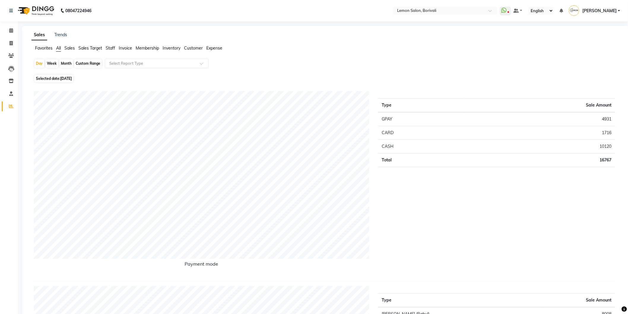
click at [67, 48] on span "Sales" at bounding box center [69, 47] width 10 height 5
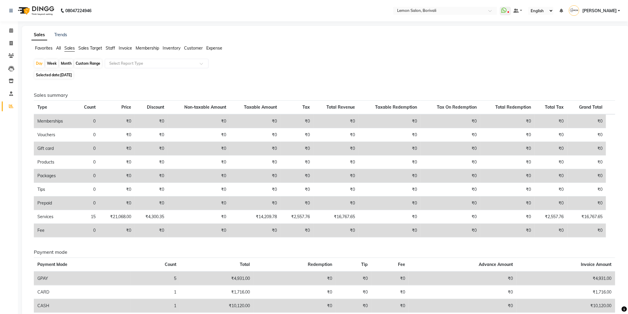
click at [51, 64] on div "Week" at bounding box center [51, 63] width 13 height 8
select select "9"
select select "2025"
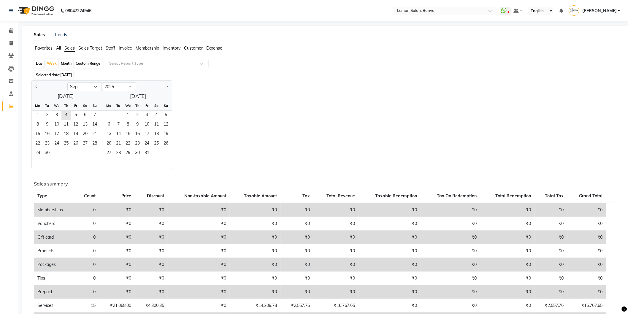
click at [64, 62] on div "Month" at bounding box center [66, 63] width 14 height 8
select select "9"
select select "2025"
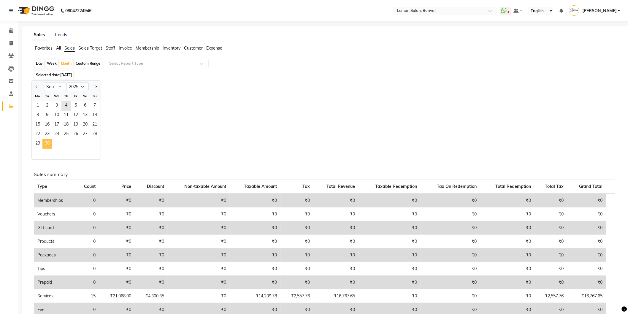
click at [50, 144] on span "30" at bounding box center [47, 144] width 10 height 10
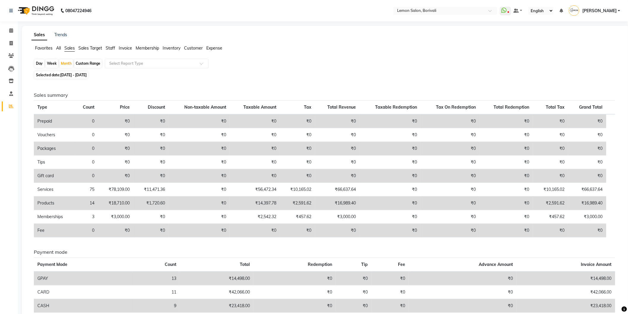
drag, startPoint x: 108, startPoint y: 48, endPoint x: 103, endPoint y: 53, distance: 7.2
click at [108, 48] on span "Staff" at bounding box center [111, 47] width 10 height 5
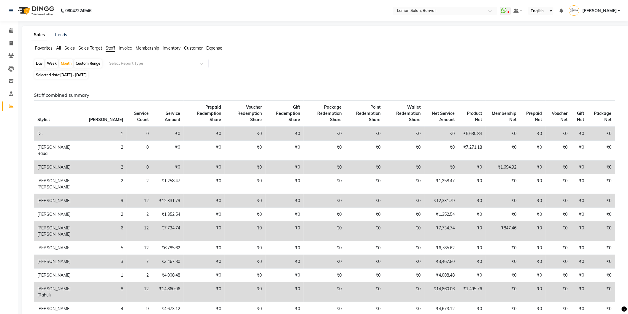
click at [41, 63] on div "Day" at bounding box center [39, 63] width 10 height 8
select select "9"
select select "2025"
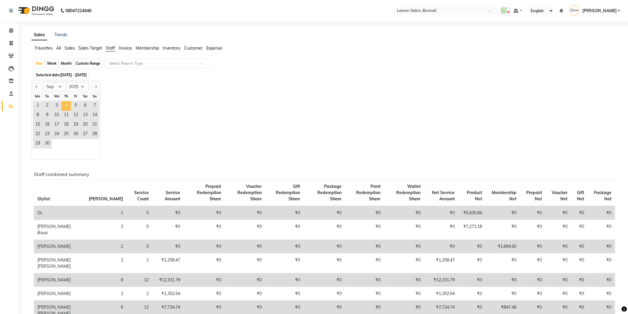
click at [68, 104] on span "4" at bounding box center [66, 106] width 10 height 10
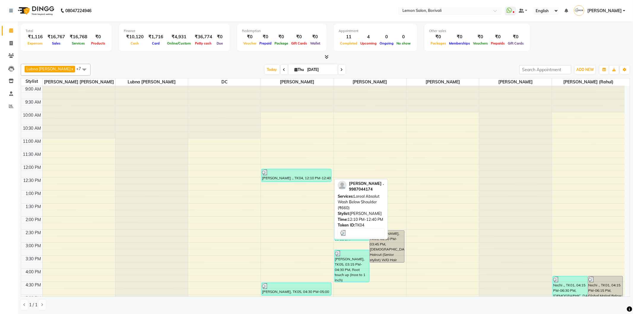
drag, startPoint x: 564, startPoint y: 187, endPoint x: 288, endPoint y: 175, distance: 276.1
click at [288, 175] on div "[PERSON_NAME] ., TK04, 12:10 PM-12:40 PM, Loreal Absolut Wash Below Shoulder (₹…" at bounding box center [296, 175] width 69 height 12
select select "3"
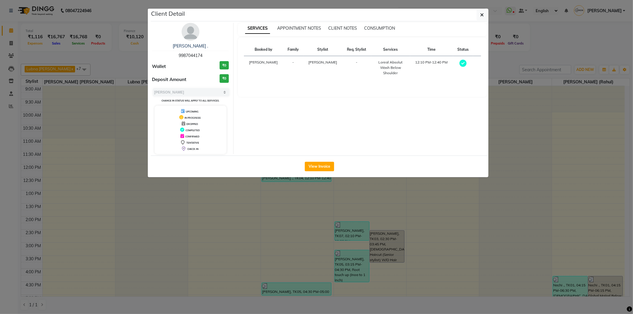
drag, startPoint x: 320, startPoint y: 163, endPoint x: 318, endPoint y: 168, distance: 4.8
click at [319, 164] on button "View Invoice" at bounding box center [319, 167] width 29 height 10
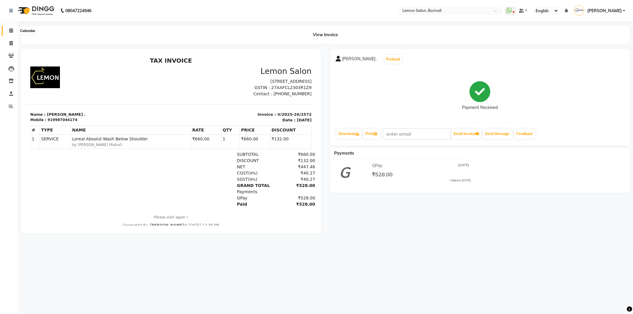
click at [10, 31] on icon at bounding box center [11, 30] width 4 height 4
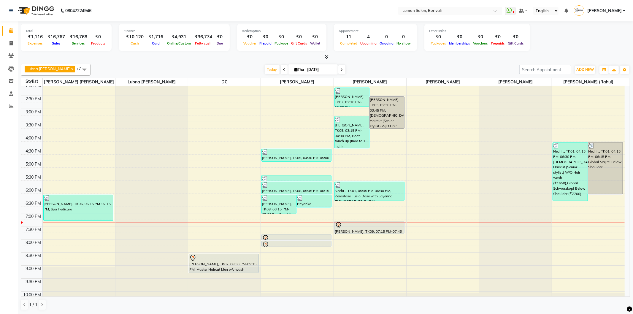
scroll to position [156, 0]
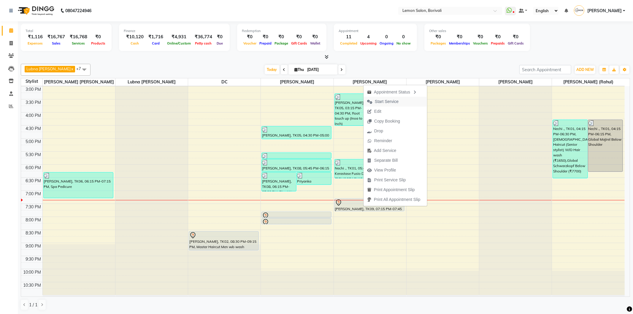
click at [381, 100] on span "Start Service" at bounding box center [387, 102] width 24 height 6
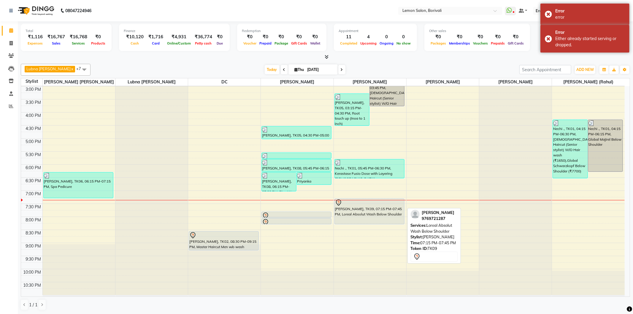
drag, startPoint x: 363, startPoint y: 210, endPoint x: 364, endPoint y: 220, distance: 10.4
click at [364, 220] on div "Sonal Shah, TK07, 02:10 PM-02:55 PM, Female Haircut (Senior stylist) W/O Hair w…" at bounding box center [370, 112] width 72 height 365
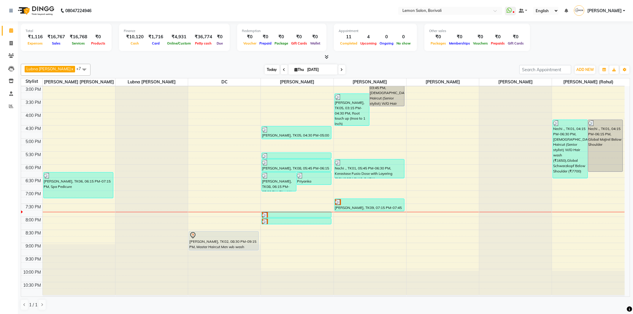
click at [270, 69] on span "Today" at bounding box center [272, 69] width 15 height 9
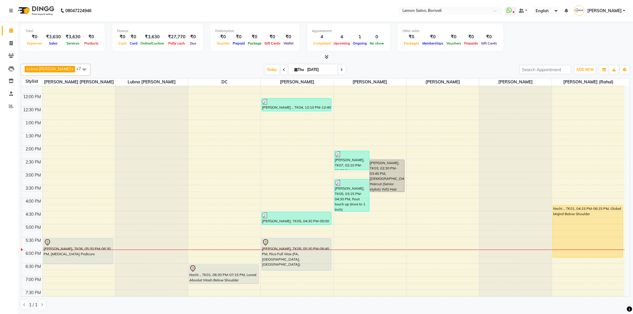
scroll to position [156, 0]
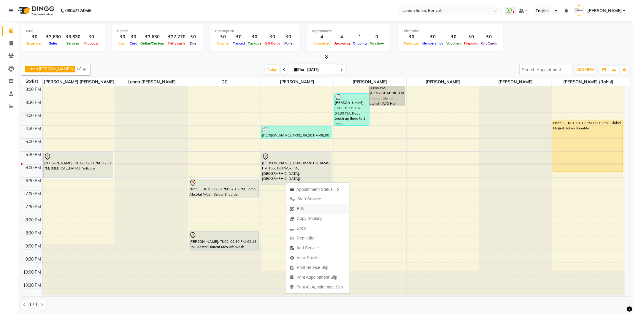
click at [306, 209] on span "Edit" at bounding box center [296, 209] width 21 height 10
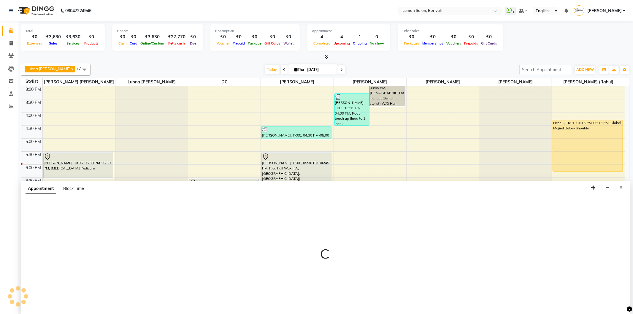
select select "tentative"
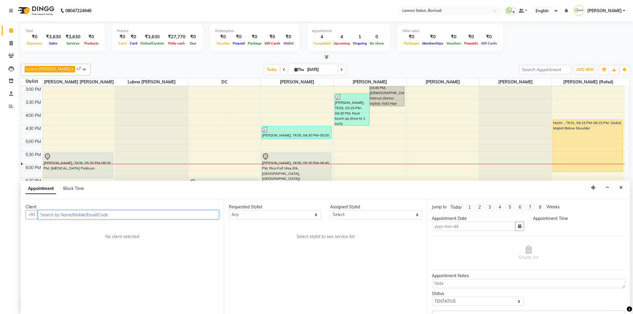
type input "[DATE]"
select select "1050"
select select "15808"
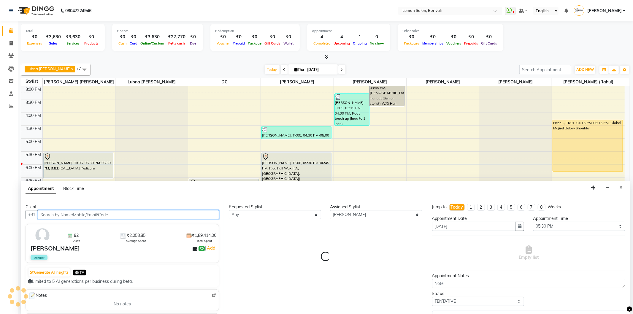
select select "677"
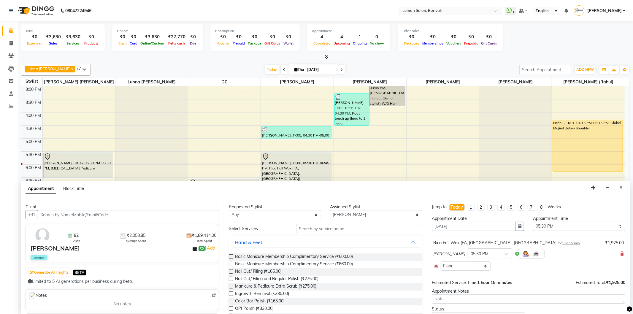
click at [615, 255] on div "[PERSON_NAME] × 05:30 PM" at bounding box center [529, 253] width 190 height 15
drag, startPoint x: 615, startPoint y: 254, endPoint x: 619, endPoint y: 253, distance: 4.4
click at [616, 254] on div "[PERSON_NAME] × 05:30 PM" at bounding box center [529, 253] width 190 height 15
click at [620, 254] on icon at bounding box center [622, 254] width 4 height 4
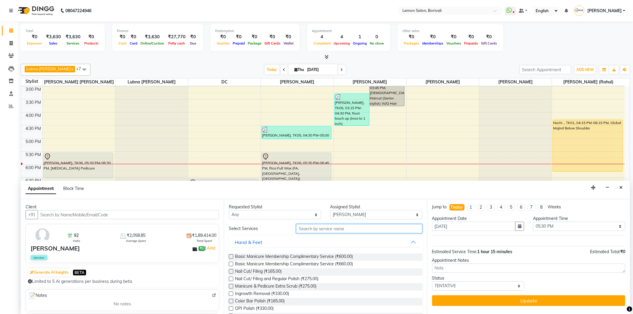
drag, startPoint x: 364, startPoint y: 224, endPoint x: 361, endPoint y: 220, distance: 5.1
click at [364, 224] on input "text" at bounding box center [359, 228] width 126 height 9
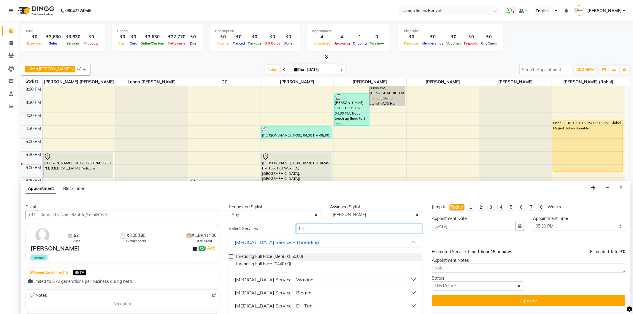
type input "full"
click at [266, 278] on div "[MEDICAL_DATA] Service - Waxing" at bounding box center [274, 279] width 79 height 7
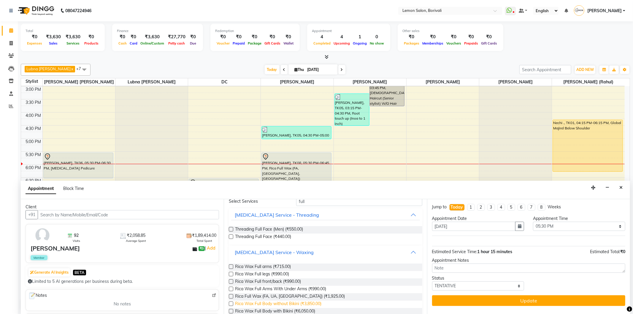
scroll to position [66, 0]
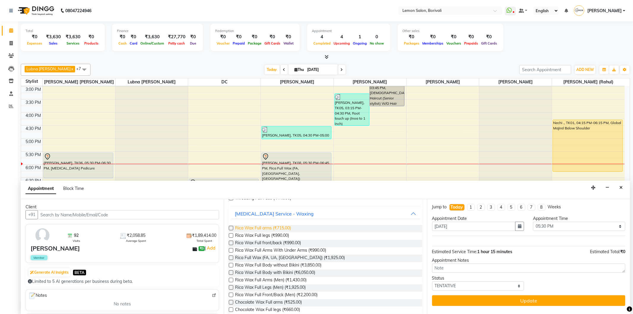
click at [268, 227] on span "Rica Wax Full arms (₹715.00)" at bounding box center [263, 228] width 56 height 7
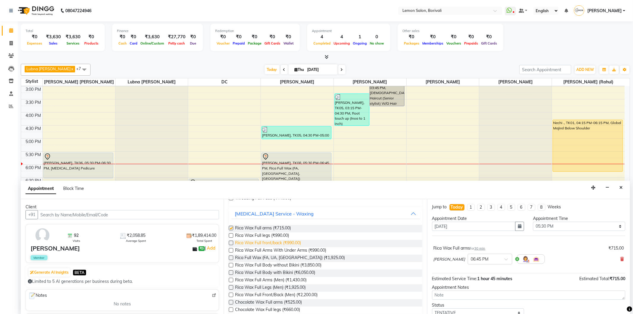
checkbox input "false"
click at [276, 237] on span "Rica Wax Full legs (₹990.00)" at bounding box center [262, 235] width 54 height 7
checkbox input "false"
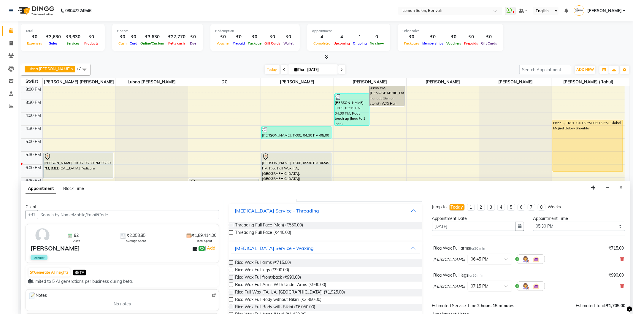
scroll to position [0, 0]
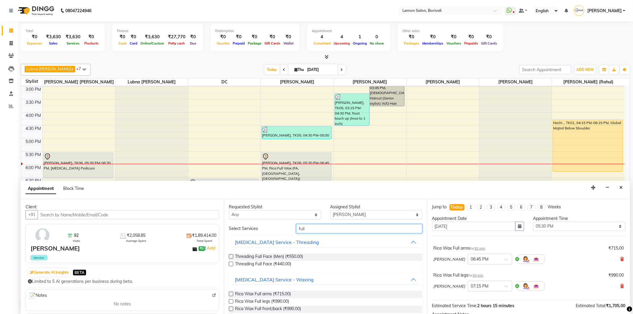
drag, startPoint x: 324, startPoint y: 229, endPoint x: 151, endPoint y: 222, distance: 172.6
click at [157, 222] on div "Client +91 92 Visits ₹2,058.85 Average Spent ₹1,89,414.00 Total Spent [PERSON_N…" at bounding box center [326, 256] width 610 height 115
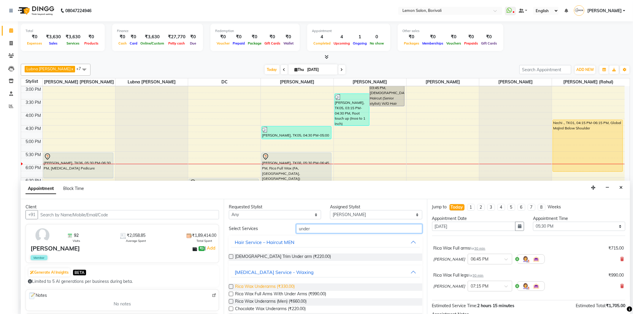
type input "under"
drag, startPoint x: 265, startPoint y: 286, endPoint x: 593, endPoint y: 271, distance: 328.4
click at [265, 286] on span "Rica Wax Underarms (₹330.00)" at bounding box center [265, 287] width 60 height 7
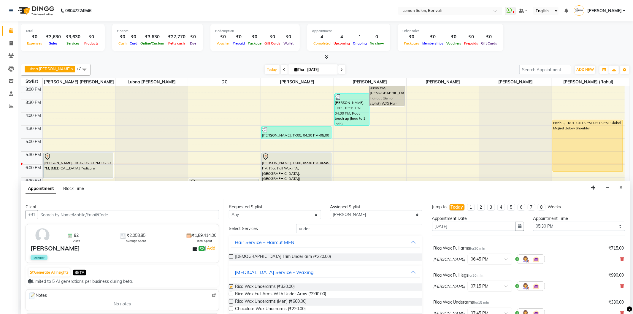
checkbox input "false"
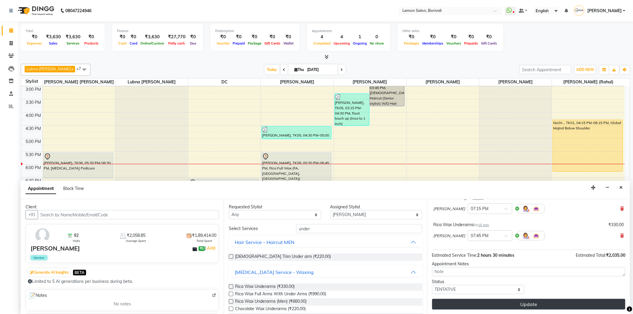
click at [555, 302] on button "Update" at bounding box center [528, 304] width 193 height 11
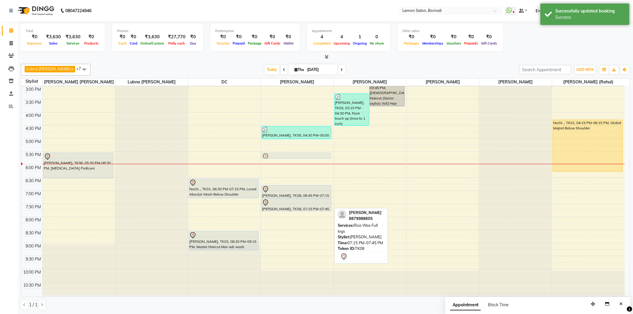
drag, startPoint x: 303, startPoint y: 212, endPoint x: 302, endPoint y: 156, distance: 56.7
click at [302, 156] on div "[PERSON_NAME] ., TK04, 12:10 PM-12:40 PM, Loreal Absolut Wash Below Shoulder (₹…" at bounding box center [297, 112] width 72 height 365
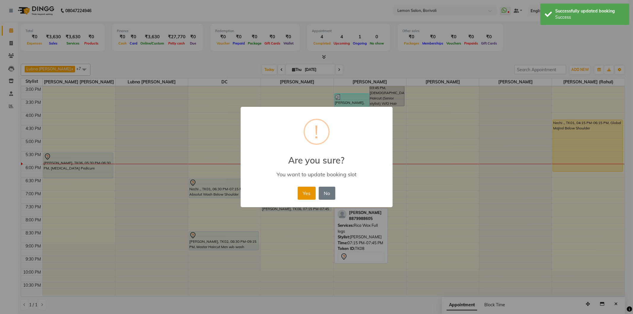
click at [309, 191] on button "Yes" at bounding box center [307, 193] width 18 height 13
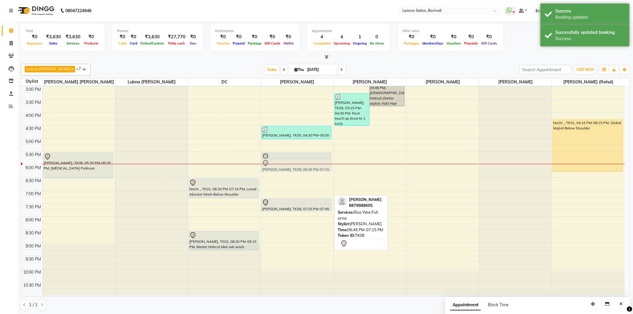
drag, startPoint x: 300, startPoint y: 186, endPoint x: 300, endPoint y: 163, distance: 23.8
click at [300, 163] on div "[PERSON_NAME] ., TK04, 12:10 PM-12:40 PM, Loreal Absolut Wash Below Shoulder (₹…" at bounding box center [297, 112] width 72 height 365
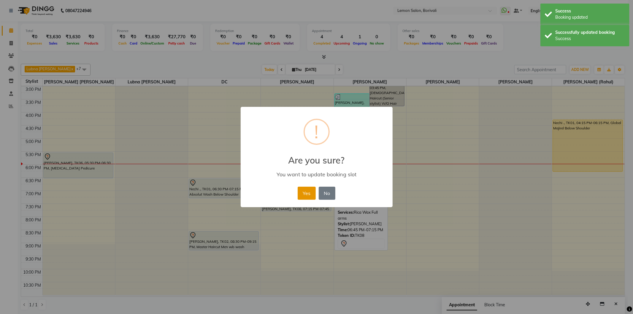
click at [306, 189] on button "Yes" at bounding box center [307, 193] width 18 height 13
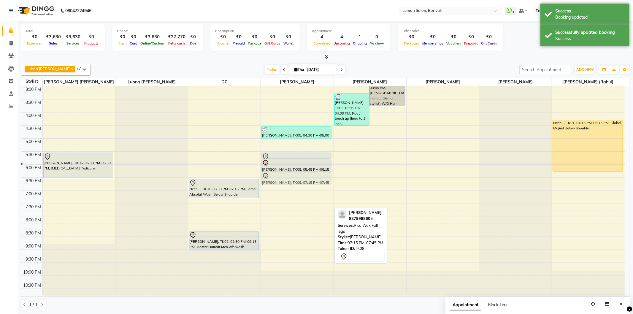
drag, startPoint x: 296, startPoint y: 207, endPoint x: 296, endPoint y: 180, distance: 27.0
click at [296, 180] on div "[PERSON_NAME] ., TK04, 12:10 PM-12:40 PM, Loreal Absolut Wash Below Shoulder (₹…" at bounding box center [297, 112] width 72 height 365
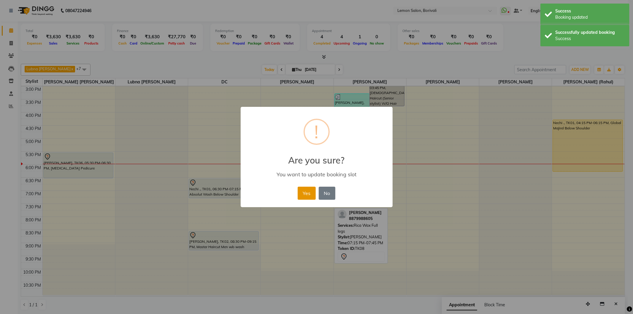
click at [314, 192] on button "Yes" at bounding box center [307, 193] width 18 height 13
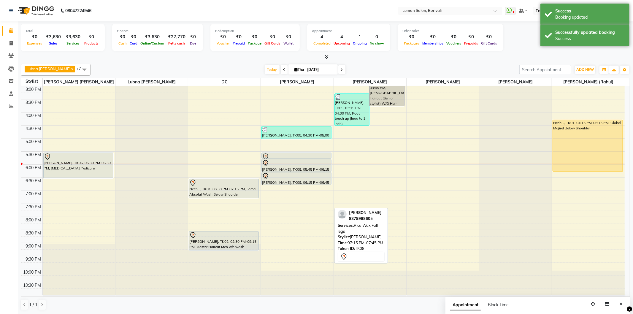
click at [311, 186] on div "9:00 AM 9:30 AM 10:00 AM 10:30 AM 11:00 AM 11:30 AM 12:00 PM 12:30 PM 1:00 PM 1…" at bounding box center [323, 112] width 604 height 365
select select "15808"
select select "tentative"
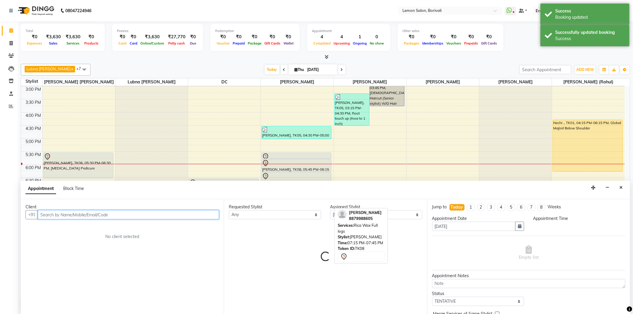
select select "1125"
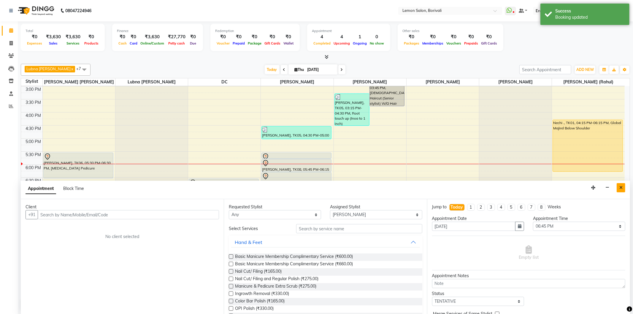
click at [624, 187] on button "Close" at bounding box center [621, 187] width 9 height 9
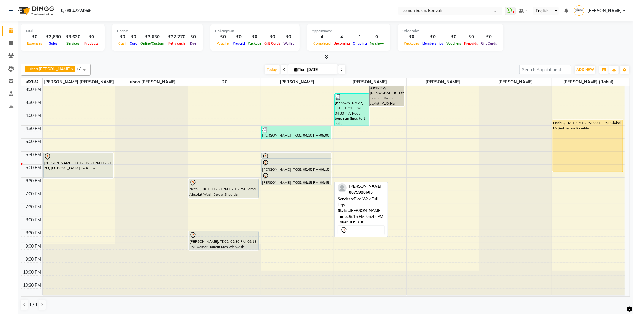
click at [302, 184] on div at bounding box center [296, 184] width 69 height 2
click at [283, 180] on div "[PERSON_NAME], TK08, 06:15 PM-06:45 PM, Rica Wax Full legs" at bounding box center [296, 178] width 69 height 12
select select "7"
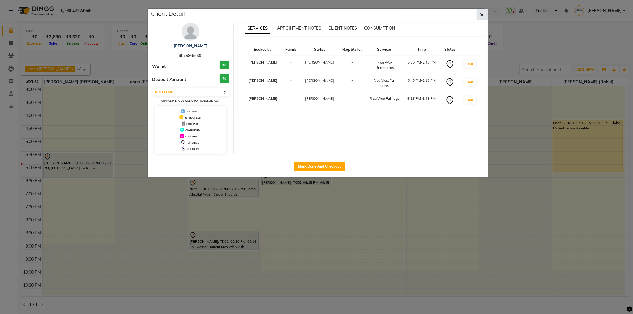
click at [481, 15] on icon "button" at bounding box center [483, 14] width 4 height 5
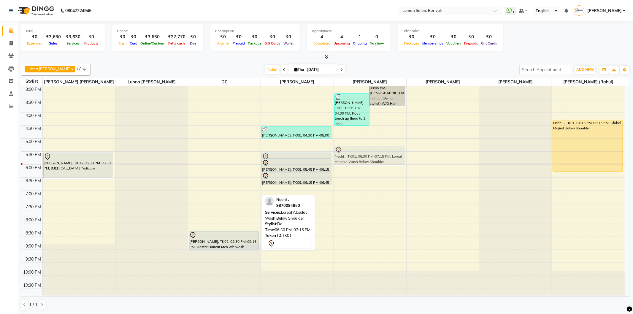
drag, startPoint x: 215, startPoint y: 189, endPoint x: 346, endPoint y: 158, distance: 133.9
click at [346, 158] on tr "[PERSON_NAME], TK06, 05:30 PM-06:30 PM, [MEDICAL_DATA] Pedicure Nechi ., TK01, …" at bounding box center [323, 112] width 604 height 365
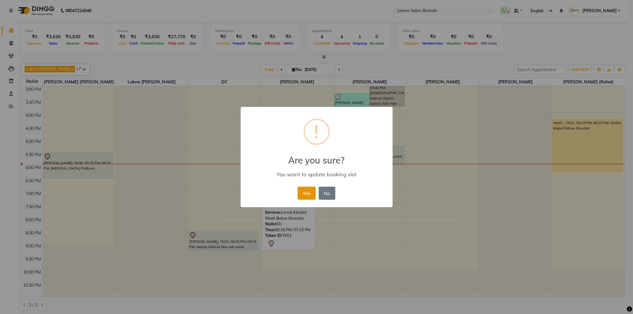
click at [305, 198] on button "Yes" at bounding box center [307, 193] width 18 height 13
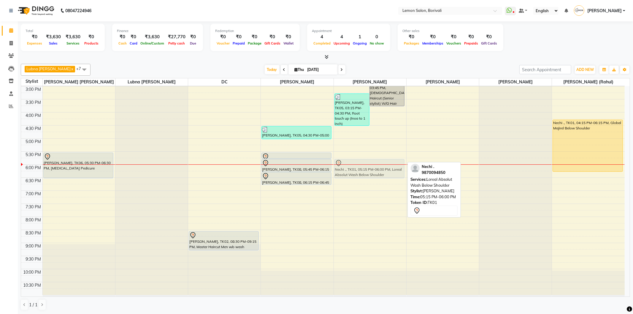
drag, startPoint x: 383, startPoint y: 157, endPoint x: 384, endPoint y: 167, distance: 10.2
click at [384, 167] on div "[PERSON_NAME], TK07, 02:10 PM-02:55 PM, [DEMOGRAPHIC_DATA] Haircut (Senior styl…" at bounding box center [370, 112] width 72 height 365
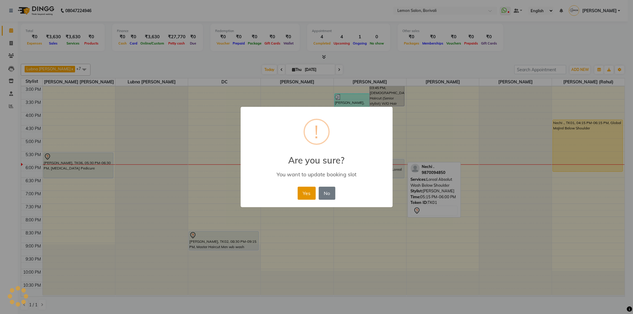
click at [307, 195] on button "Yes" at bounding box center [307, 193] width 18 height 13
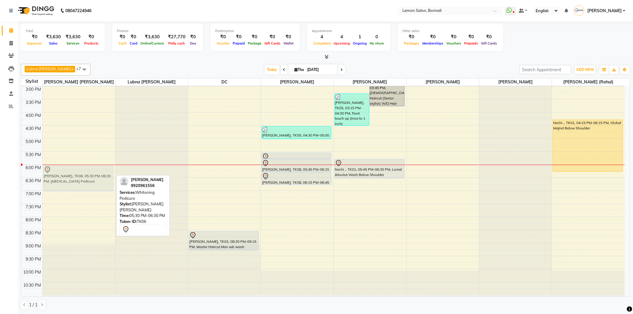
drag, startPoint x: 96, startPoint y: 168, endPoint x: 96, endPoint y: 180, distance: 11.3
click at [96, 180] on div "[PERSON_NAME], TK06, 05:30 PM-06:30 PM, [MEDICAL_DATA] Pedicure [PERSON_NAME], …" at bounding box center [79, 112] width 72 height 365
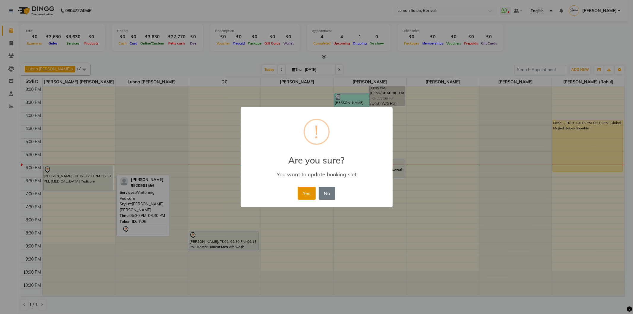
click at [304, 192] on button "Yes" at bounding box center [307, 193] width 18 height 13
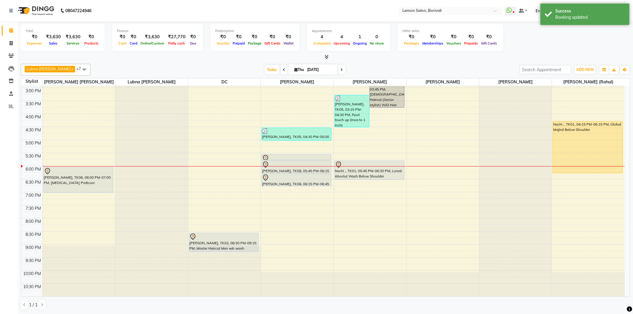
scroll to position [156, 0]
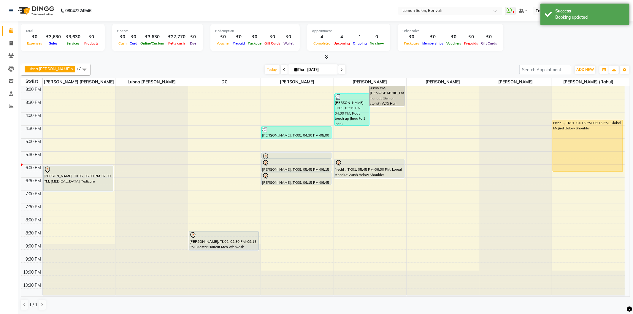
click at [340, 68] on span at bounding box center [341, 69] width 7 height 9
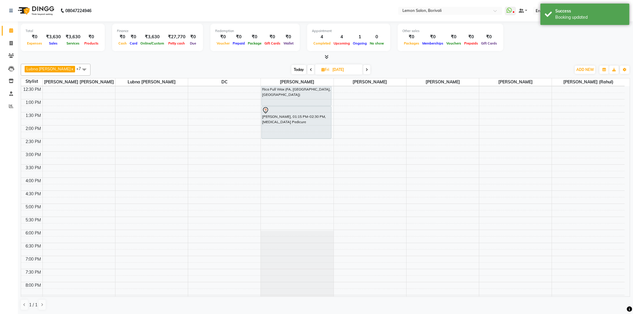
scroll to position [25, 0]
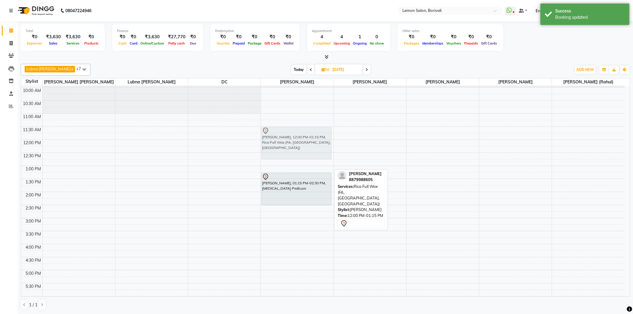
drag, startPoint x: 297, startPoint y: 159, endPoint x: 299, endPoint y: 147, distance: 12.3
click at [299, 147] on div "[PERSON_NAME], 12:00 PM-01:15 PM, Rica Full Wax (FA, [GEOGRAPHIC_DATA], [GEOGRA…" at bounding box center [297, 243] width 72 height 365
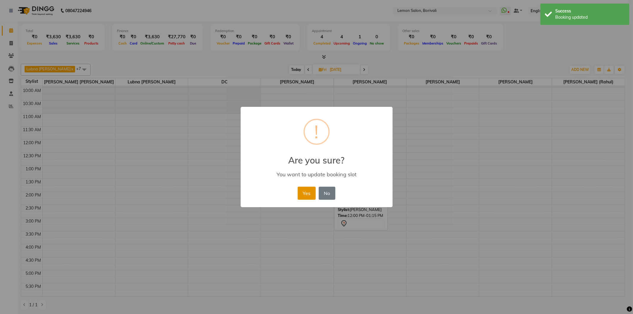
click at [306, 194] on button "Yes" at bounding box center [307, 193] width 18 height 13
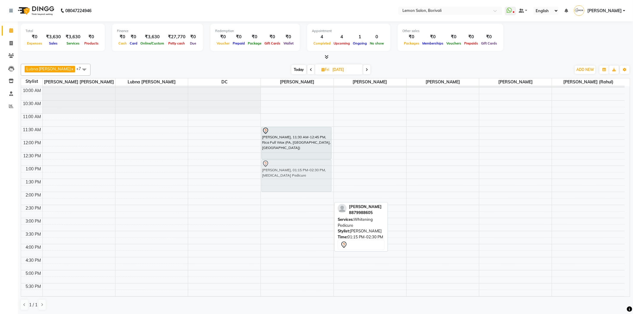
drag, startPoint x: 306, startPoint y: 182, endPoint x: 304, endPoint y: 167, distance: 14.4
click at [304, 167] on div "[PERSON_NAME], 11:30 AM-12:45 PM, Rica Full Wax (FA, [GEOGRAPHIC_DATA], [GEOGRA…" at bounding box center [297, 243] width 72 height 365
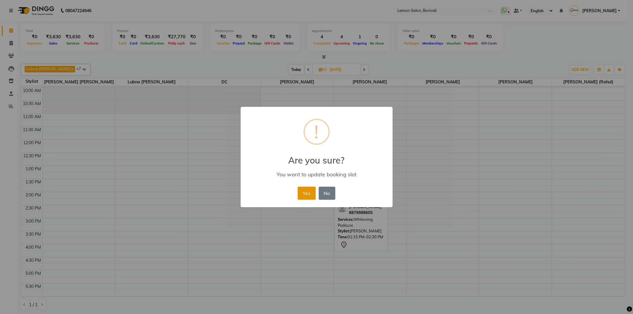
click at [303, 191] on button "Yes" at bounding box center [307, 193] width 18 height 13
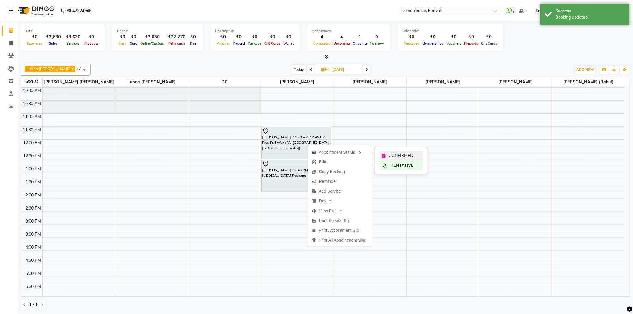
click at [387, 154] on div "CONFIRMED" at bounding box center [401, 156] width 43 height 10
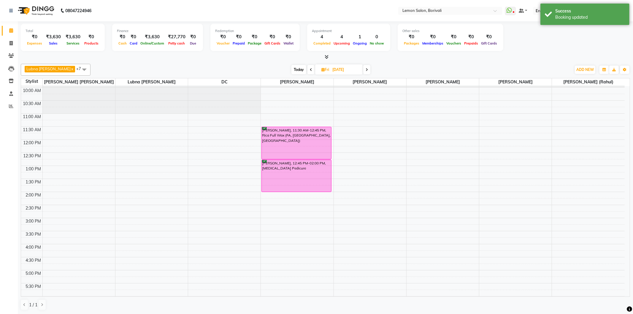
click at [302, 75] on div "Lubna [PERSON_NAME] x [PERSON_NAME] [PERSON_NAME] x [PERSON_NAME] x [PERSON_NAM…" at bounding box center [326, 70] width 610 height 12
click at [300, 67] on span "Today" at bounding box center [299, 69] width 15 height 9
type input "[DATE]"
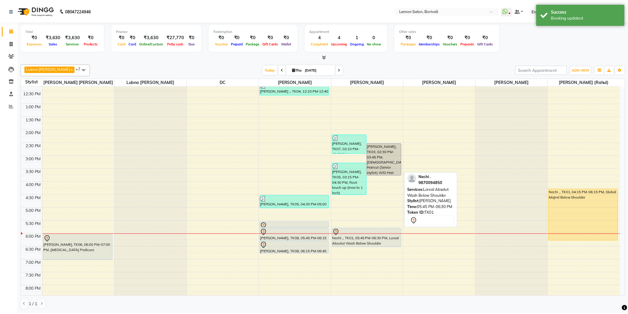
scroll to position [156, 0]
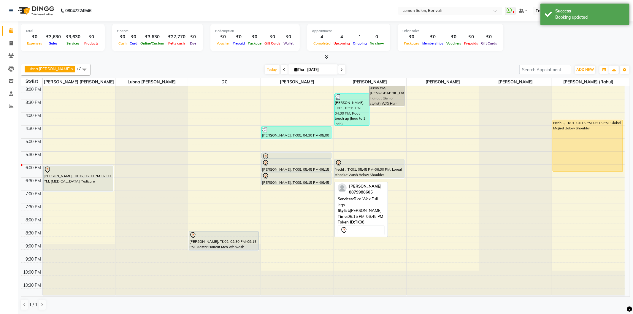
click at [301, 181] on div "[PERSON_NAME], TK08, 06:15 PM-06:45 PM, Rica Wax Full legs" at bounding box center [296, 178] width 69 height 12
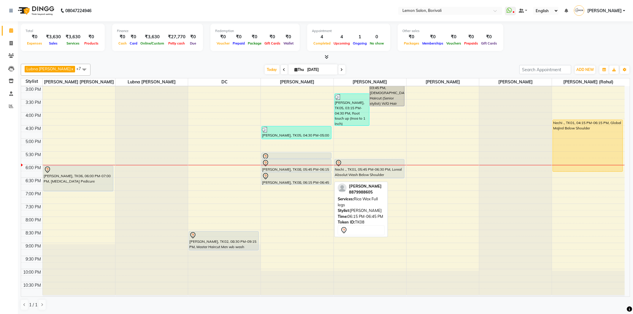
click at [308, 178] on div at bounding box center [296, 176] width 69 height 7
select select "7"
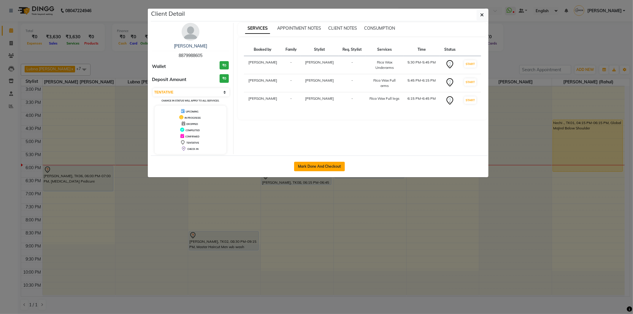
click at [329, 167] on button "Mark Done And Checkout" at bounding box center [319, 167] width 51 height 10
select select "567"
select select "service"
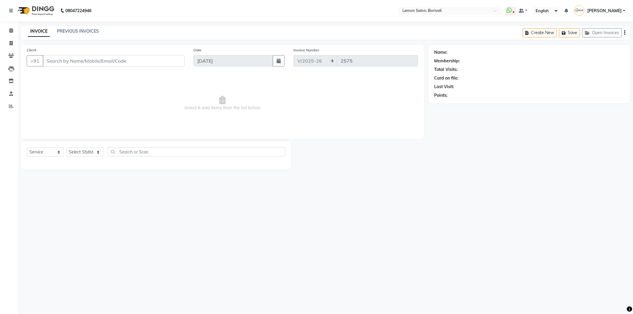
type input "8879988605"
select select "15808"
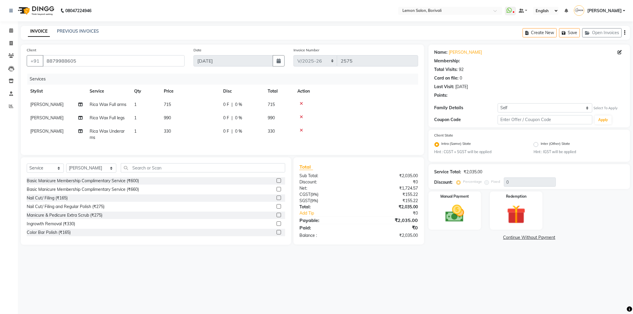
select select "1: Object"
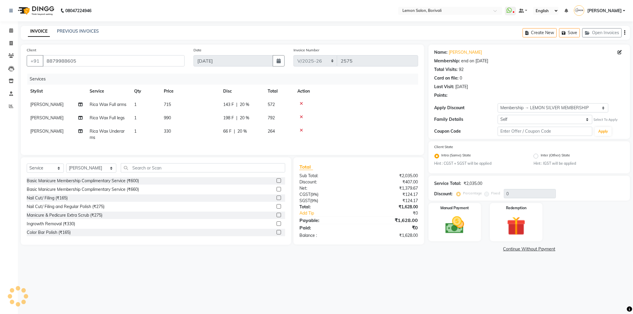
type input "20"
click at [84, 173] on select "Select Stylist DC [PERSON_NAME] [PERSON_NAME] [PERSON_NAME] [PERSON_NAME] Mo [P…" at bounding box center [91, 168] width 50 height 9
click at [132, 172] on input "text" at bounding box center [203, 167] width 164 height 9
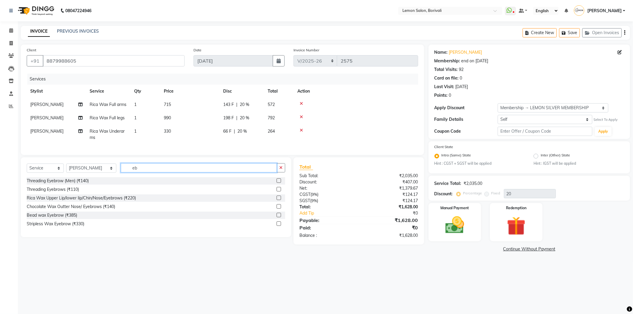
type input "eb"
click at [280, 191] on label at bounding box center [279, 189] width 4 height 4
click at [280, 191] on input "checkbox" at bounding box center [279, 190] width 4 height 4
checkbox input "true"
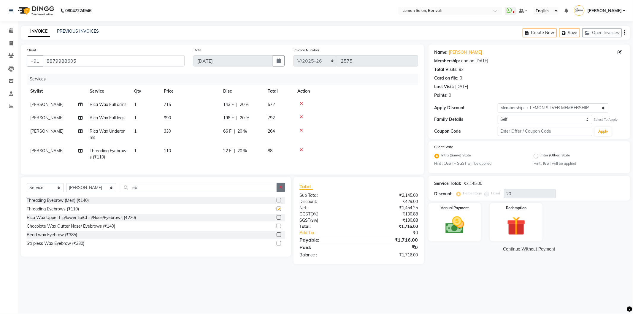
click at [279, 192] on button "button" at bounding box center [281, 187] width 9 height 9
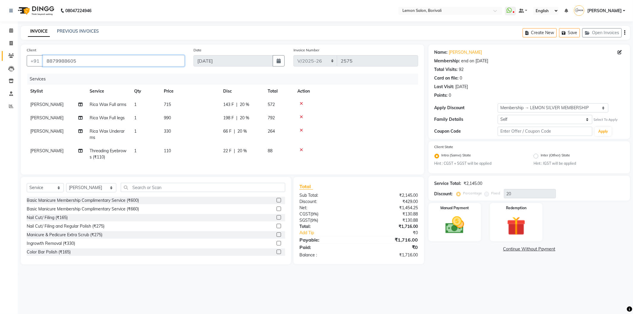
drag, startPoint x: 51, startPoint y: 58, endPoint x: 15, endPoint y: 52, distance: 35.8
click at [0, 52] on app-home "08047224946 Select Location × Lemon Salon, Borivali WhatsApp Status ✕ Status: D…" at bounding box center [316, 136] width 633 height 273
click at [463, 229] on img at bounding box center [455, 225] width 32 height 23
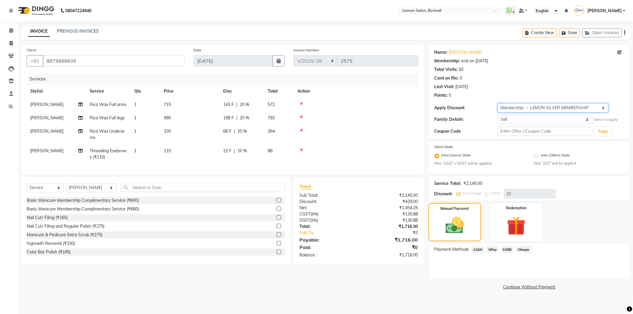
click at [539, 107] on select "Select Membership → LEMON SILVER MEMBERSHIP Coupon → Abc" at bounding box center [553, 107] width 111 height 9
drag, startPoint x: 508, startPoint y: 250, endPoint x: 508, endPoint y: 255, distance: 5.1
click at [508, 250] on span "CARD" at bounding box center [507, 249] width 13 height 7
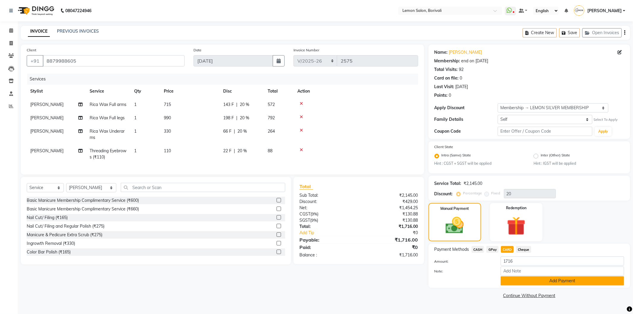
click at [534, 285] on button "Add Payment" at bounding box center [563, 280] width 124 height 9
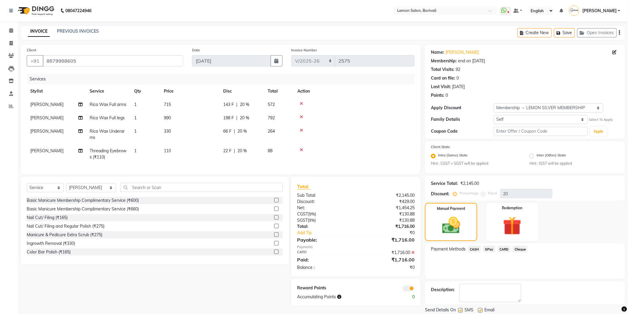
scroll to position [19, 0]
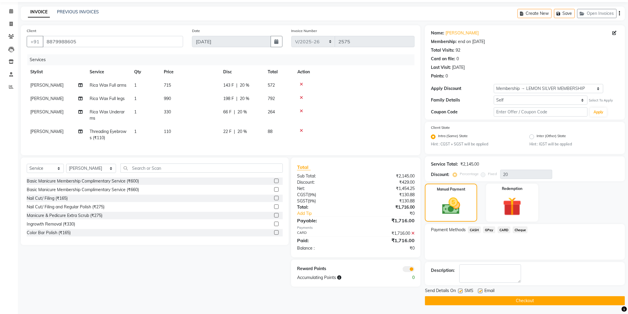
click at [480, 291] on label at bounding box center [480, 291] width 4 height 4
click at [480, 291] on input "checkbox" at bounding box center [480, 291] width 4 height 4
checkbox input "false"
click at [472, 301] on button "Checkout" at bounding box center [525, 300] width 200 height 9
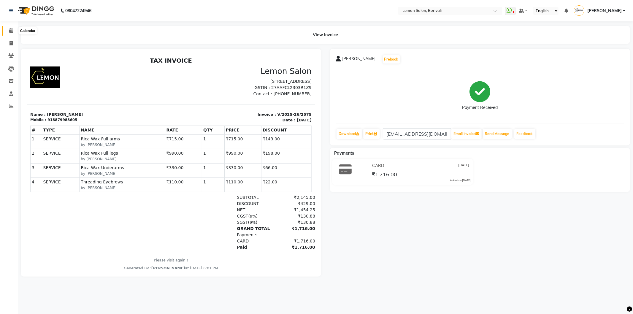
drag, startPoint x: 10, startPoint y: 29, endPoint x: 0, endPoint y: 94, distance: 65.2
click at [10, 30] on icon at bounding box center [11, 30] width 4 height 4
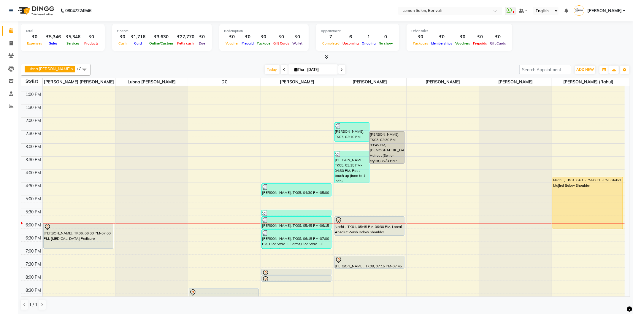
scroll to position [132, 0]
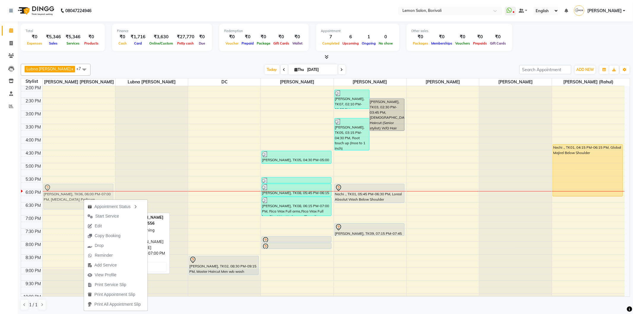
drag, startPoint x: 61, startPoint y: 201, endPoint x: 60, endPoint y: 197, distance: 4.5
click at [60, 197] on div "[PERSON_NAME], TK06, 06:00 PM-07:00 PM, [MEDICAL_DATA] Pedicure [PERSON_NAME], …" at bounding box center [79, 136] width 72 height 365
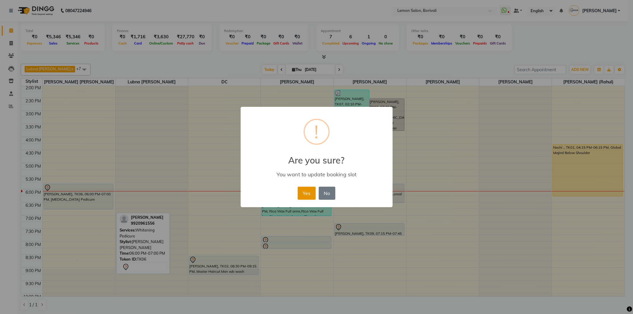
click at [304, 193] on button "Yes" at bounding box center [307, 193] width 18 height 13
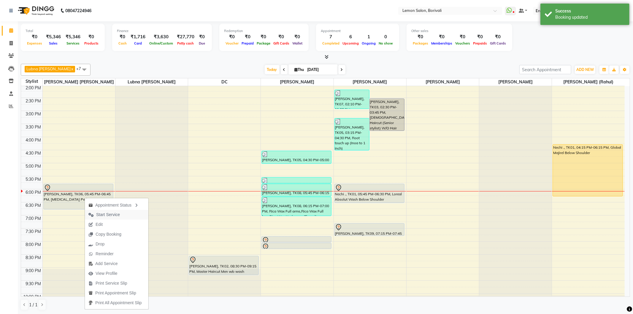
click at [118, 214] on span "Start Service" at bounding box center [108, 215] width 24 height 6
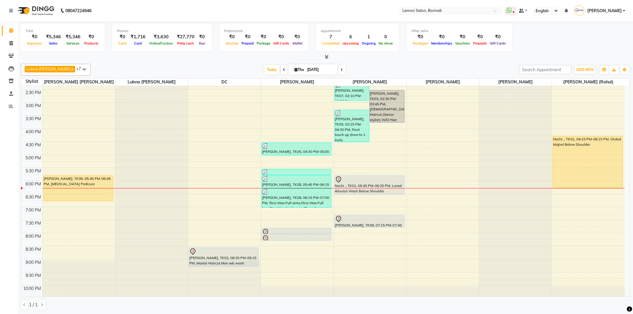
scroll to position [156, 0]
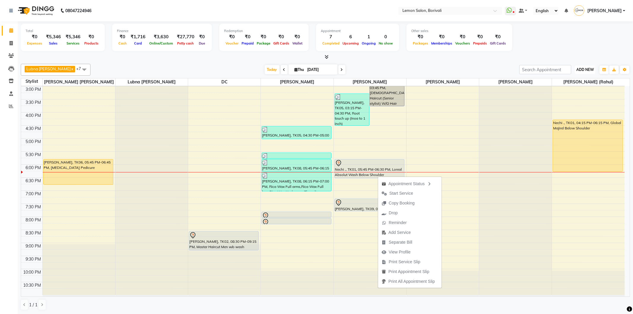
click at [587, 67] on span "ADD NEW" at bounding box center [586, 69] width 18 height 4
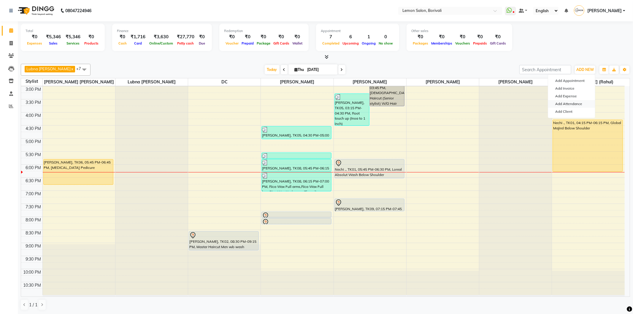
click at [575, 105] on link "Add Attendance" at bounding box center [571, 104] width 47 height 8
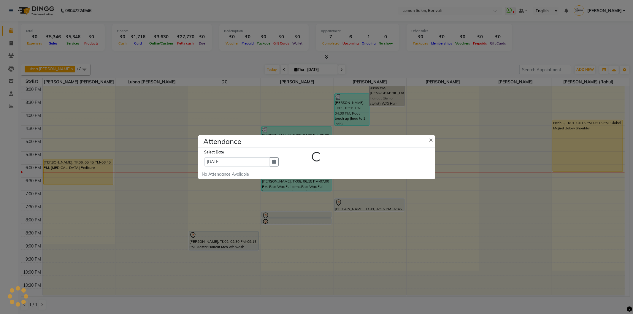
select select "W"
select select "A"
select select "W"
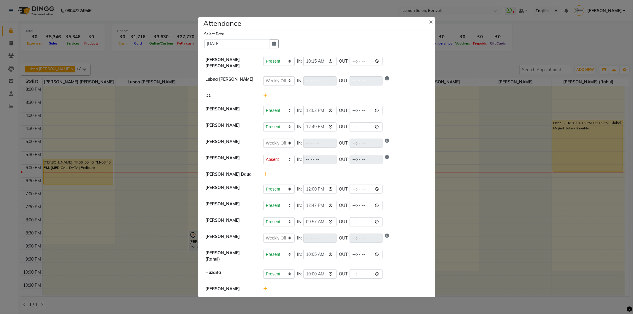
drag, startPoint x: 261, startPoint y: 175, endPoint x: 267, endPoint y: 175, distance: 6.2
click at [263, 175] on div at bounding box center [345, 174] width 173 height 6
click at [265, 175] on icon at bounding box center [265, 174] width 4 height 4
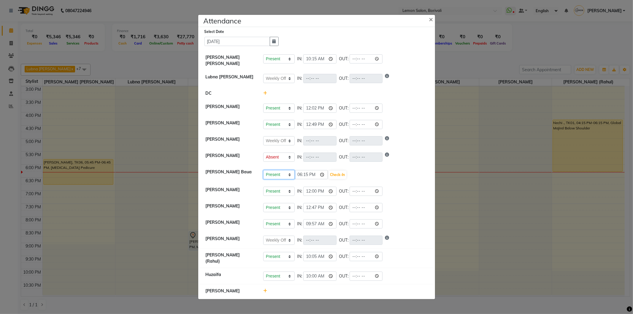
click at [267, 179] on select "Present Absent Late Half Day Weekly Off" at bounding box center [278, 174] width 31 height 9
select select "H"
click at [263, 172] on select "Present Absent Late Half Day Weekly Off" at bounding box center [278, 174] width 31 height 9
click at [324, 175] on input "18:15" at bounding box center [311, 174] width 33 height 9
type input "16:49"
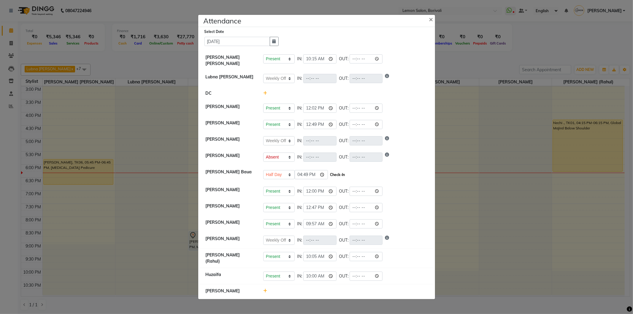
click at [345, 174] on button "Check-In" at bounding box center [338, 175] width 18 height 8
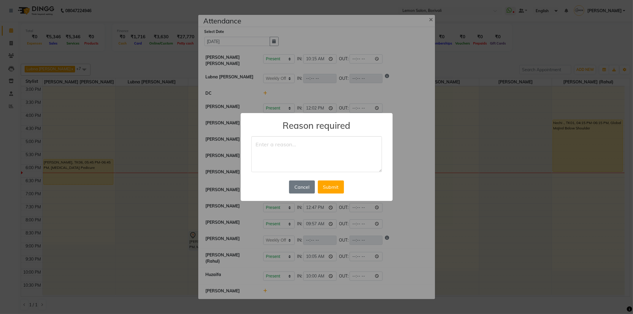
click at [298, 139] on textarea at bounding box center [316, 154] width 131 height 36
type textarea "Half day"
click at [338, 188] on button "Submit" at bounding box center [331, 187] width 26 height 13
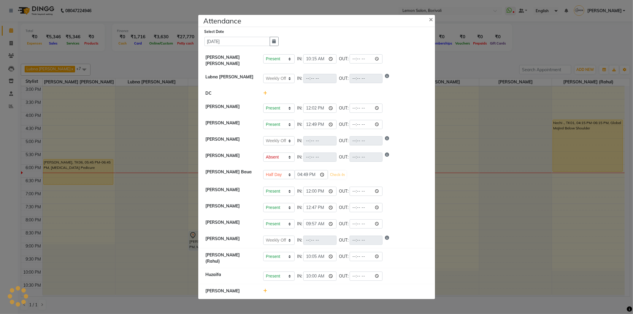
select select "W"
select select "A"
select select "H"
select select "W"
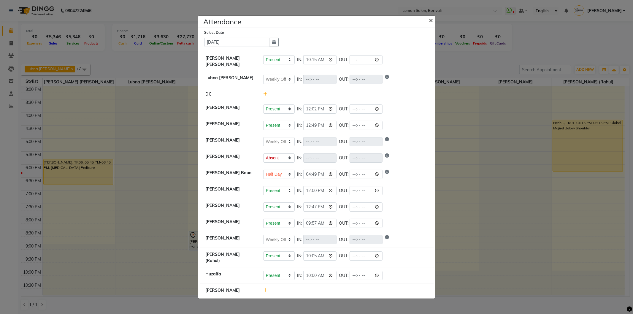
click at [428, 15] on button "×" at bounding box center [432, 20] width 15 height 17
